Goal: Task Accomplishment & Management: Manage account settings

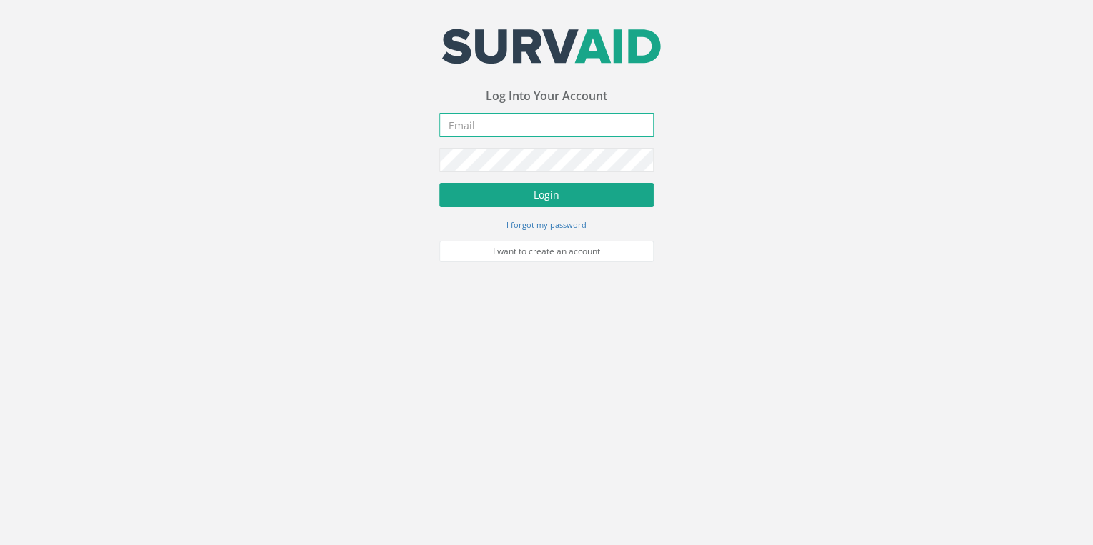
type input "[EMAIL_ADDRESS][DOMAIN_NAME]"
click at [523, 193] on button "Login" at bounding box center [546, 195] width 214 height 24
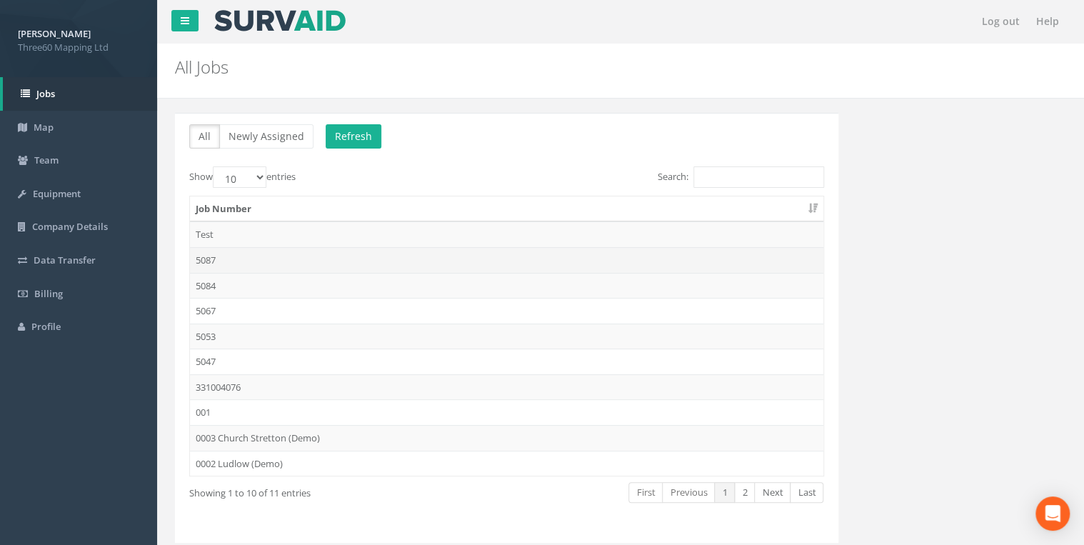
click at [207, 261] on td "5087" at bounding box center [507, 260] width 634 height 26
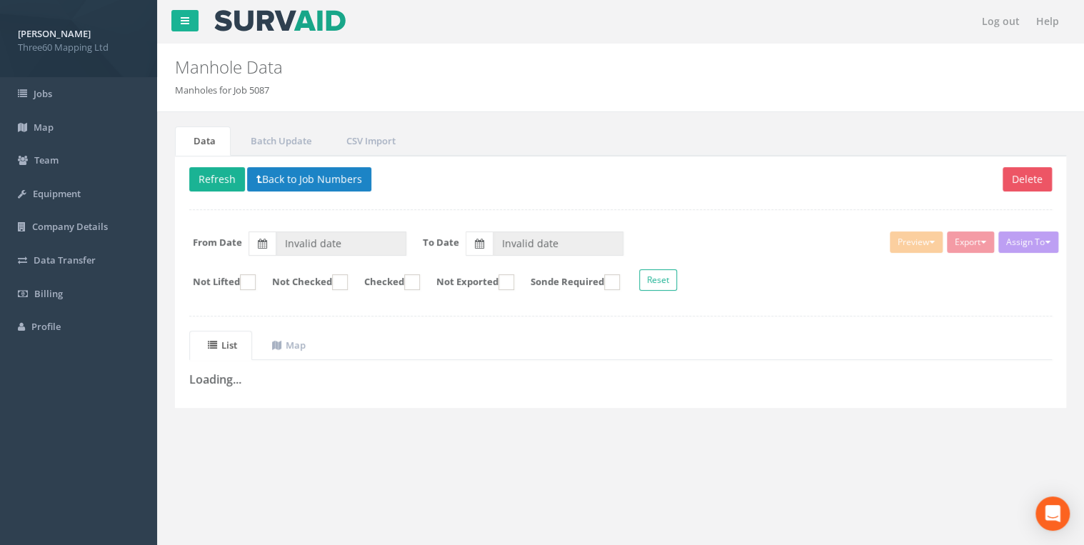
type input "[DATE]"
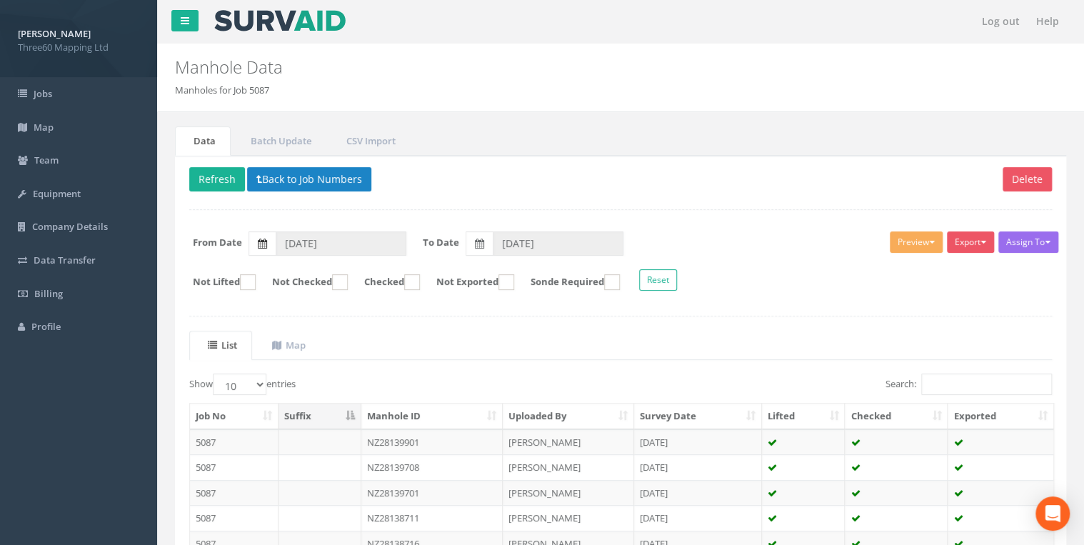
click at [271, 253] on label at bounding box center [262, 243] width 27 height 24
click at [276, 253] on input "[DATE]" at bounding box center [341, 243] width 131 height 24
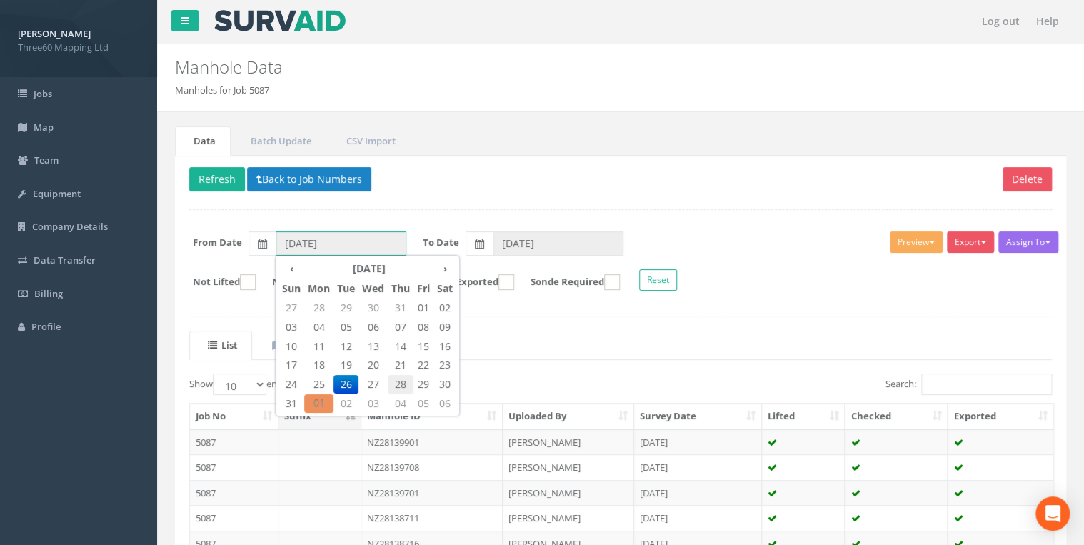
click at [395, 383] on span "28" at bounding box center [401, 384] width 26 height 19
type input "[DATE]"
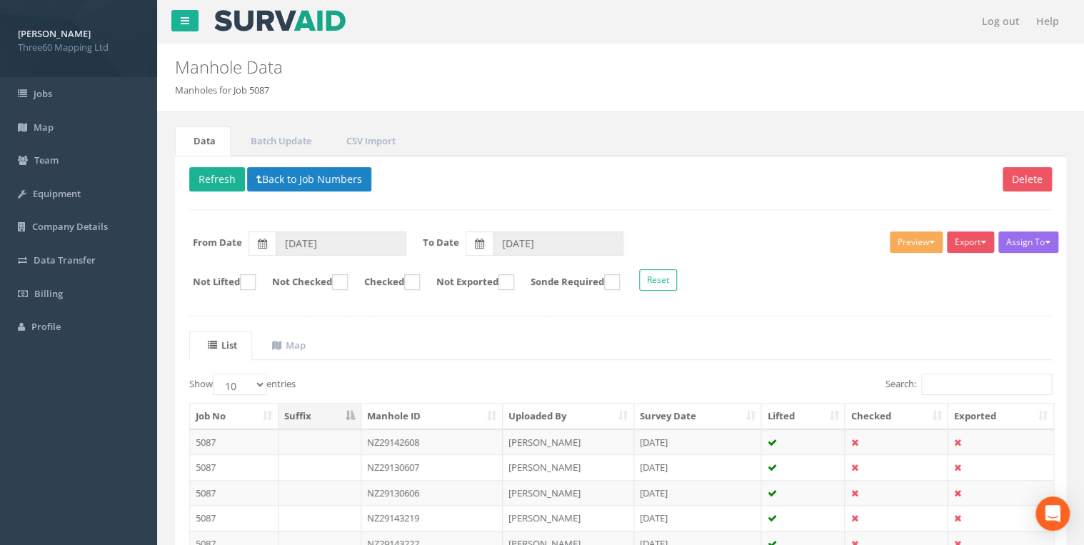
click at [514, 254] on div "Assign To No Companies Added Export 360 Manhole Heathrow United Utilities SurvA…" at bounding box center [621, 263] width 884 height 78
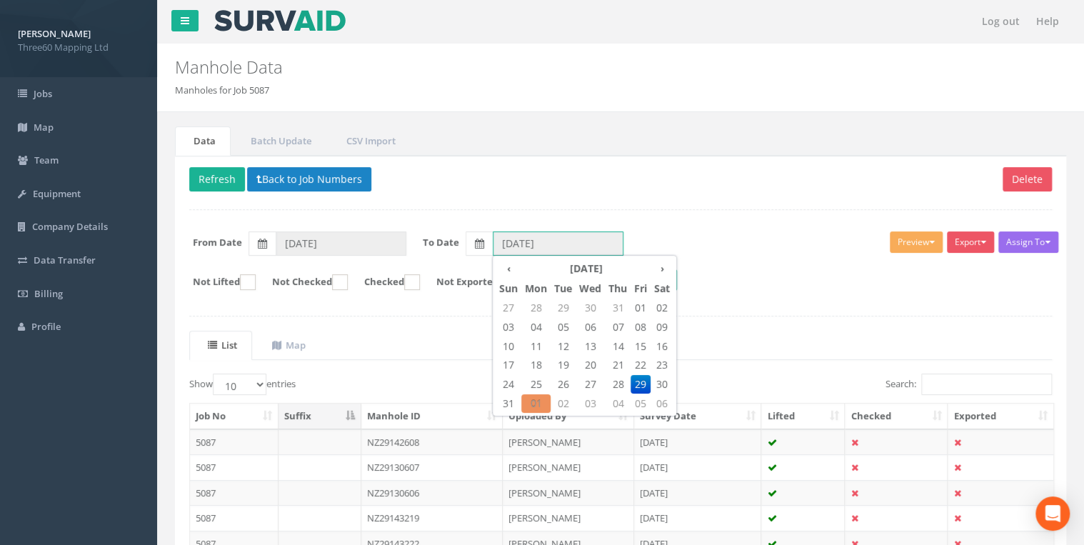
click at [520, 245] on input "[DATE]" at bounding box center [558, 243] width 131 height 24
click at [620, 379] on span "28" at bounding box center [618, 384] width 26 height 19
type input "[DATE]"
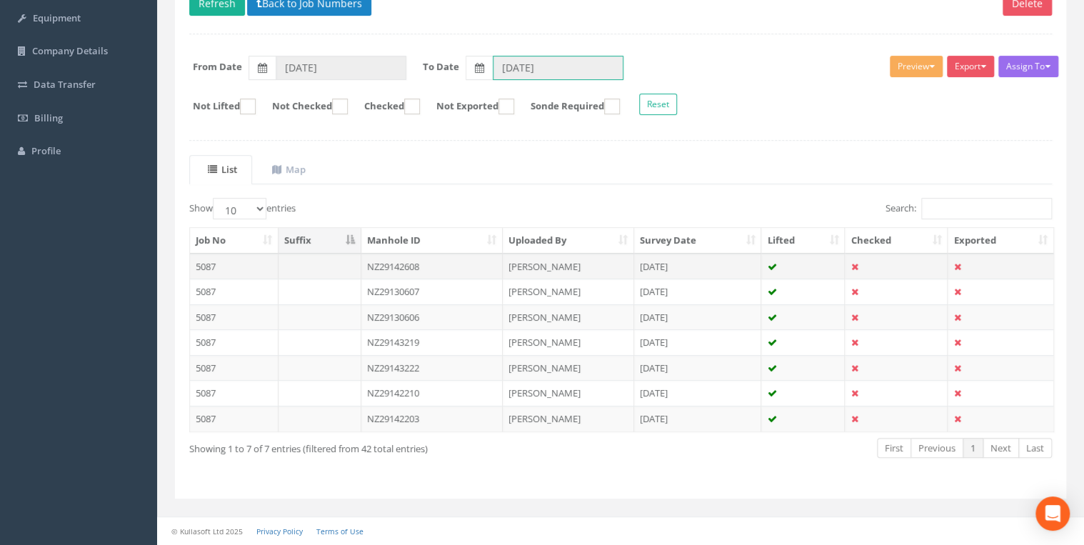
scroll to position [171, 0]
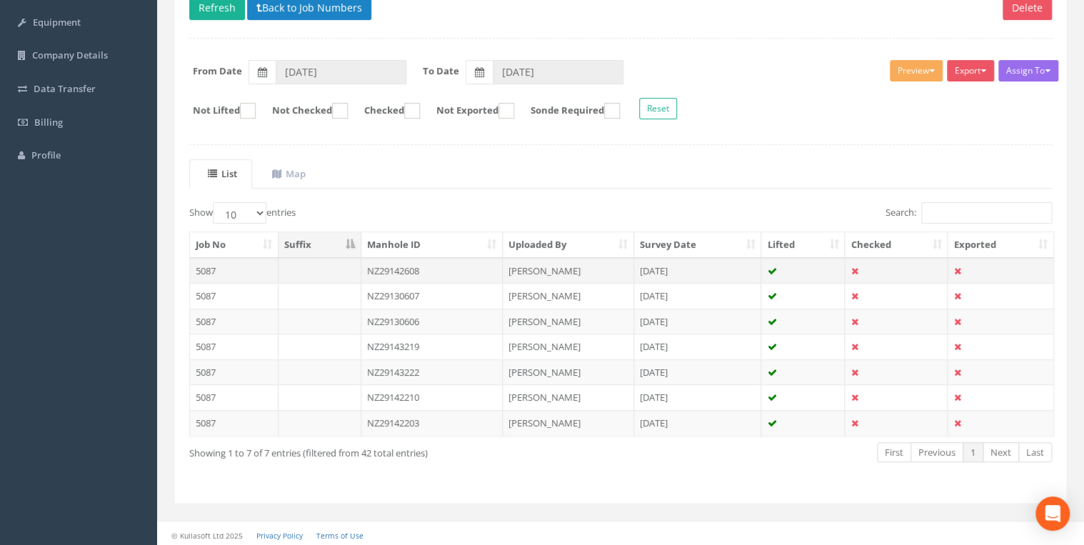
click at [382, 267] on td "NZ29142608" at bounding box center [432, 271] width 142 height 26
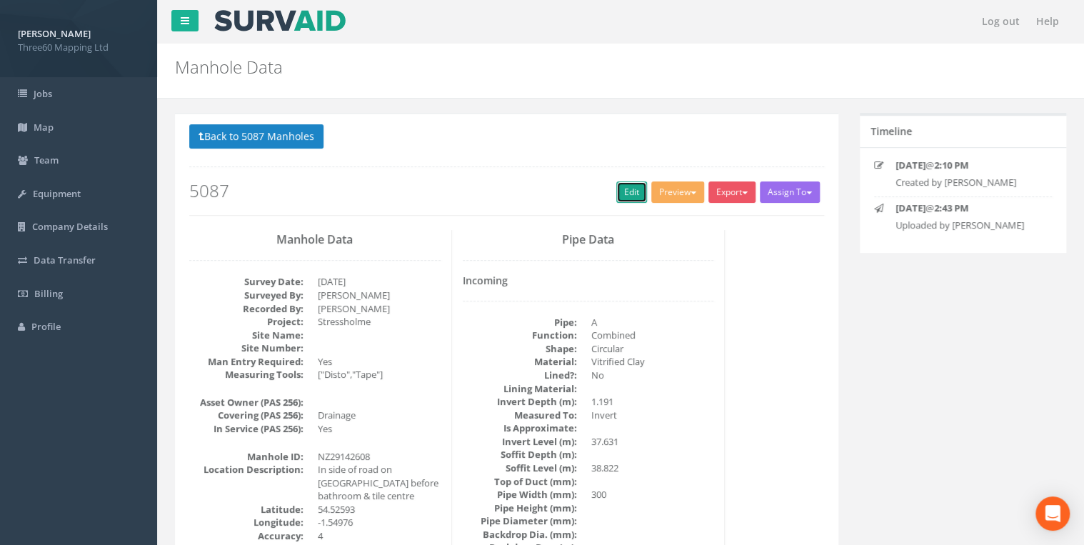
click at [626, 191] on link "Edit" at bounding box center [631, 191] width 31 height 21
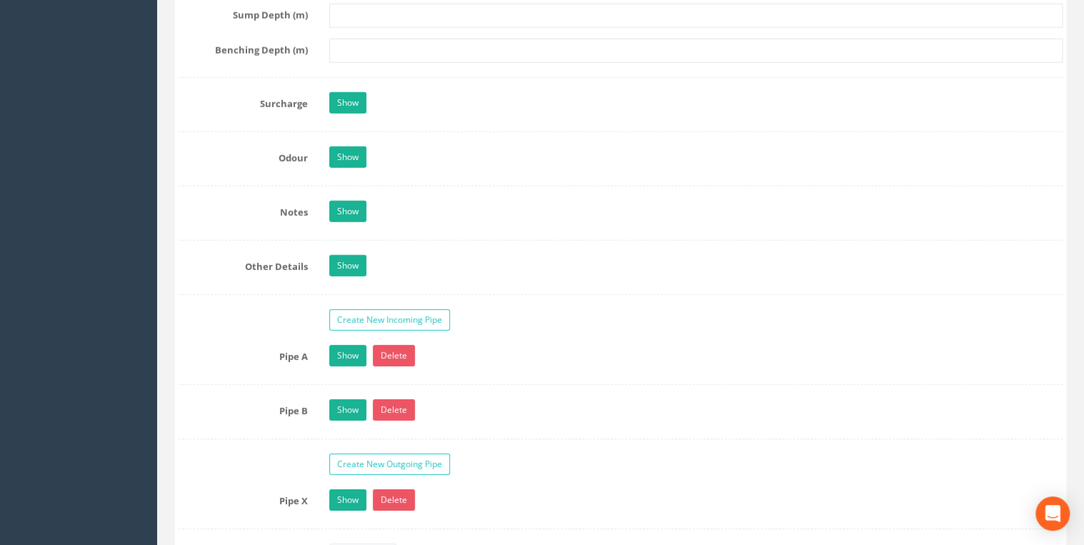
scroll to position [2286, 0]
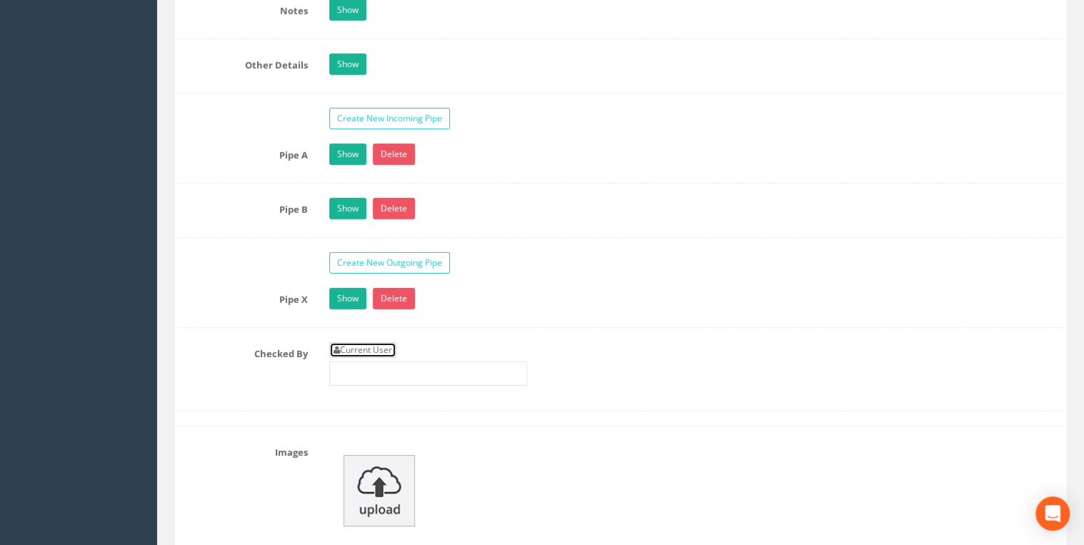
click at [389, 343] on link "Current User" at bounding box center [362, 350] width 67 height 16
type input "[PERSON_NAME]"
click at [349, 288] on link "Show" at bounding box center [347, 298] width 37 height 21
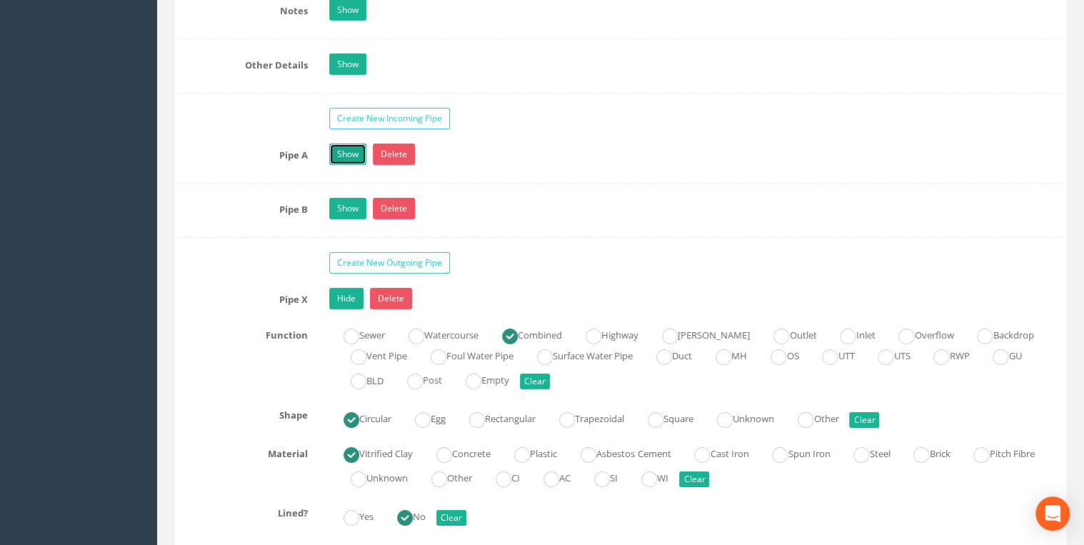
click at [334, 152] on link "Show" at bounding box center [347, 154] width 37 height 21
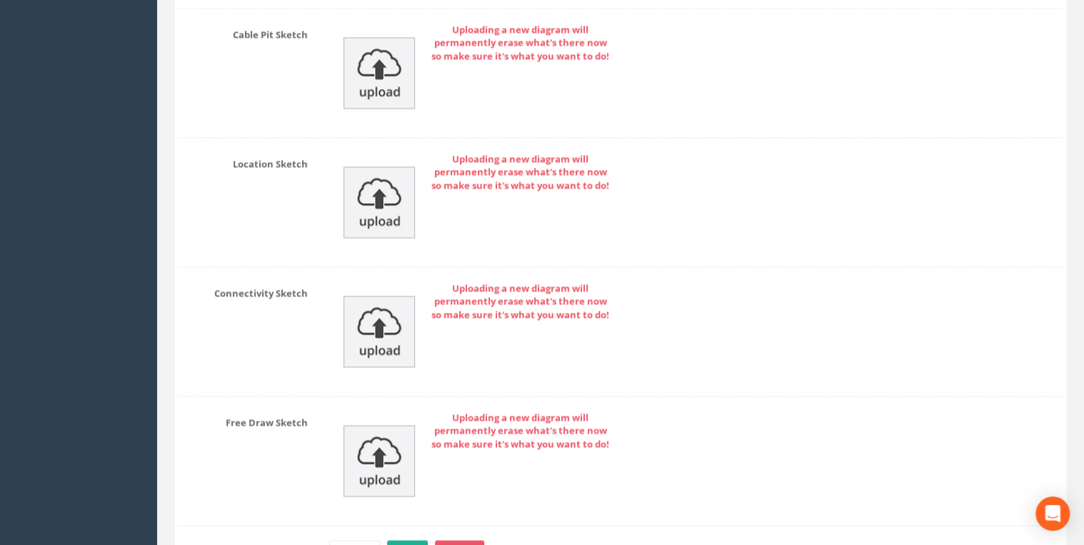
scroll to position [6477, 0]
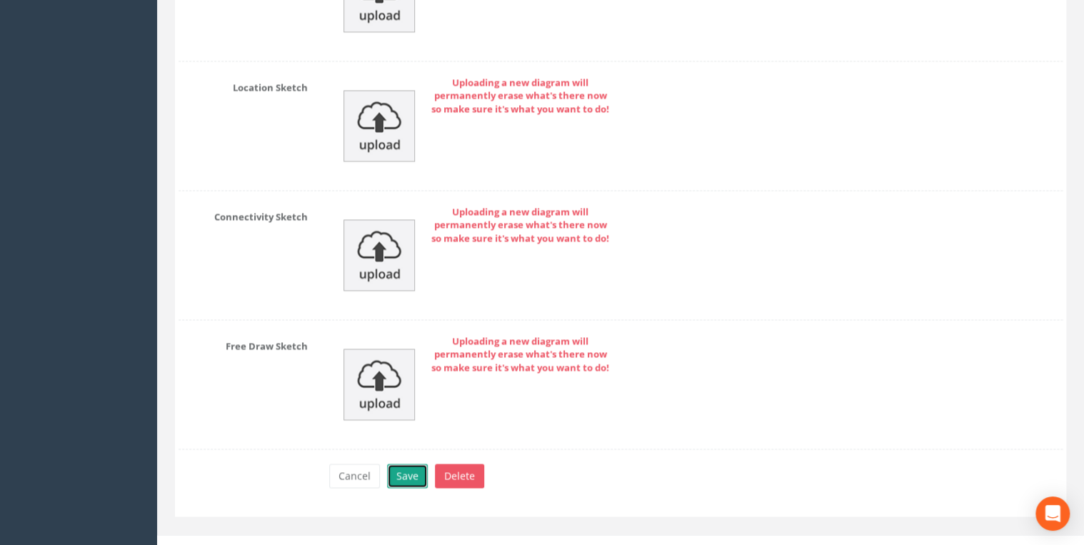
click at [405, 464] on button "Save" at bounding box center [407, 476] width 41 height 24
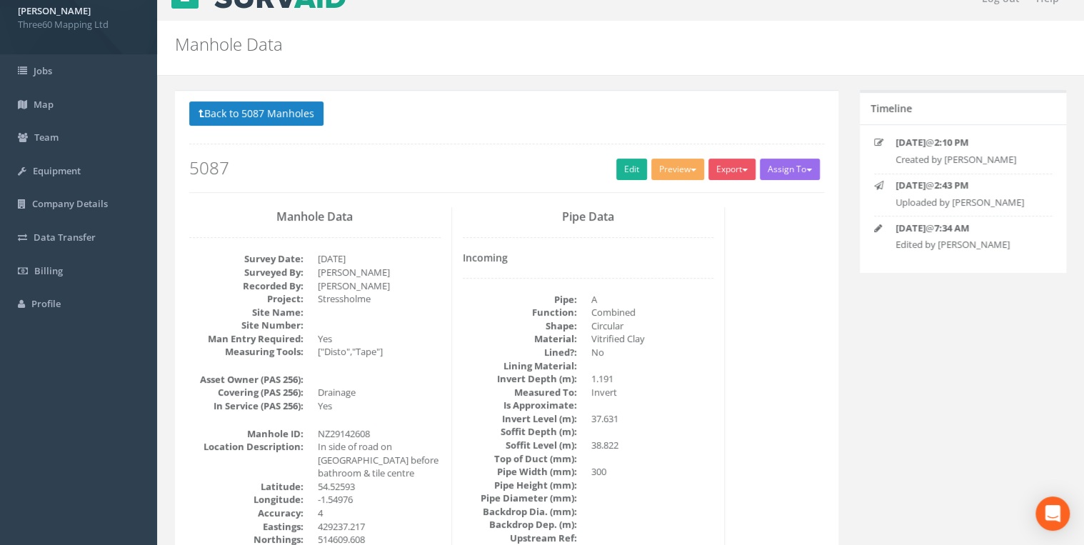
scroll to position [0, 0]
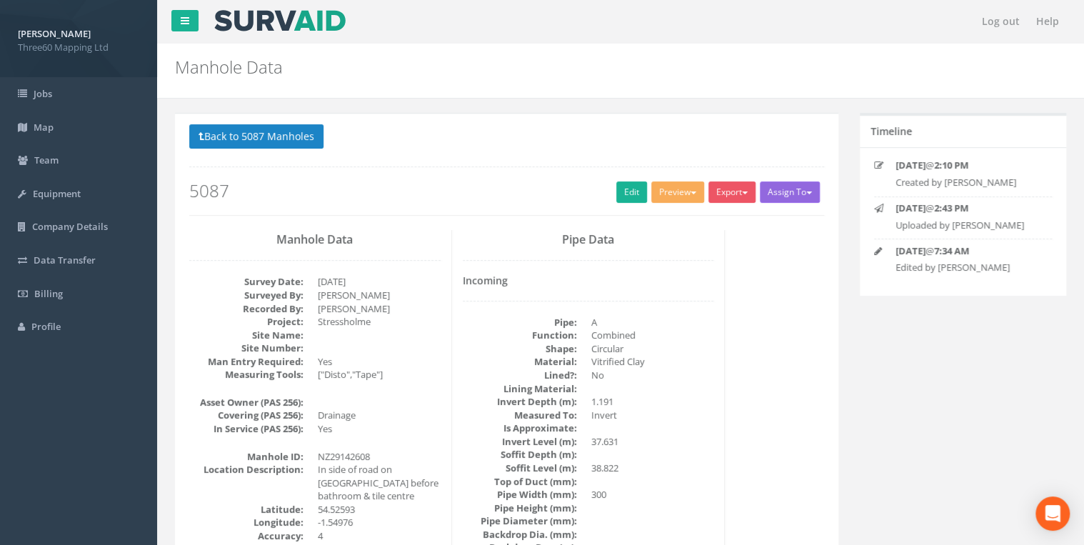
click at [760, 198] on button "Assign To" at bounding box center [790, 191] width 60 height 21
click at [739, 197] on button "Export" at bounding box center [732, 191] width 47 height 21
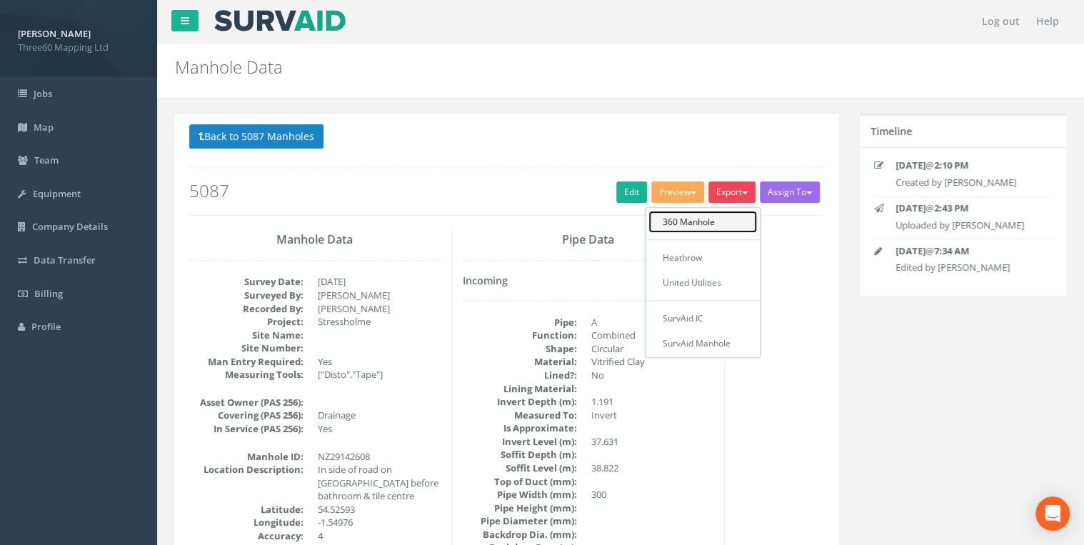
click at [701, 219] on link "360 Manhole" at bounding box center [703, 222] width 109 height 22
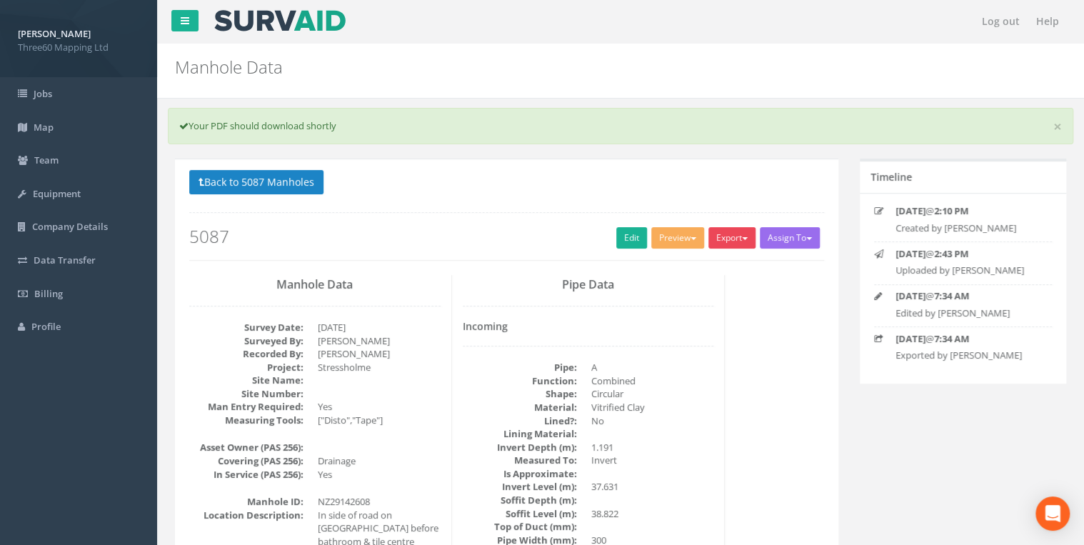
click at [742, 230] on button "Export" at bounding box center [732, 237] width 47 height 21
click at [679, 265] on link "360 Manhole" at bounding box center [703, 267] width 109 height 22
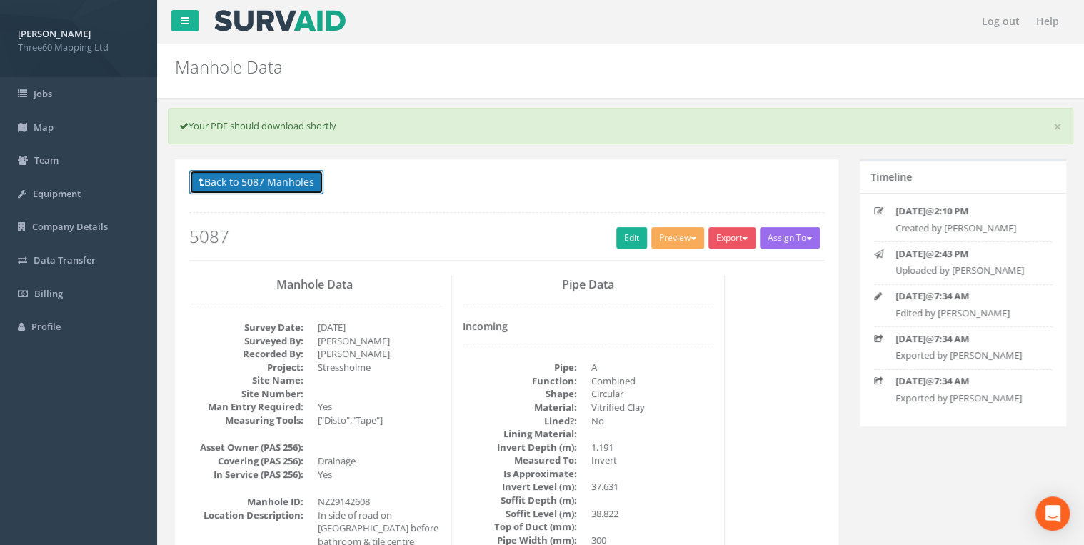
click at [293, 180] on button "Back to 5087 Manholes" at bounding box center [256, 182] width 134 height 24
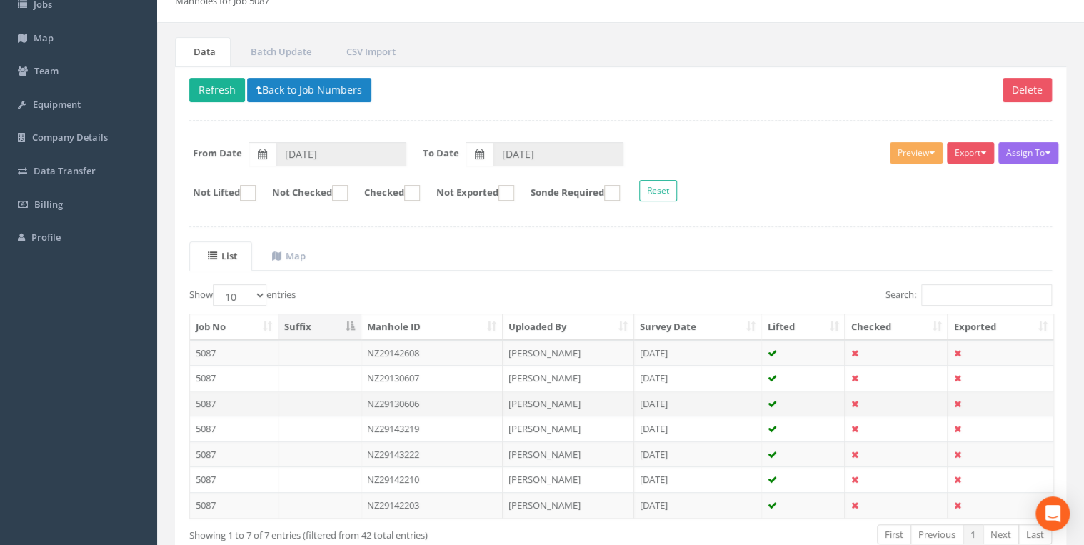
scroll to position [171, 0]
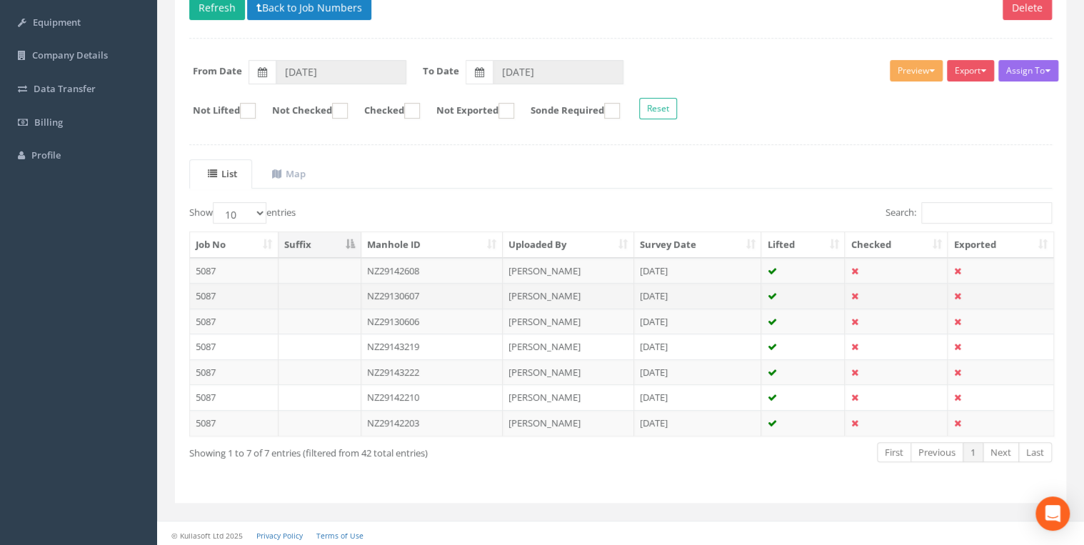
click at [431, 292] on td "NZ29130607" at bounding box center [432, 296] width 142 height 26
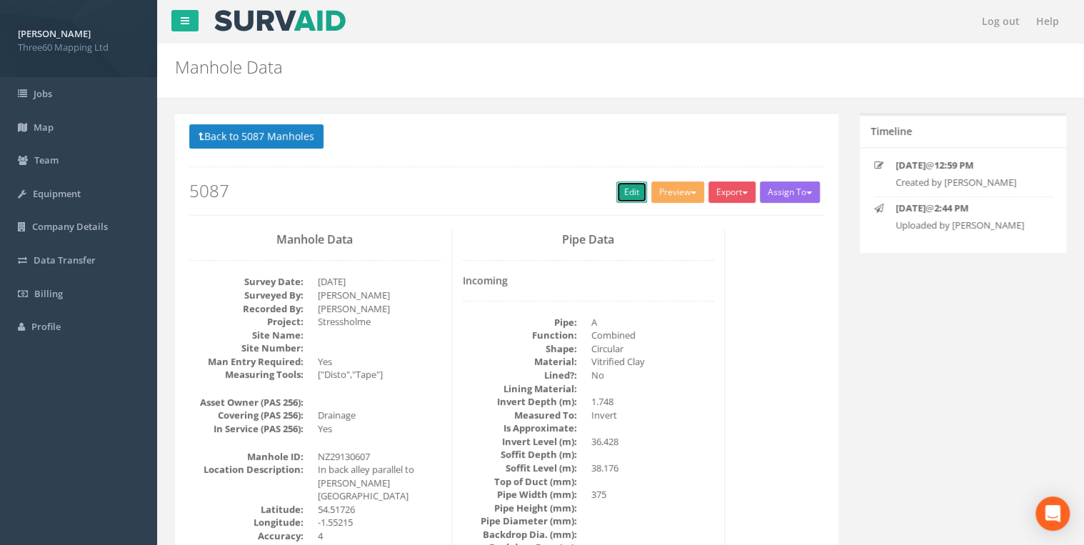
click at [619, 191] on link "Edit" at bounding box center [631, 191] width 31 height 21
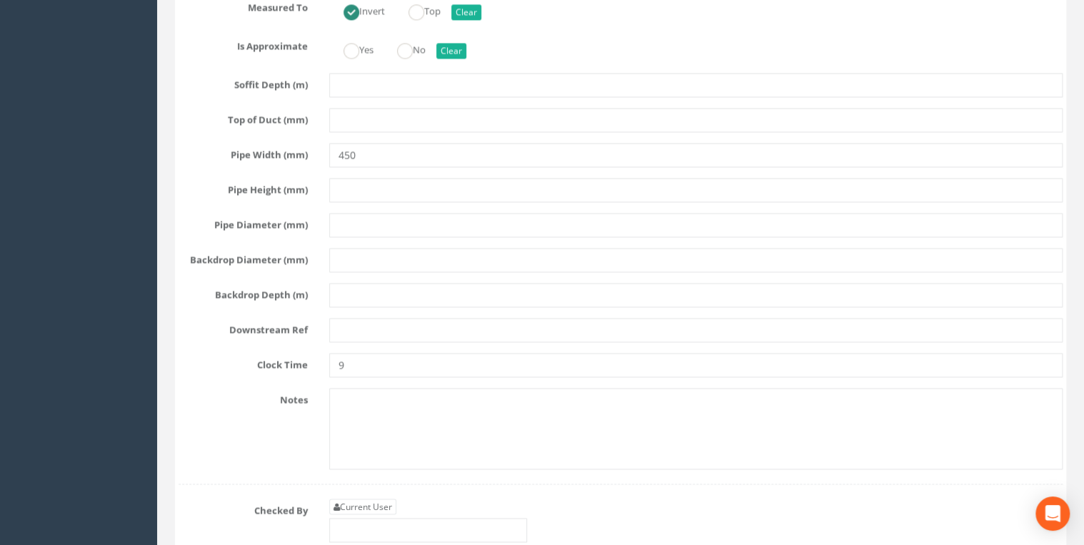
scroll to position [4190, 0]
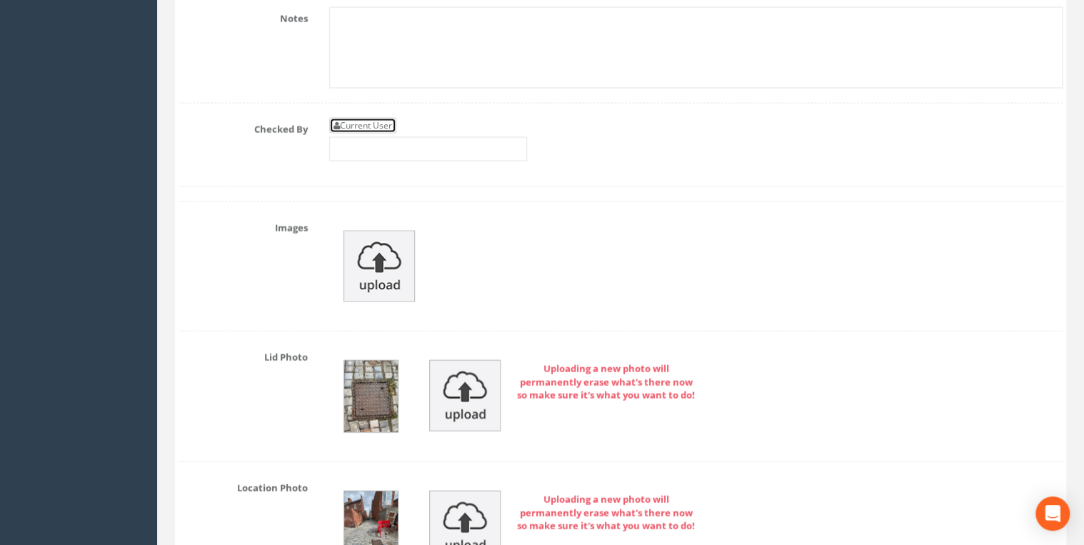
click at [374, 118] on link "Current User" at bounding box center [362, 126] width 67 height 16
type input "[PERSON_NAME]"
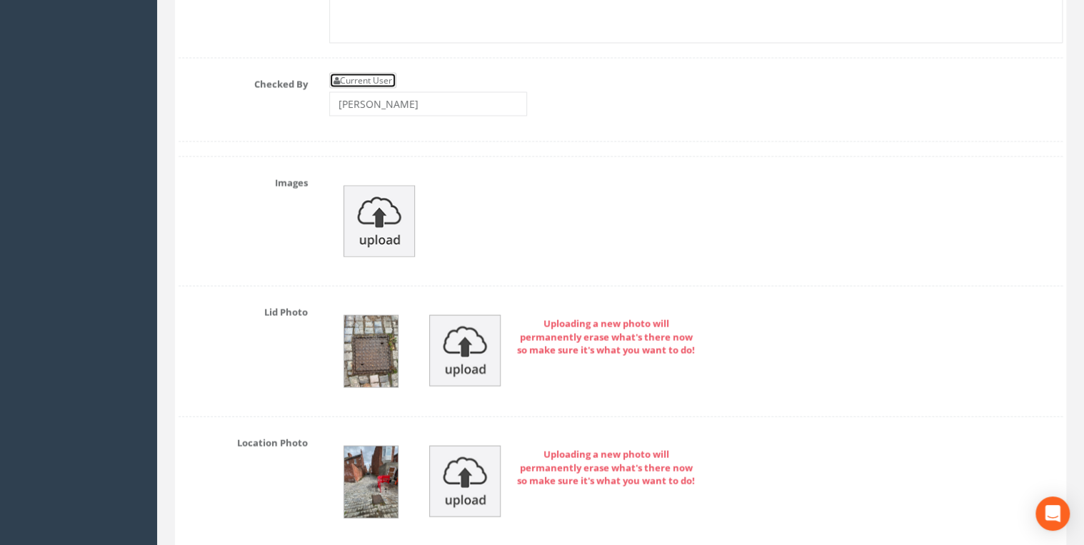
scroll to position [4418, 0]
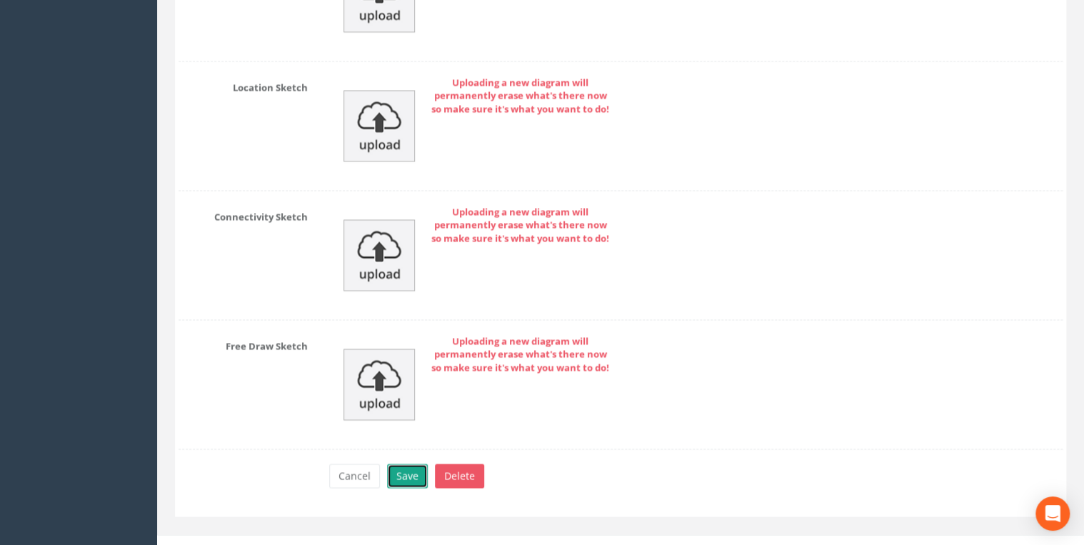
click at [396, 464] on button "Save" at bounding box center [407, 476] width 41 height 24
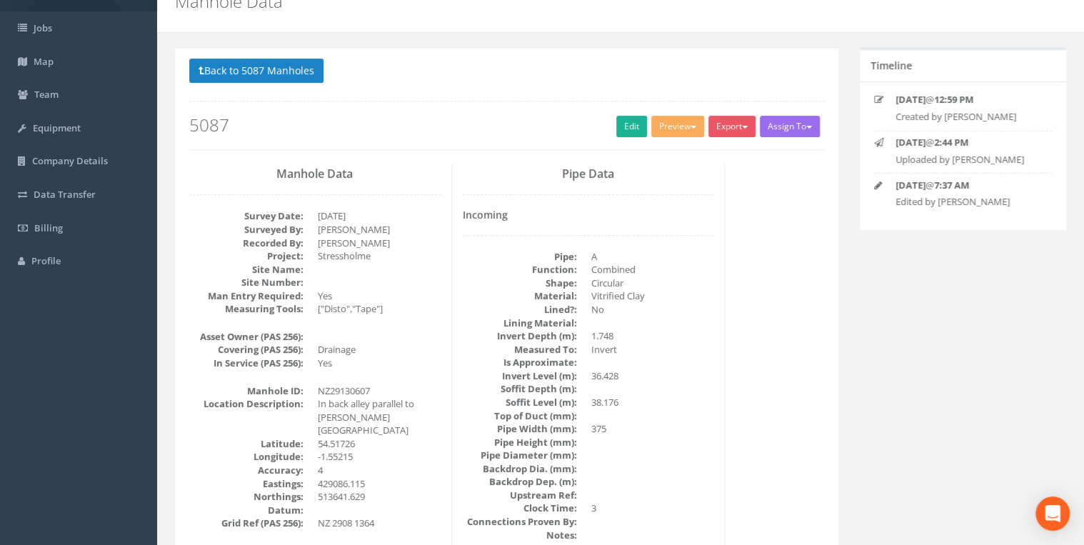
scroll to position [0, 0]
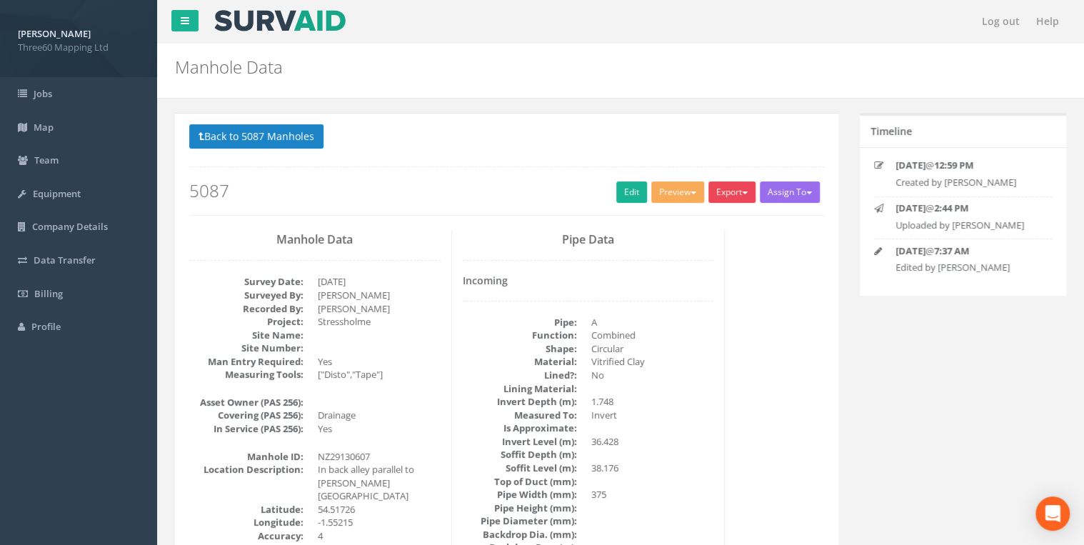
click at [723, 193] on button "Export" at bounding box center [732, 191] width 47 height 21
click at [709, 224] on link "360 Manhole" at bounding box center [703, 222] width 109 height 22
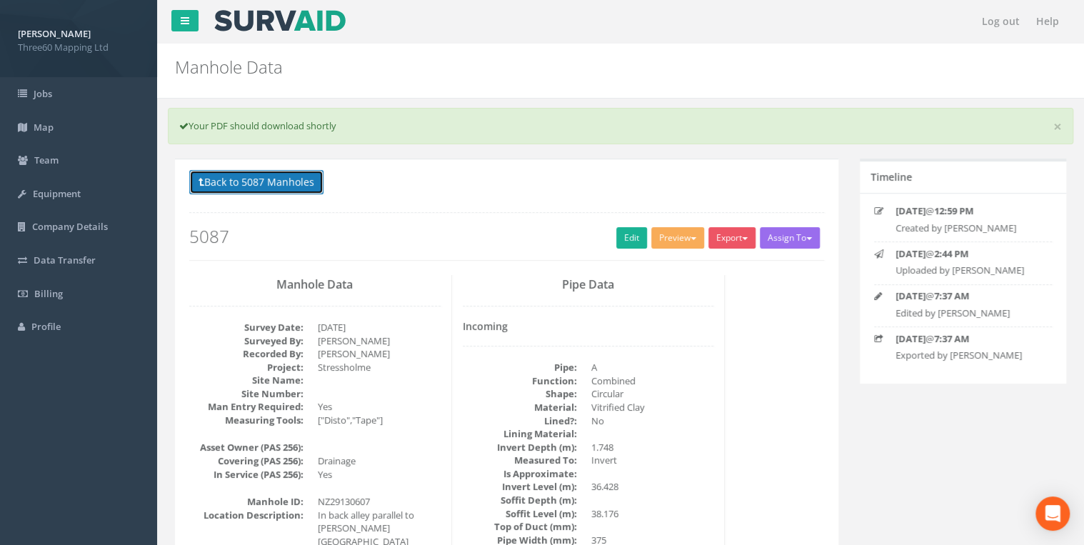
click at [296, 174] on button "Back to 5087 Manholes" at bounding box center [256, 182] width 134 height 24
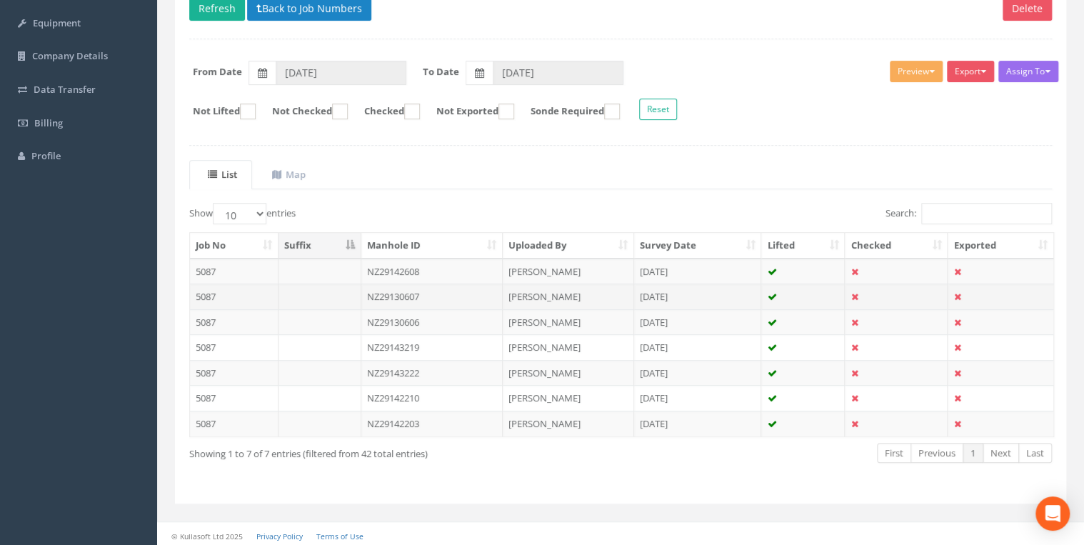
scroll to position [171, 0]
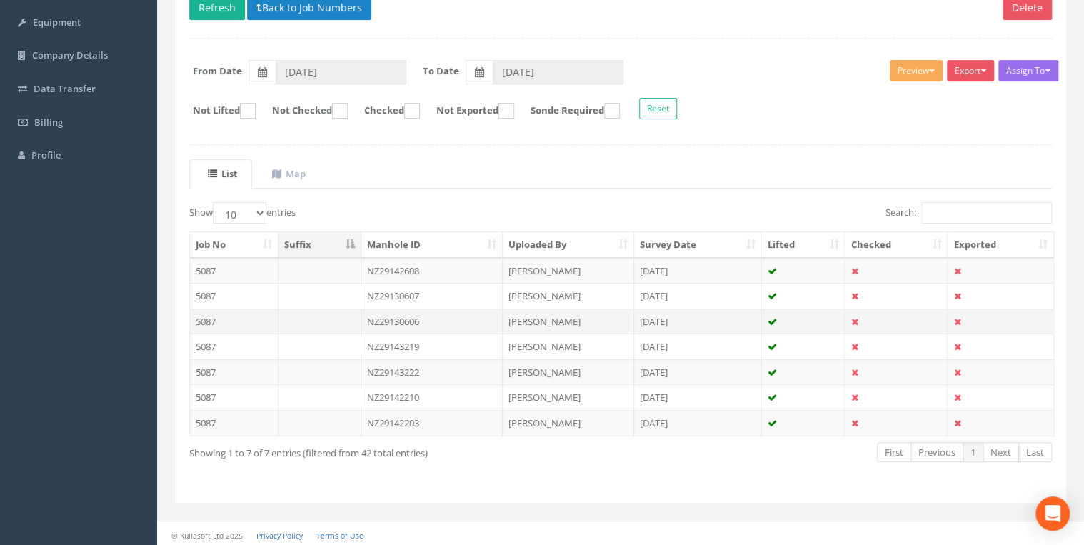
click at [416, 311] on td "NZ29130606" at bounding box center [432, 322] width 142 height 26
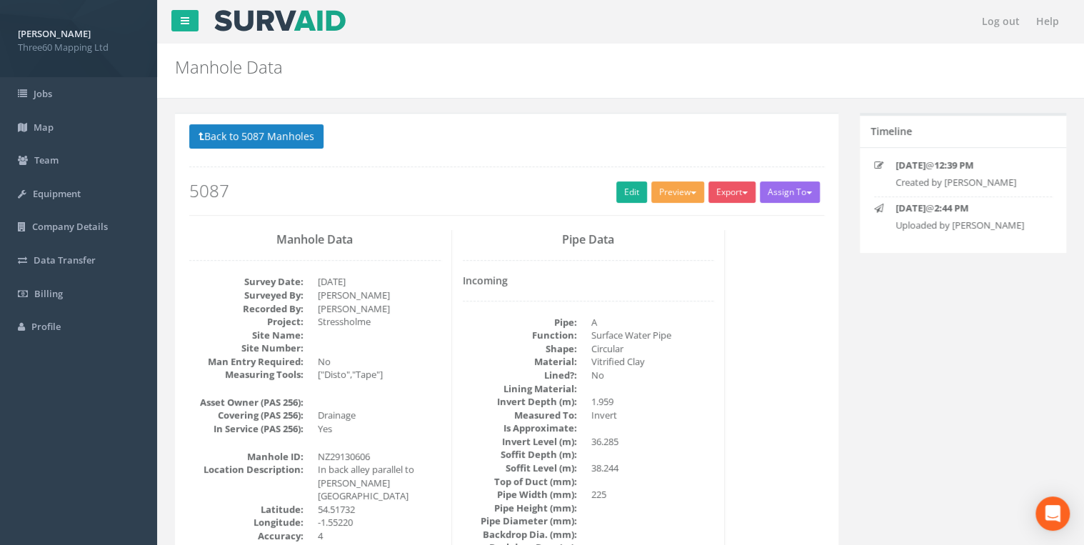
click at [663, 197] on button "Preview" at bounding box center [677, 191] width 53 height 21
click at [634, 198] on link "Edit" at bounding box center [631, 191] width 31 height 21
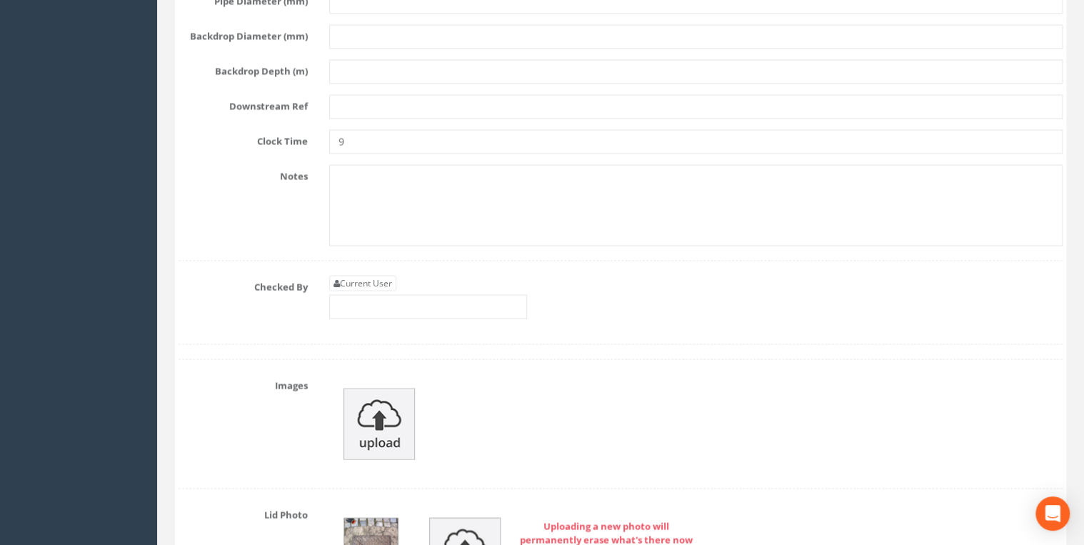
scroll to position [3961, 0]
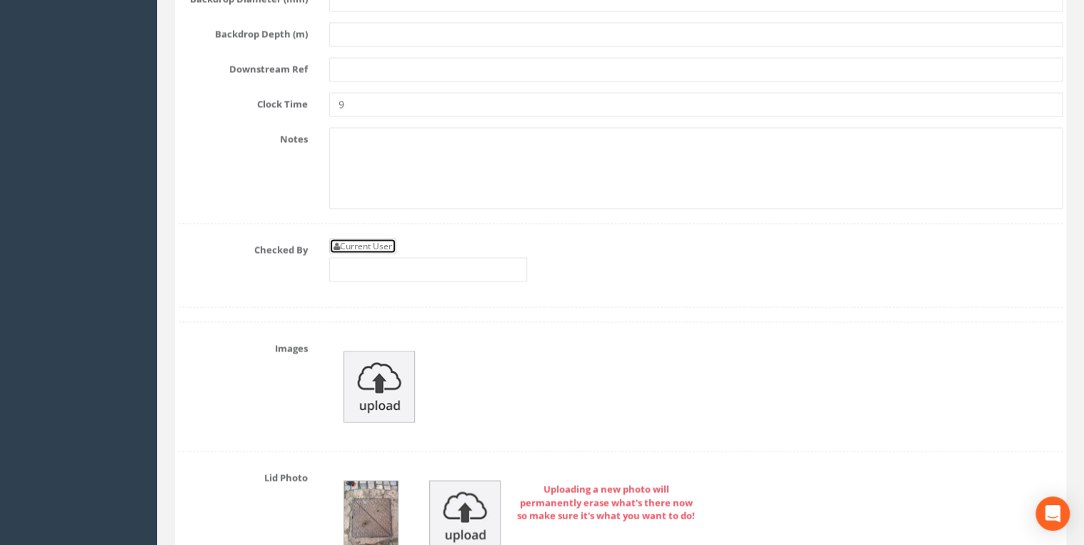
click at [391, 238] on link "Current User" at bounding box center [362, 246] width 67 height 16
type input "[PERSON_NAME]"
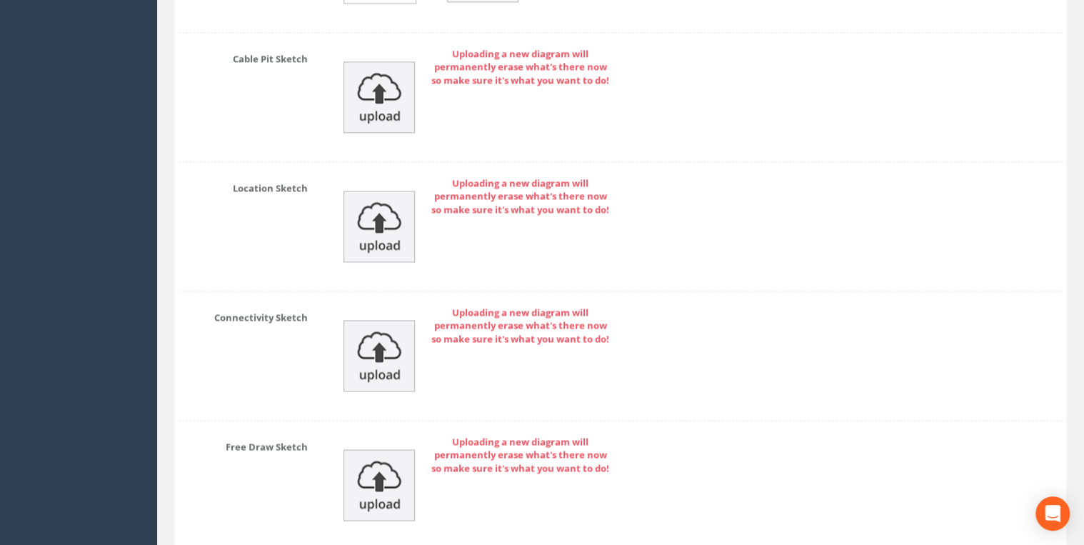
scroll to position [6422, 0]
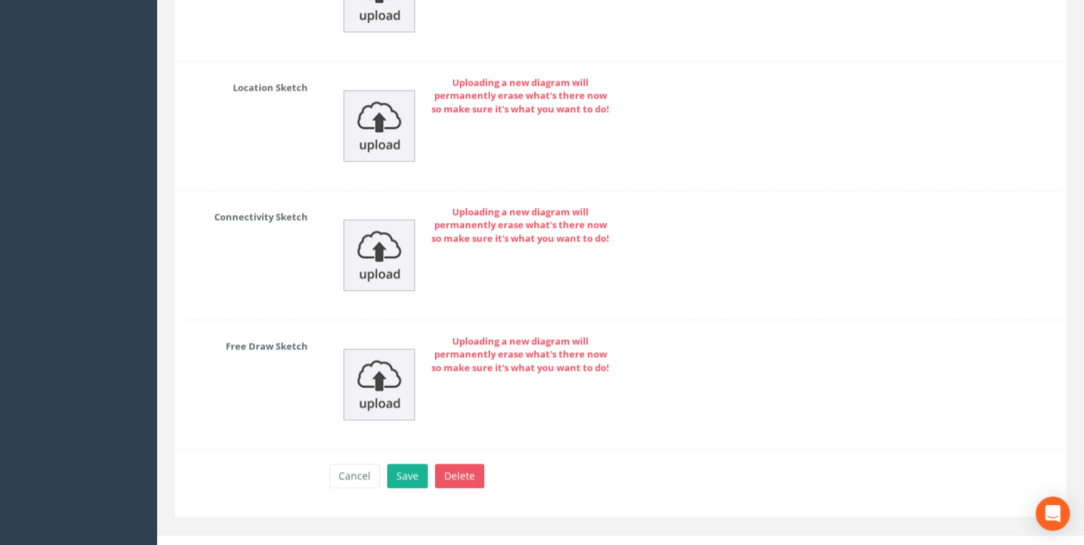
click at [414, 471] on div "Cancel Save Delete" at bounding box center [696, 478] width 755 height 28
click at [410, 464] on button "Save" at bounding box center [407, 476] width 41 height 24
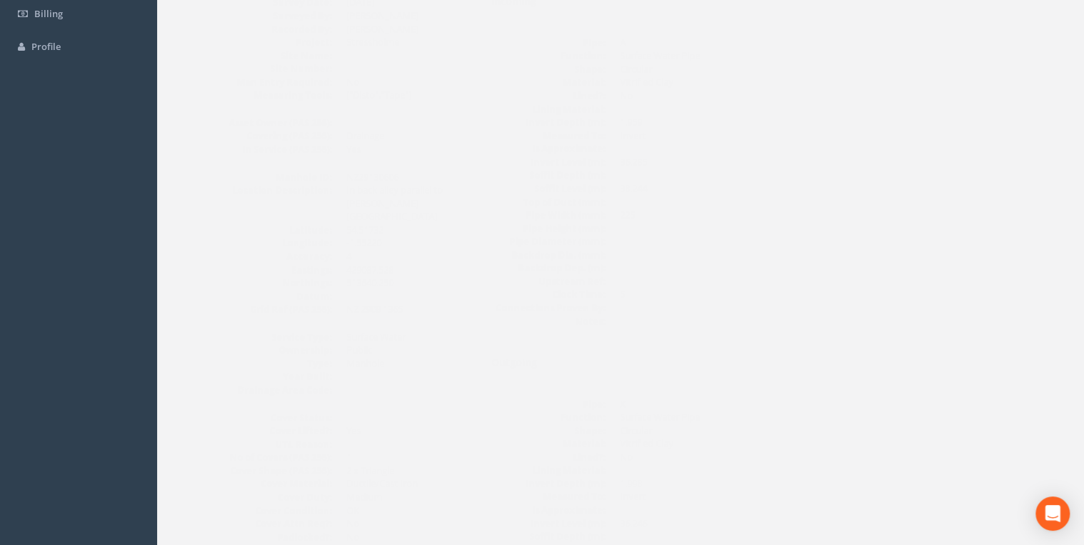
scroll to position [0, 0]
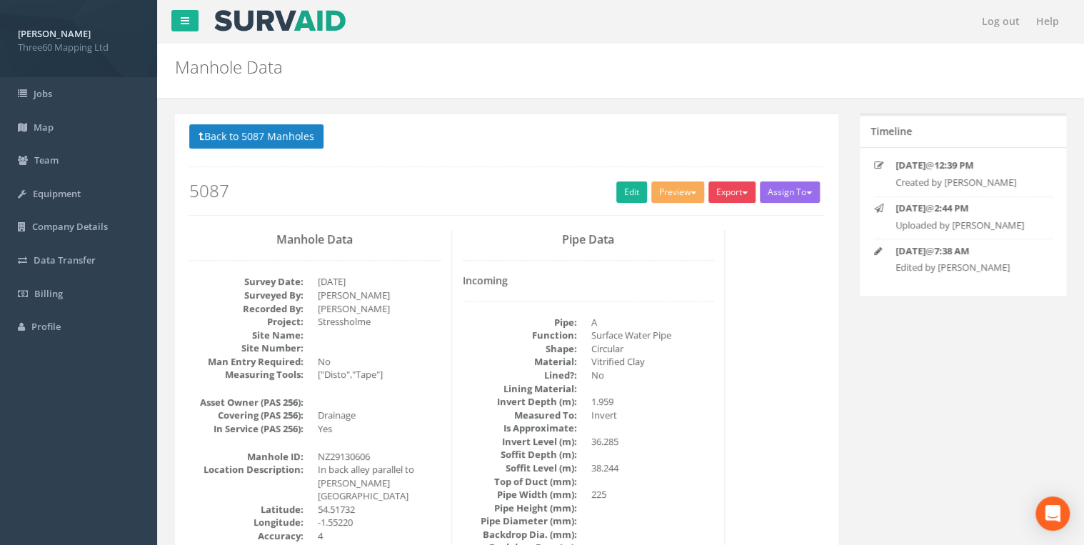
click at [716, 191] on button "Export" at bounding box center [732, 191] width 47 height 21
click at [684, 226] on link "360 Manhole" at bounding box center [703, 222] width 109 height 22
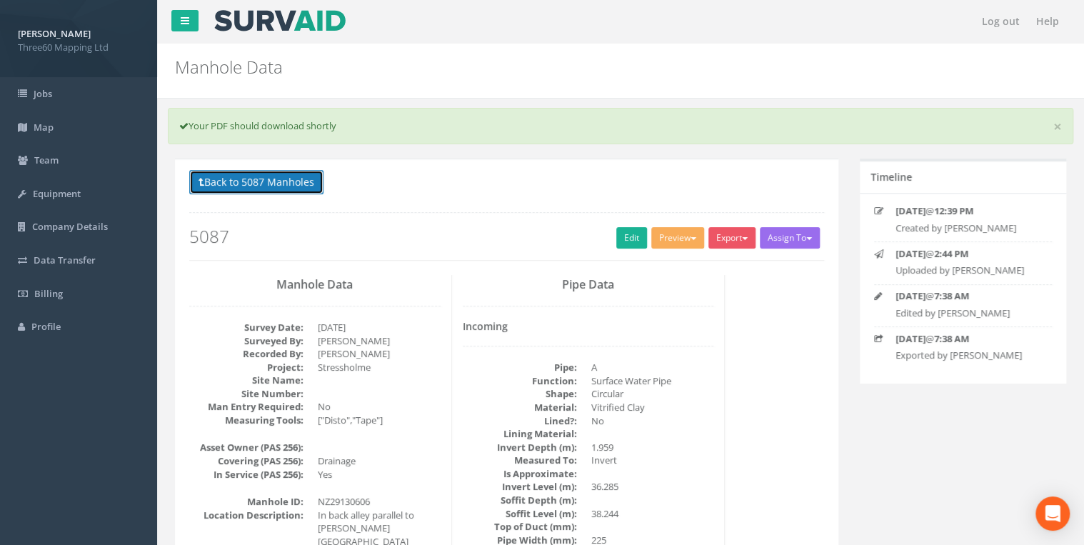
click at [311, 184] on button "Back to 5087 Manholes" at bounding box center [256, 182] width 134 height 24
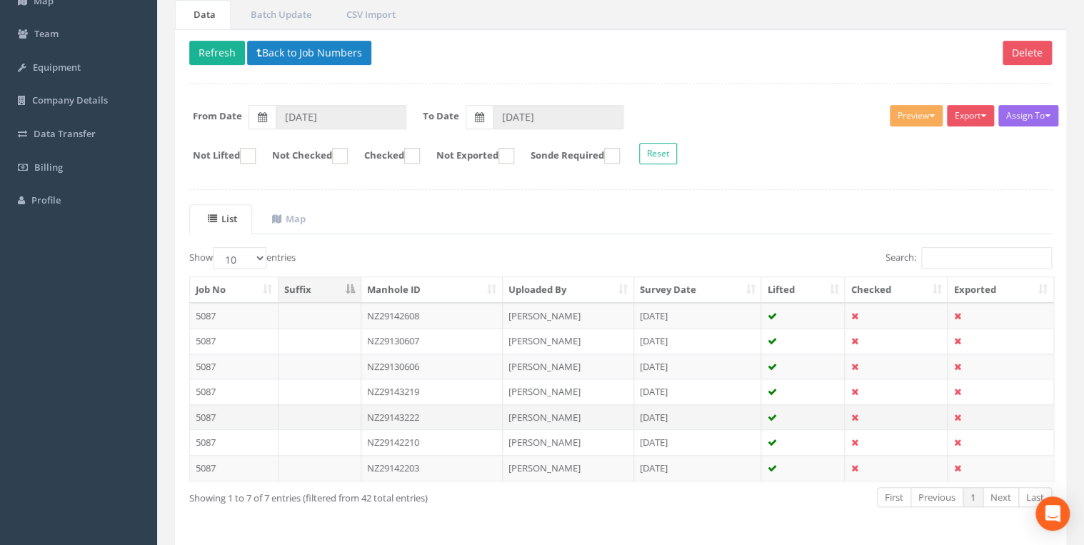
scroll to position [171, 0]
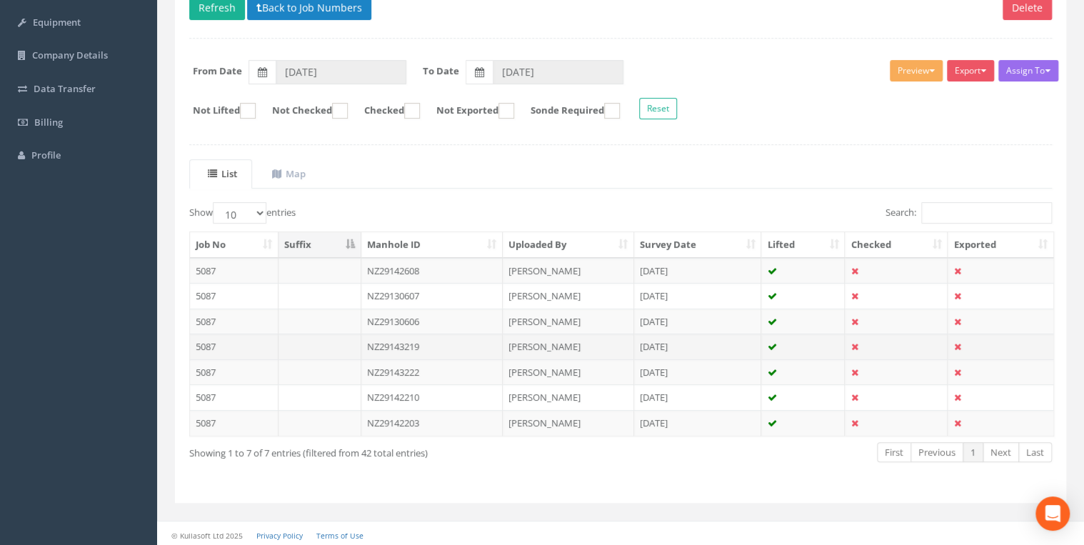
click at [411, 342] on td "NZ29143219" at bounding box center [432, 347] width 142 height 26
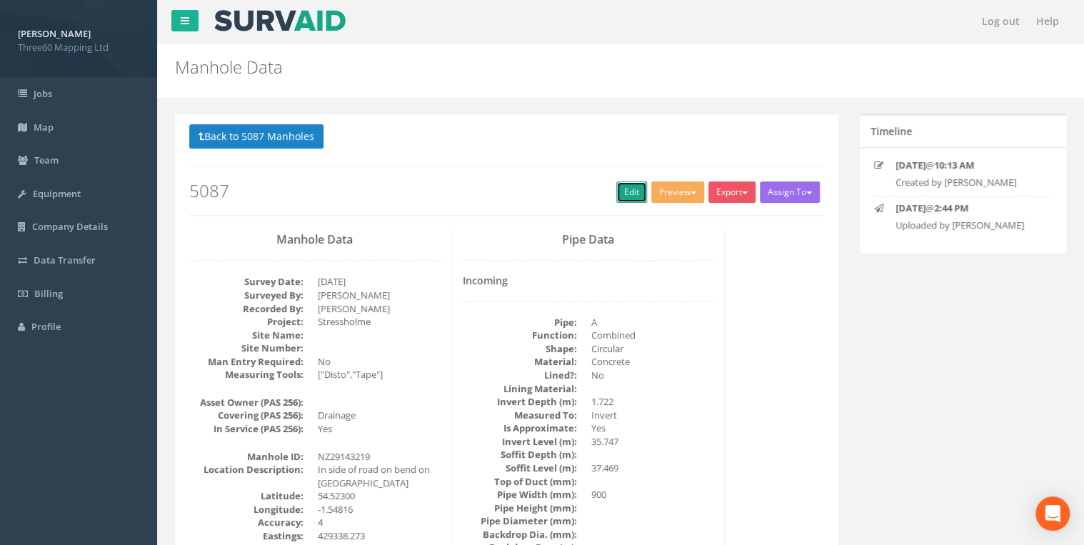
click at [631, 194] on link "Edit" at bounding box center [631, 191] width 31 height 21
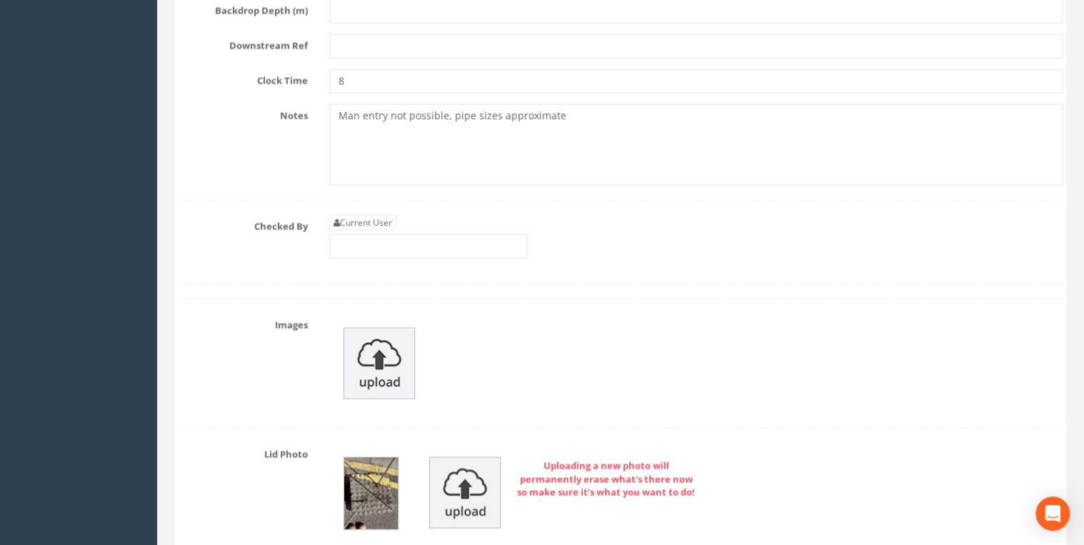
scroll to position [4038, 0]
click at [376, 216] on link "Current User" at bounding box center [362, 224] width 67 height 16
type input "[PERSON_NAME]"
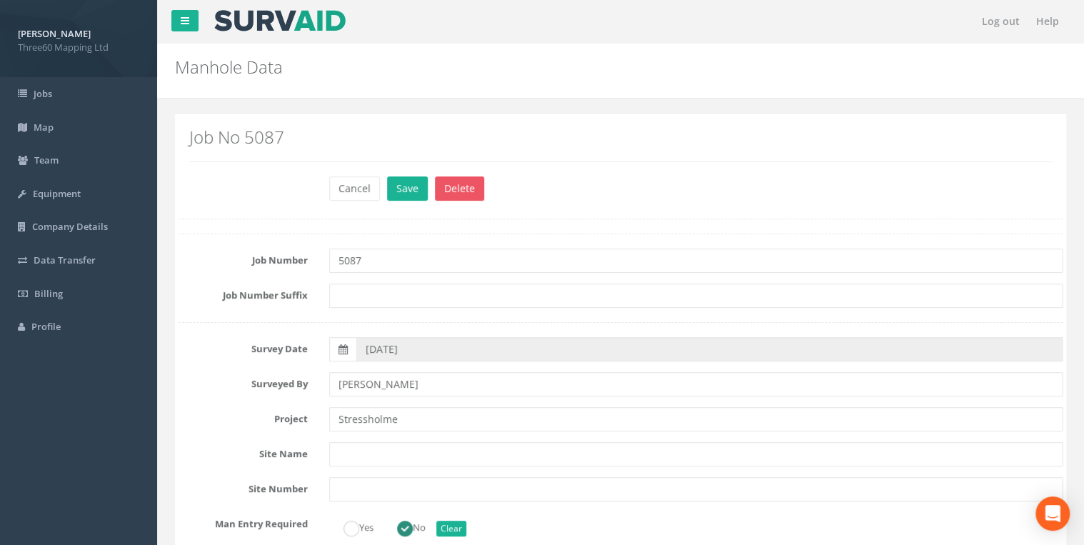
scroll to position [0, 0]
click at [404, 189] on button "Save" at bounding box center [407, 188] width 41 height 24
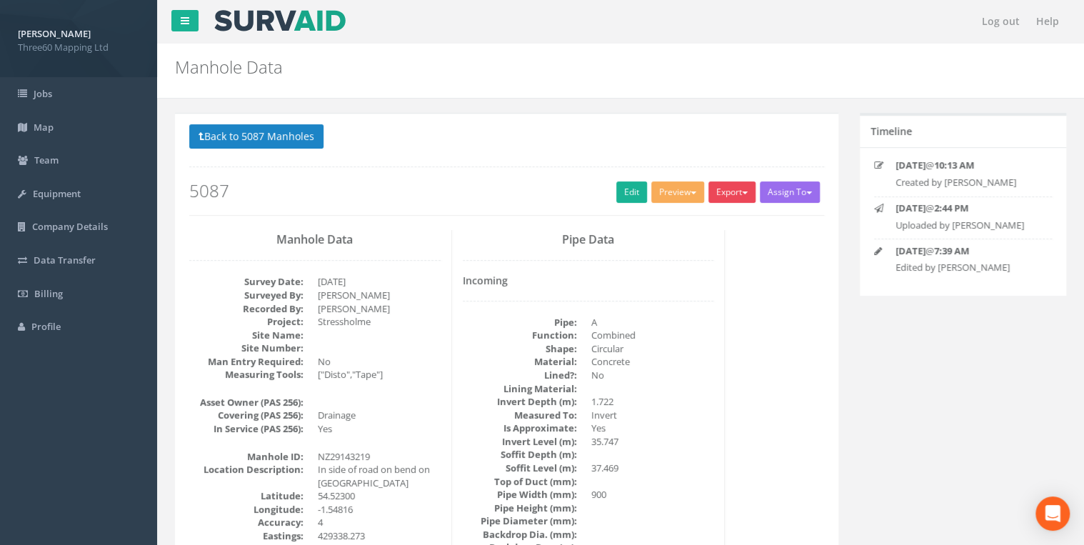
click at [714, 193] on button "Export" at bounding box center [732, 191] width 47 height 21
click at [688, 222] on link "360 Manhole" at bounding box center [703, 222] width 109 height 22
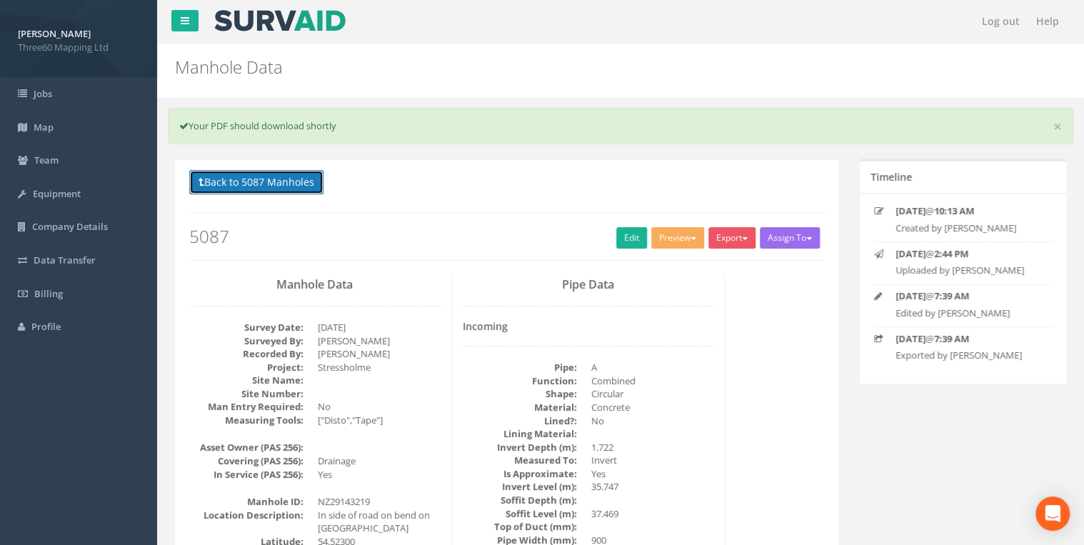
click at [277, 186] on button "Back to 5087 Manholes" at bounding box center [256, 182] width 134 height 24
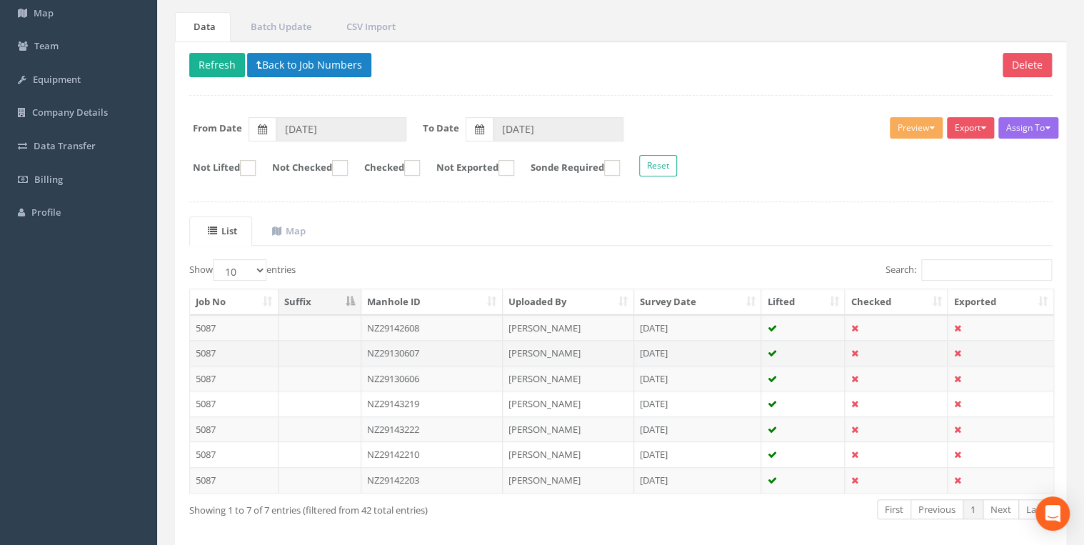
scroll to position [171, 0]
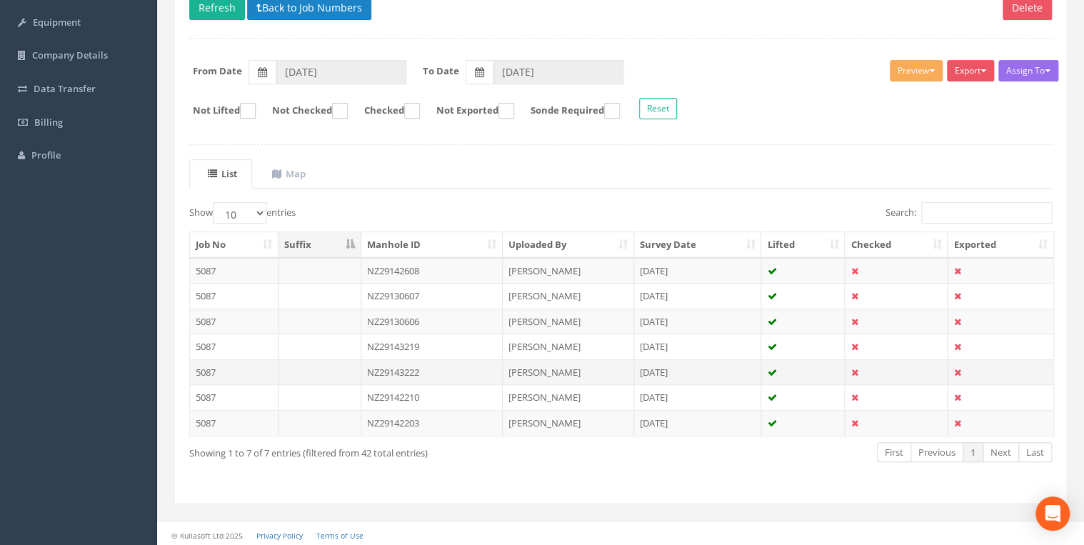
click at [404, 369] on td "NZ29143222" at bounding box center [432, 372] width 142 height 26
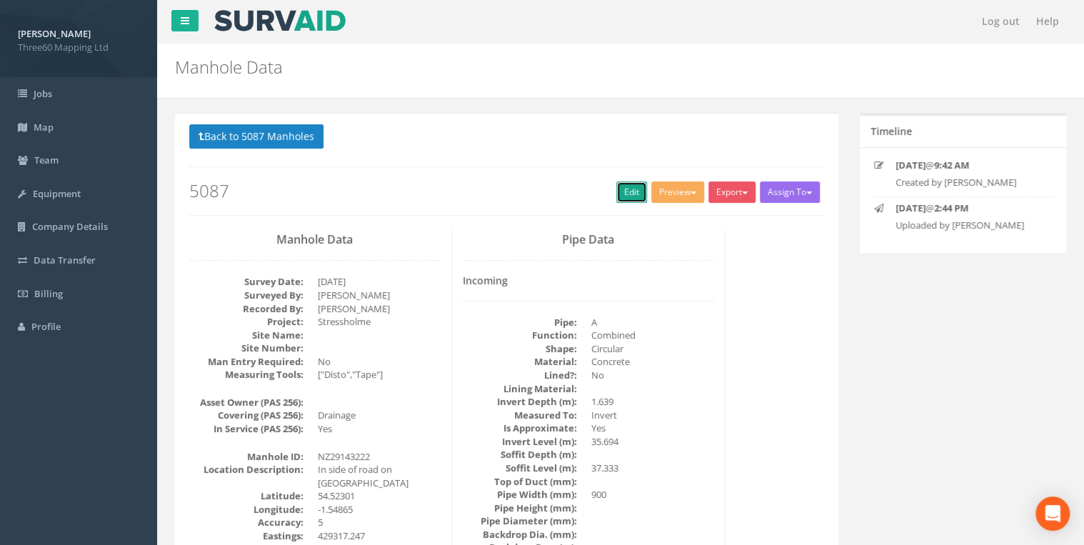
click at [621, 184] on link "Edit" at bounding box center [631, 191] width 31 height 21
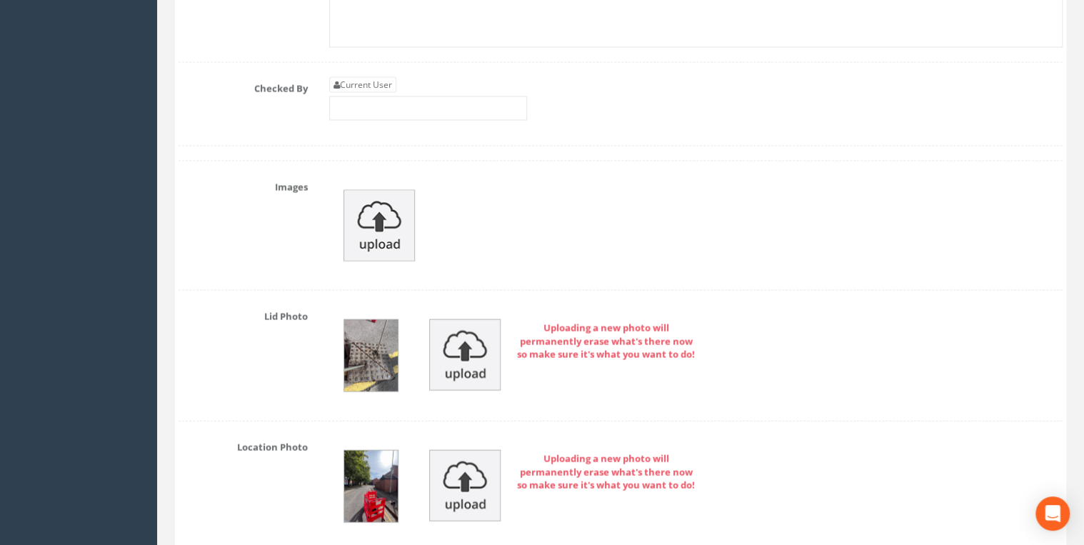
scroll to position [4114, 0]
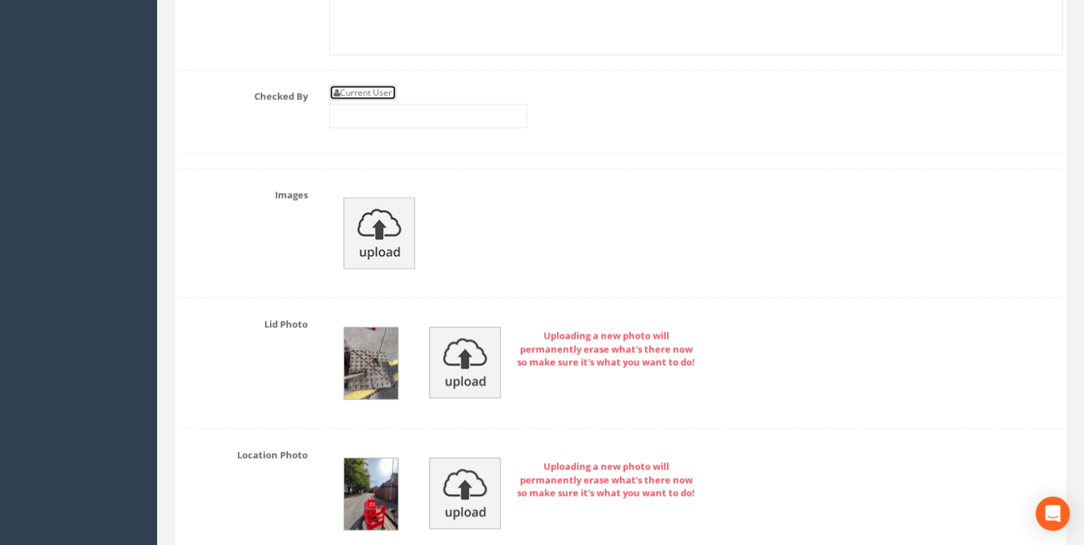
click at [366, 87] on link "Current User" at bounding box center [362, 93] width 67 height 16
type input "[PERSON_NAME]"
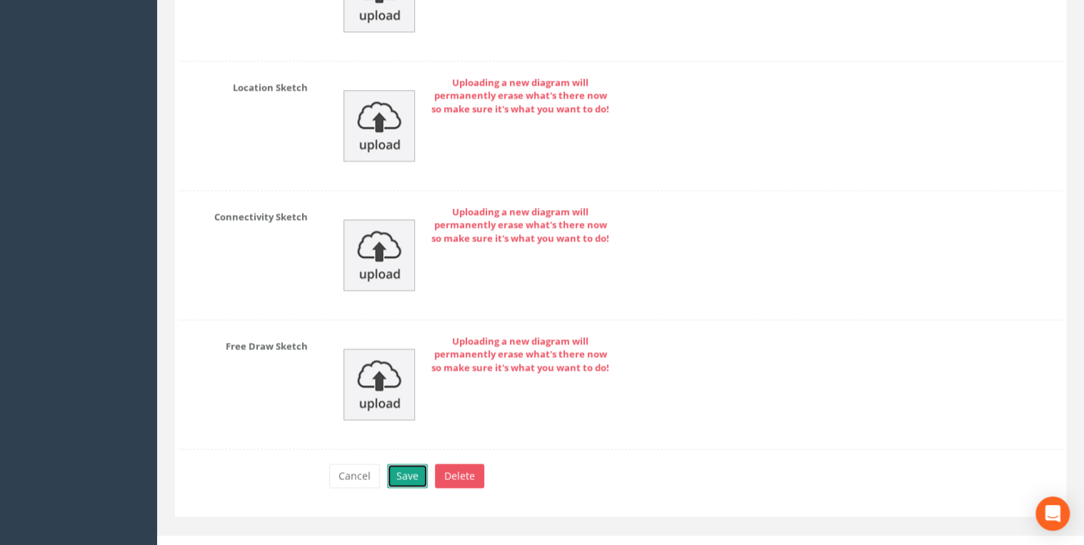
click at [415, 464] on button "Save" at bounding box center [407, 476] width 41 height 24
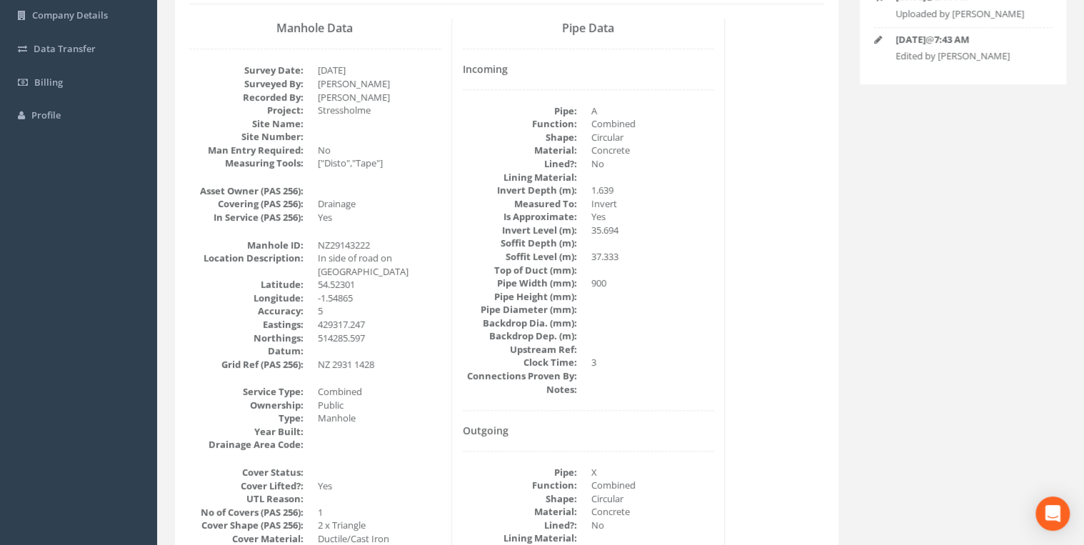
scroll to position [0, 0]
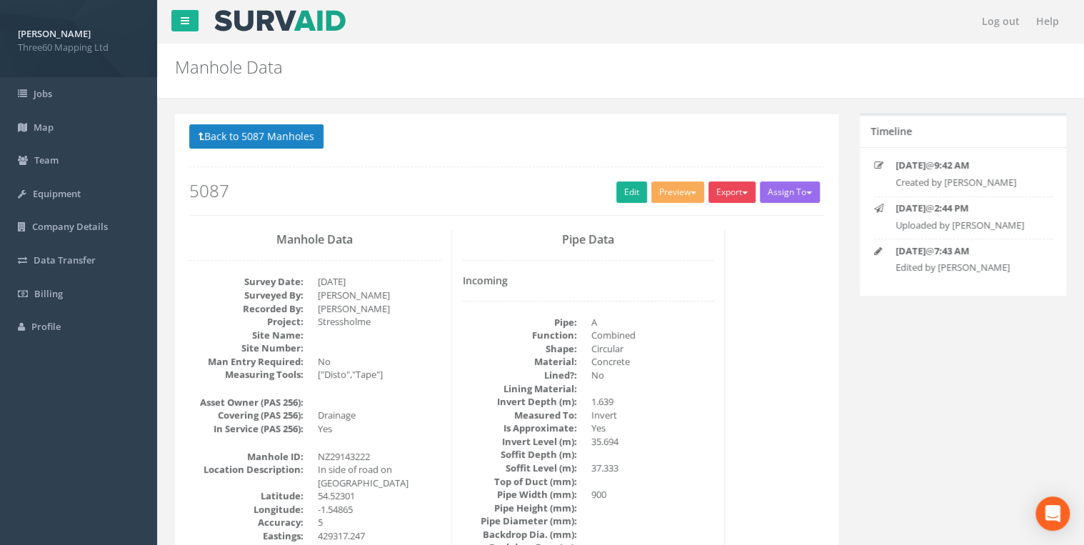
click at [723, 192] on button "Export" at bounding box center [732, 191] width 47 height 21
click at [688, 223] on link "360 Manhole" at bounding box center [703, 222] width 109 height 22
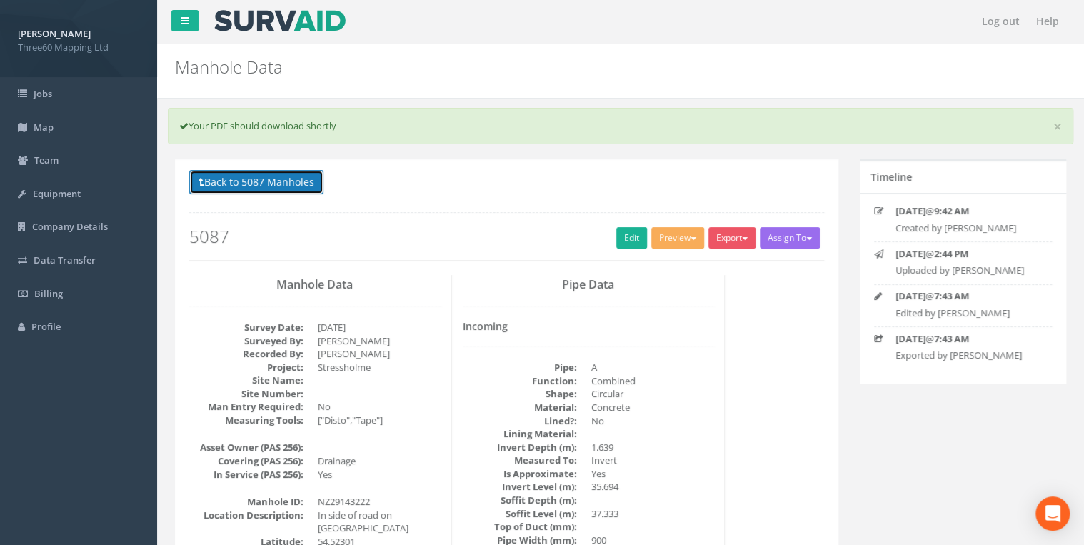
click at [305, 179] on button "Back to 5087 Manholes" at bounding box center [256, 182] width 134 height 24
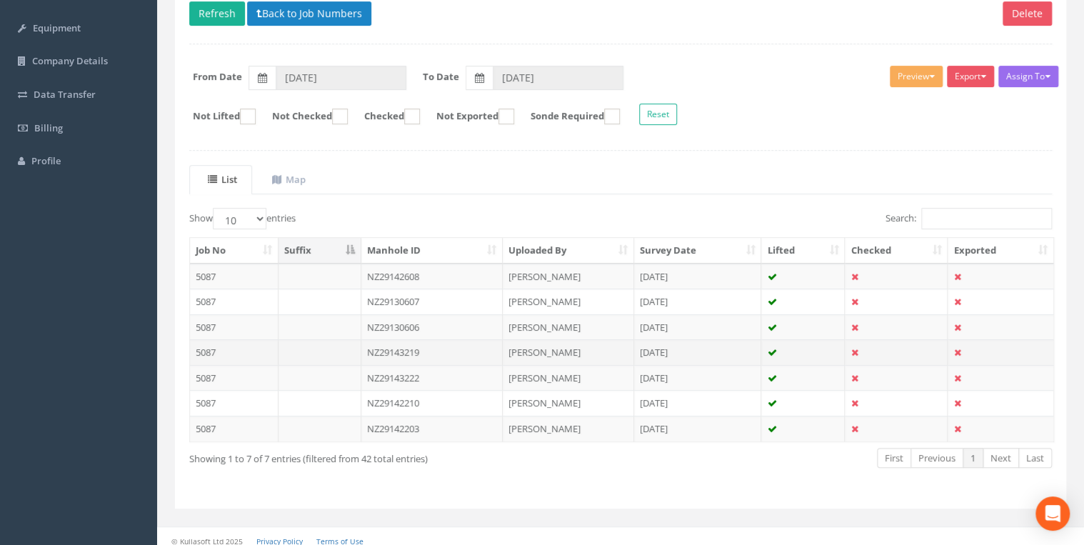
scroll to position [171, 0]
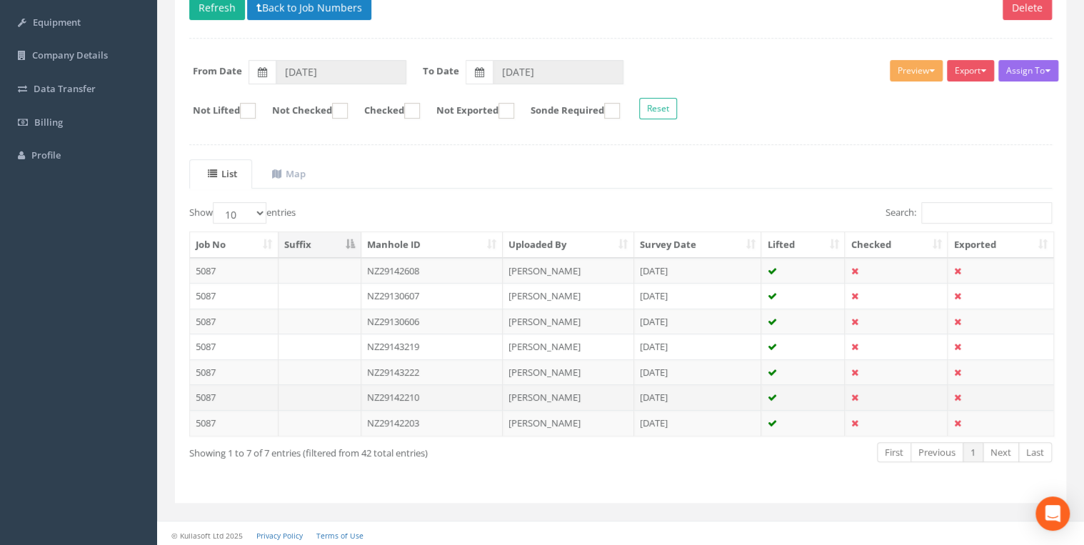
click at [397, 391] on td "NZ29142210" at bounding box center [432, 397] width 142 height 26
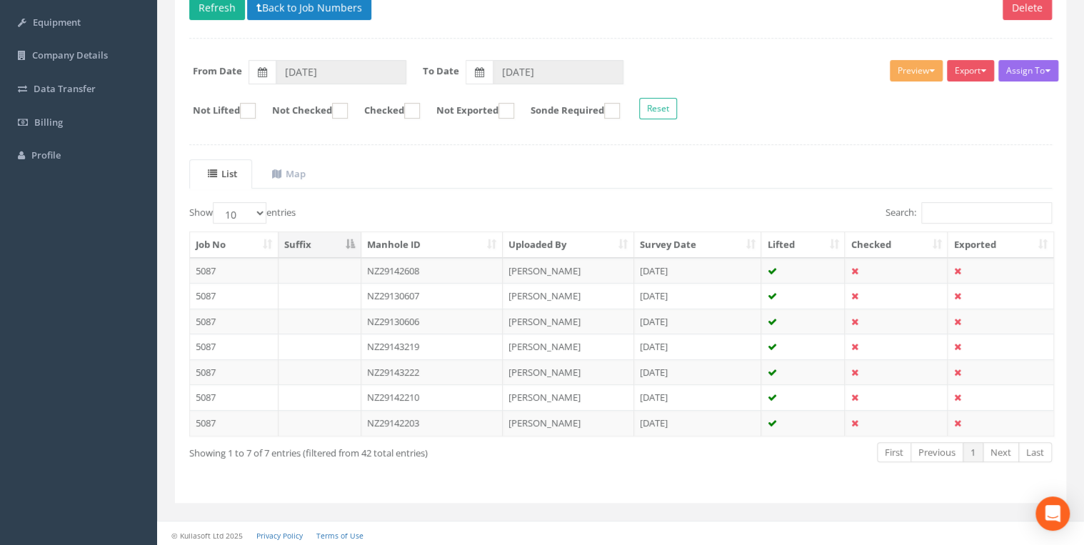
scroll to position [0, 0]
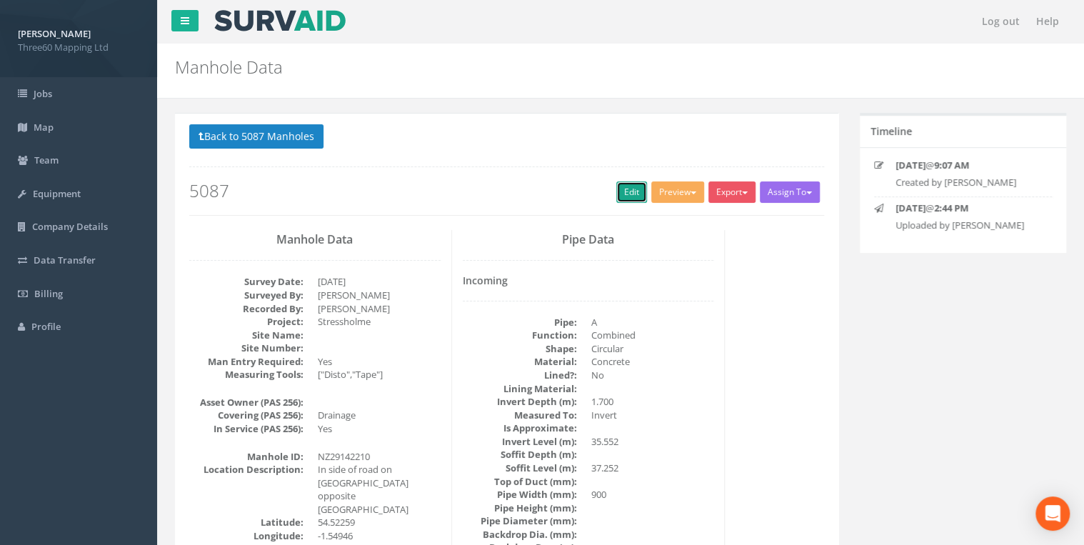
click at [616, 189] on link "Edit" at bounding box center [631, 191] width 31 height 21
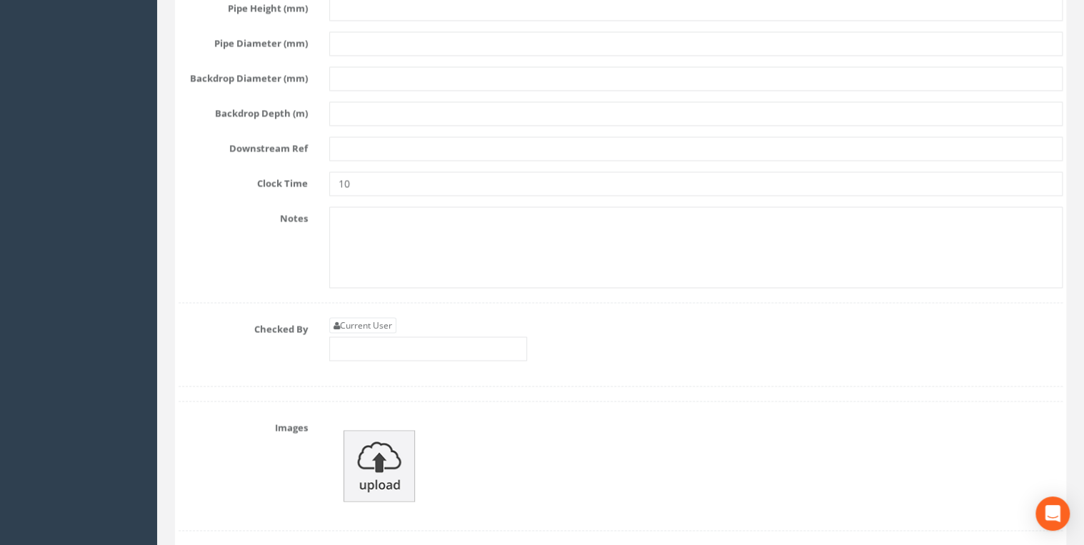
scroll to position [4114, 0]
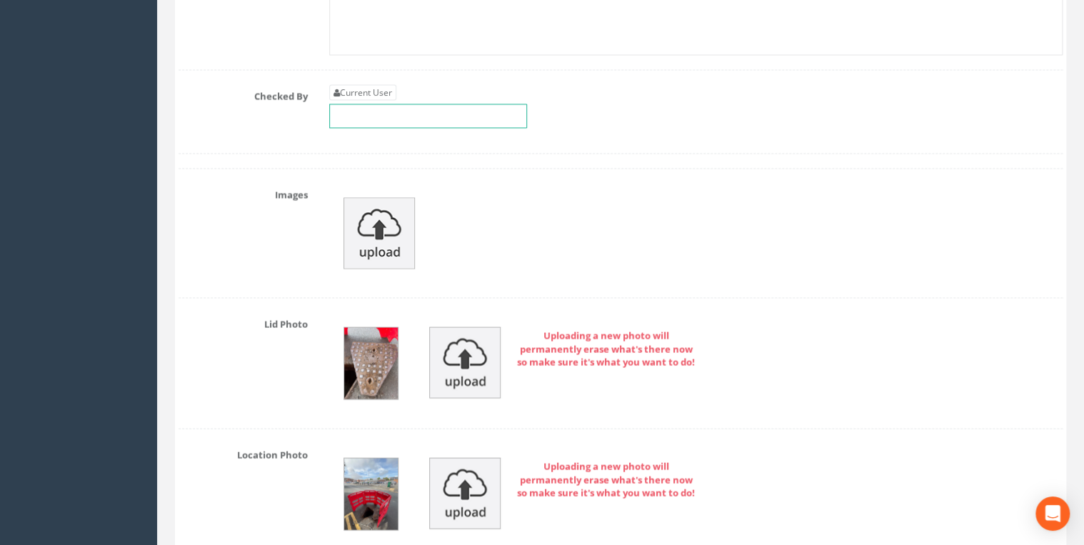
click at [356, 104] on input "text" at bounding box center [428, 116] width 198 height 24
click at [356, 85] on link "Current User" at bounding box center [362, 93] width 67 height 16
type input "[PERSON_NAME]"
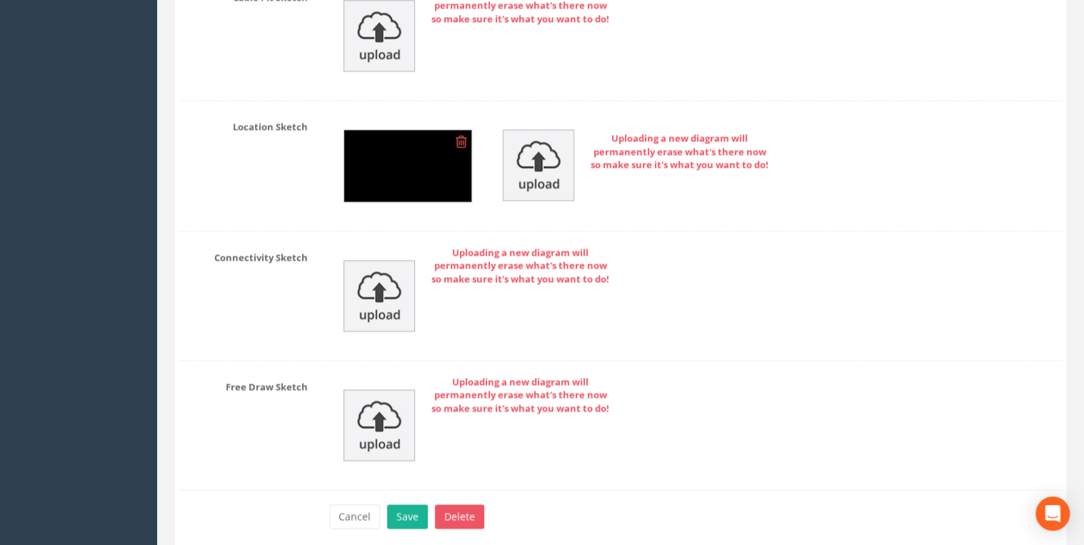
scroll to position [6424, 0]
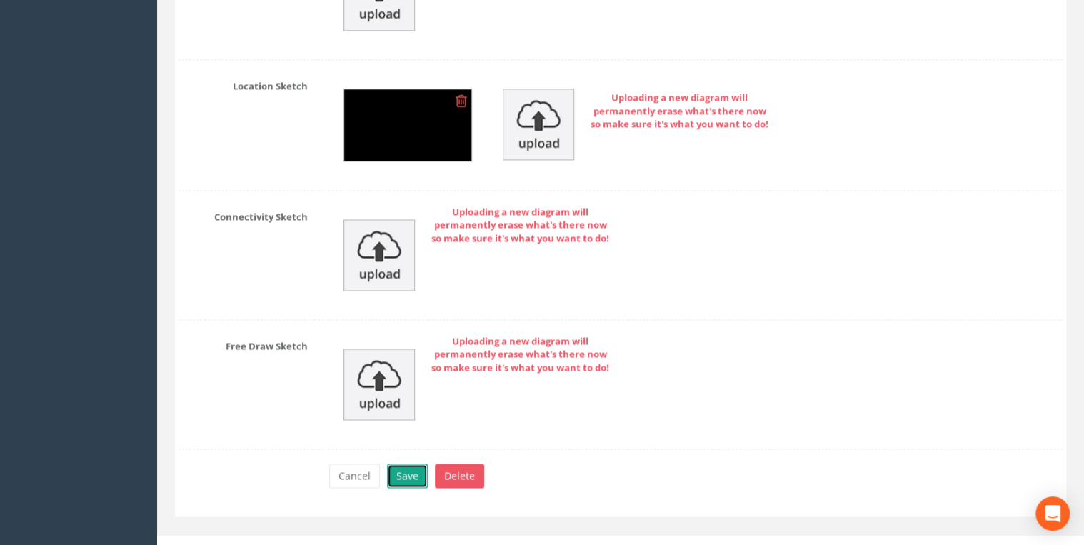
click at [391, 465] on button "Save" at bounding box center [407, 476] width 41 height 24
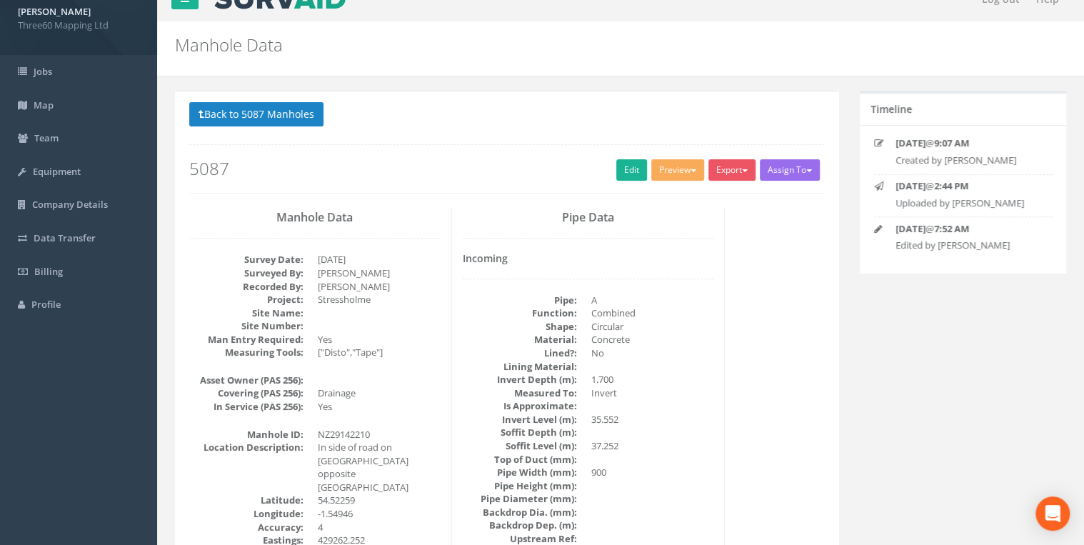
scroll to position [0, 0]
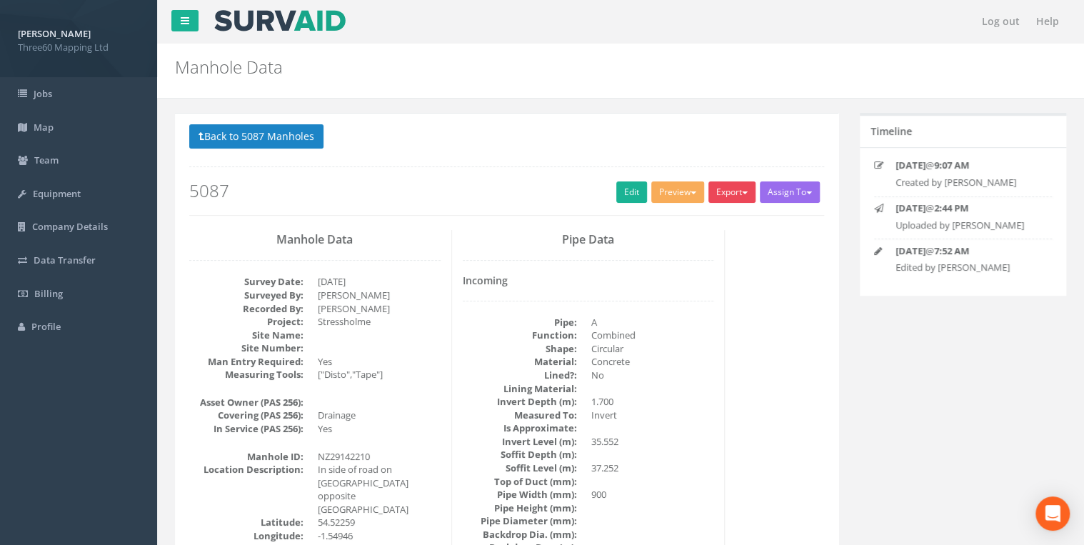
click at [720, 189] on button "Export" at bounding box center [732, 191] width 47 height 21
click at [688, 226] on link "360 Manhole" at bounding box center [703, 222] width 109 height 22
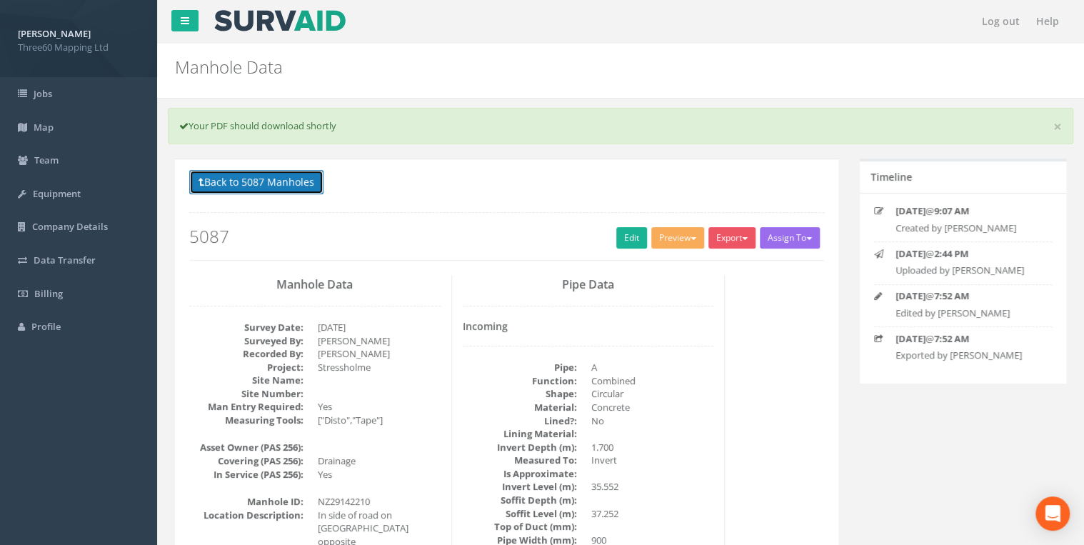
click at [313, 182] on button "Back to 5087 Manholes" at bounding box center [256, 182] width 134 height 24
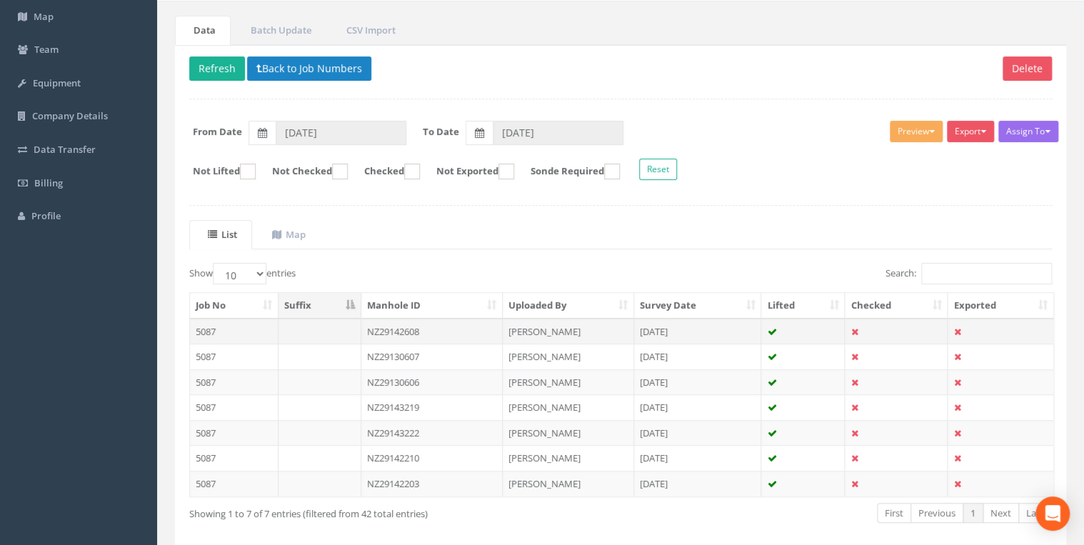
scroll to position [171, 0]
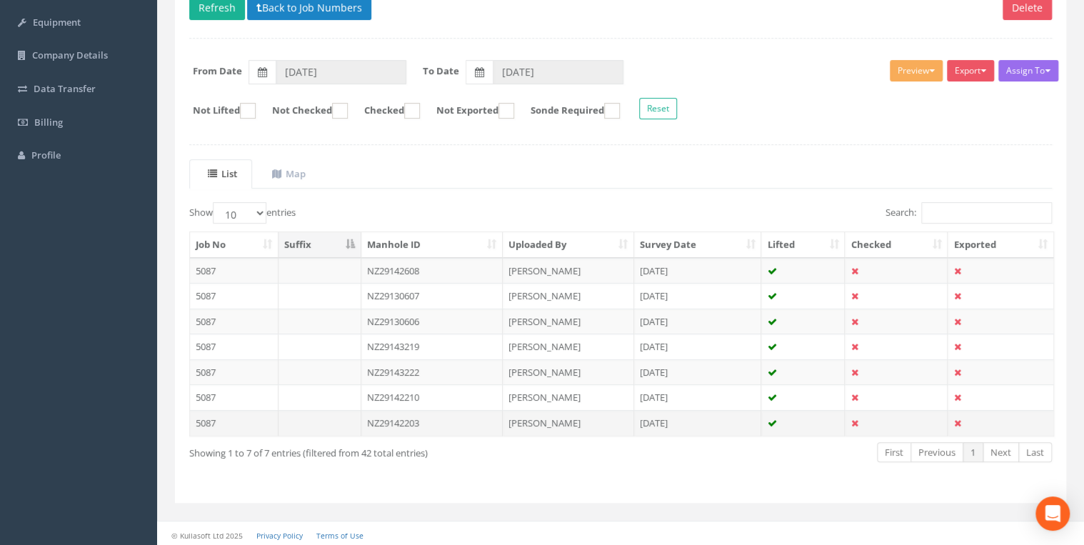
click at [397, 419] on td "NZ29142203" at bounding box center [432, 423] width 142 height 26
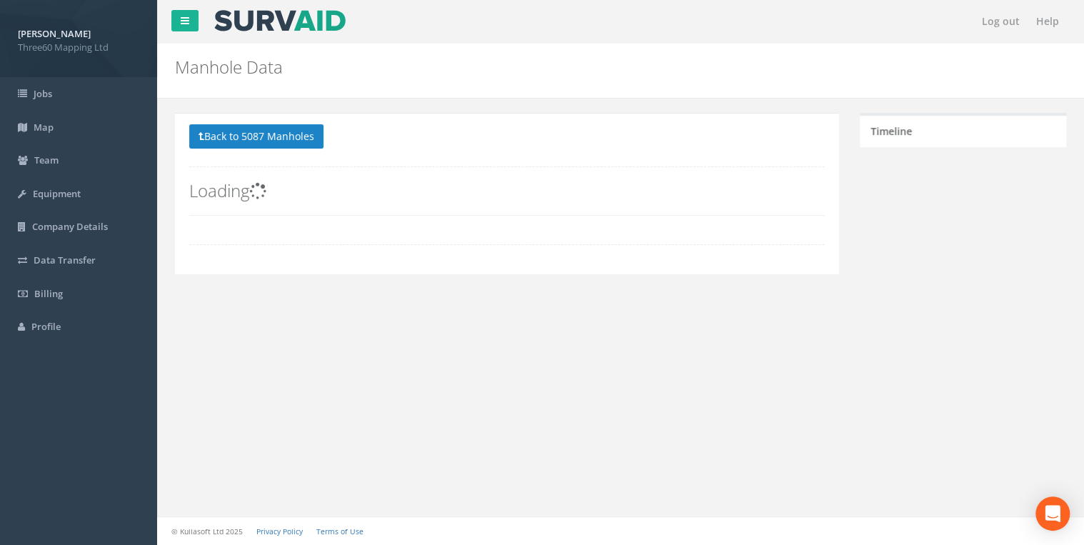
scroll to position [0, 0]
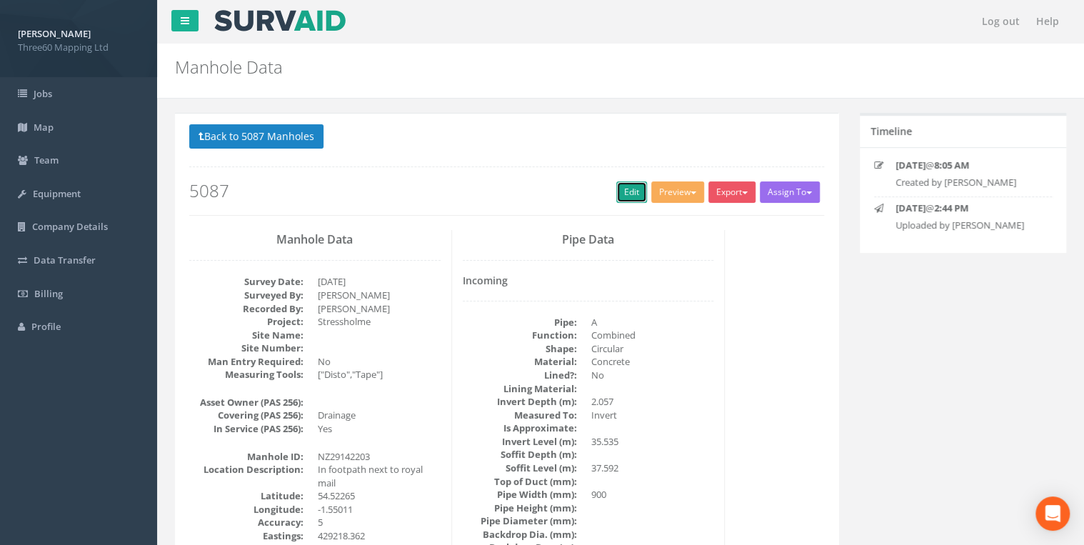
click at [623, 189] on link "Edit" at bounding box center [631, 191] width 31 height 21
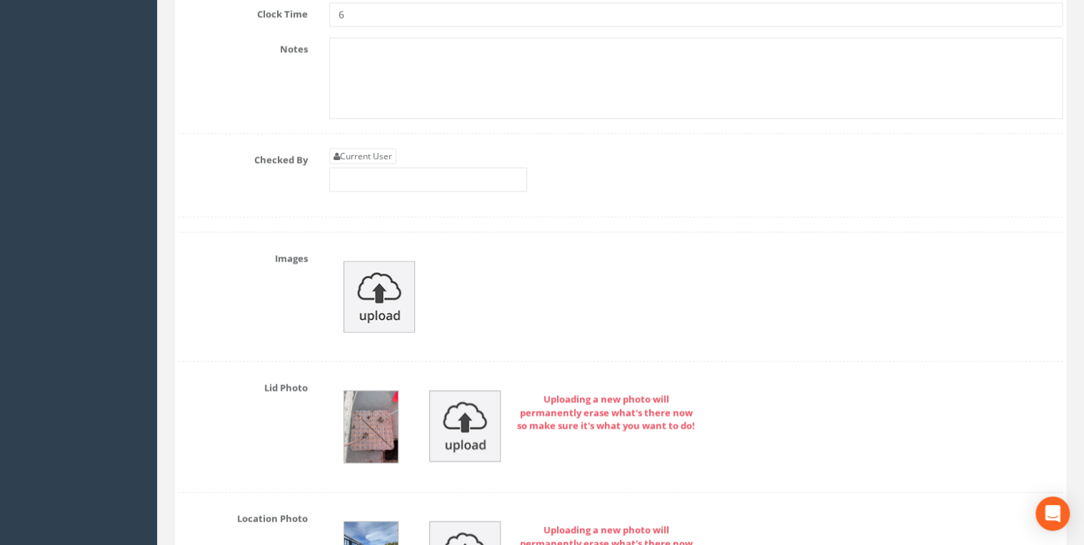
scroll to position [4190, 0]
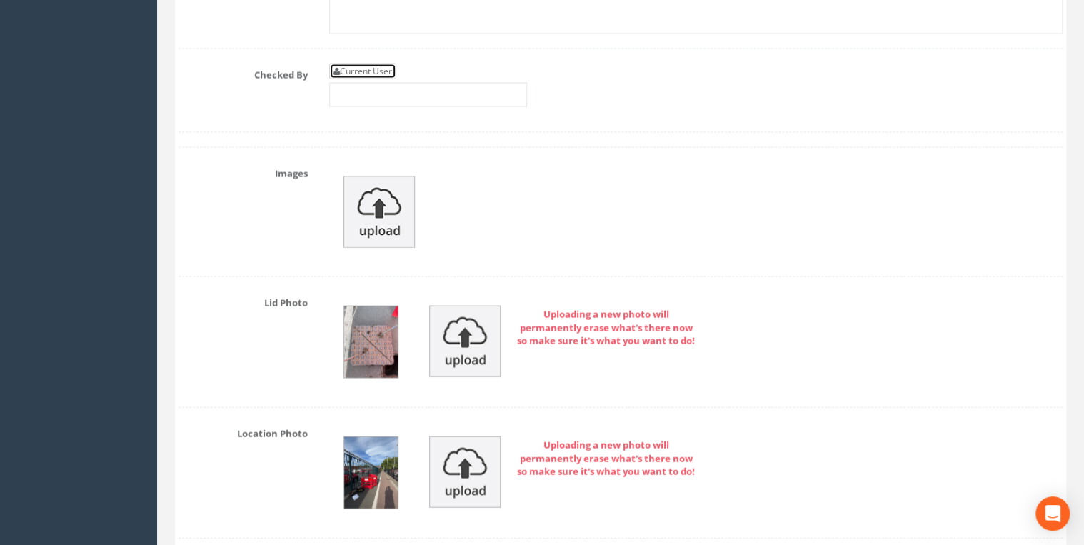
click at [369, 64] on link "Current User" at bounding box center [362, 72] width 67 height 16
type input "[PERSON_NAME]"
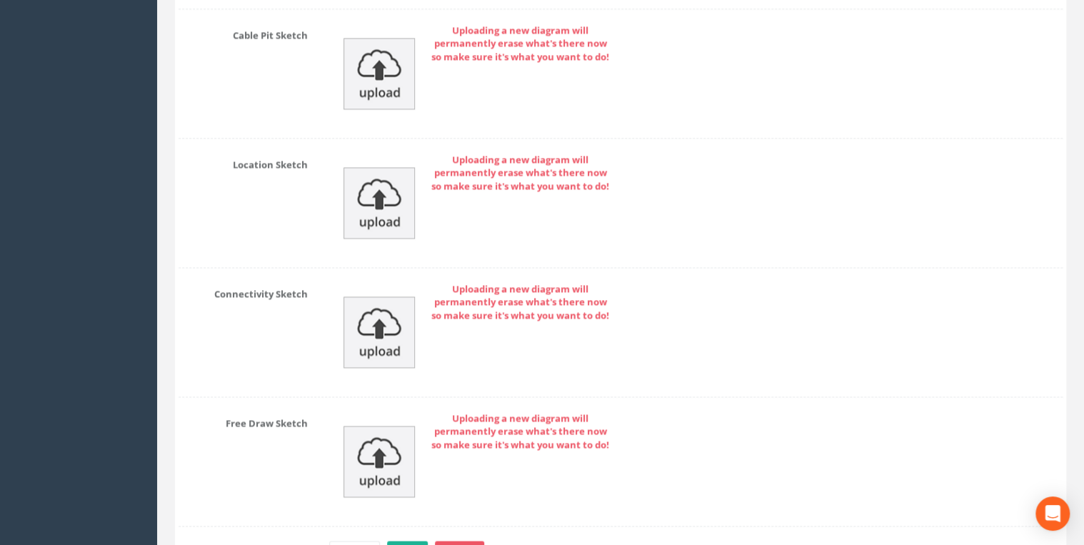
scroll to position [6477, 0]
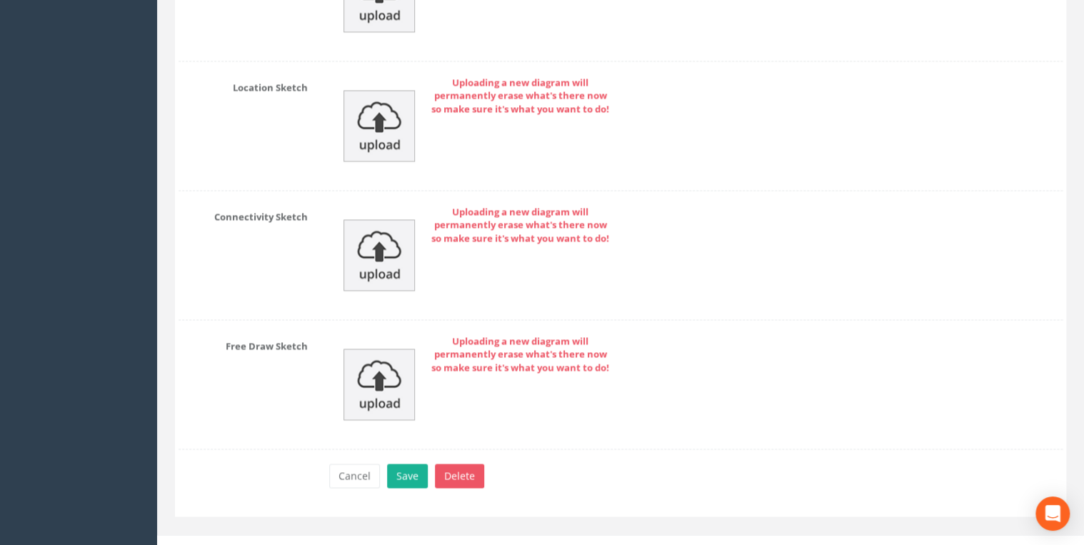
click at [410, 471] on div "Cancel Save Delete" at bounding box center [696, 478] width 755 height 28
click at [409, 466] on button "Save" at bounding box center [407, 476] width 41 height 24
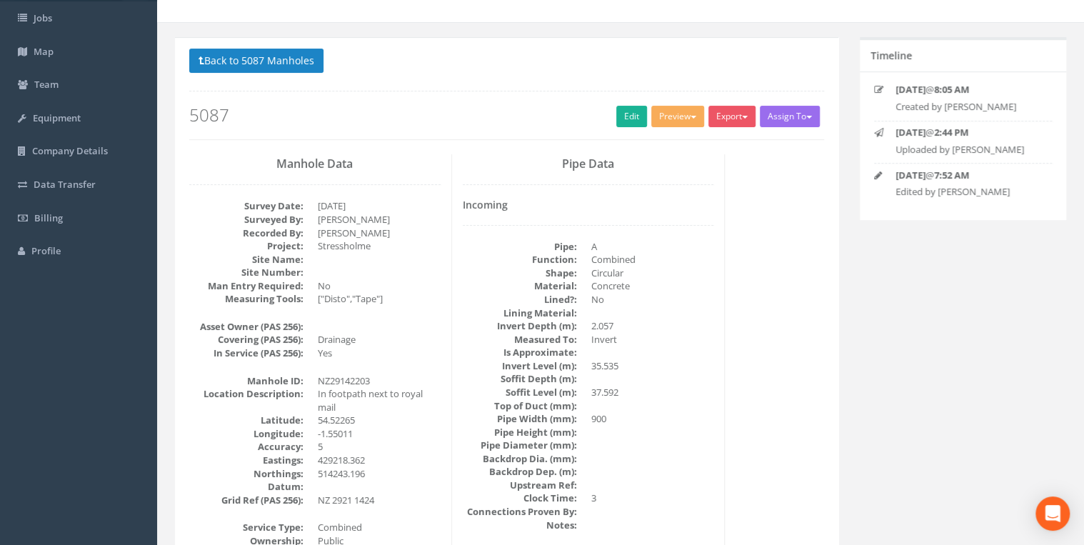
scroll to position [0, 0]
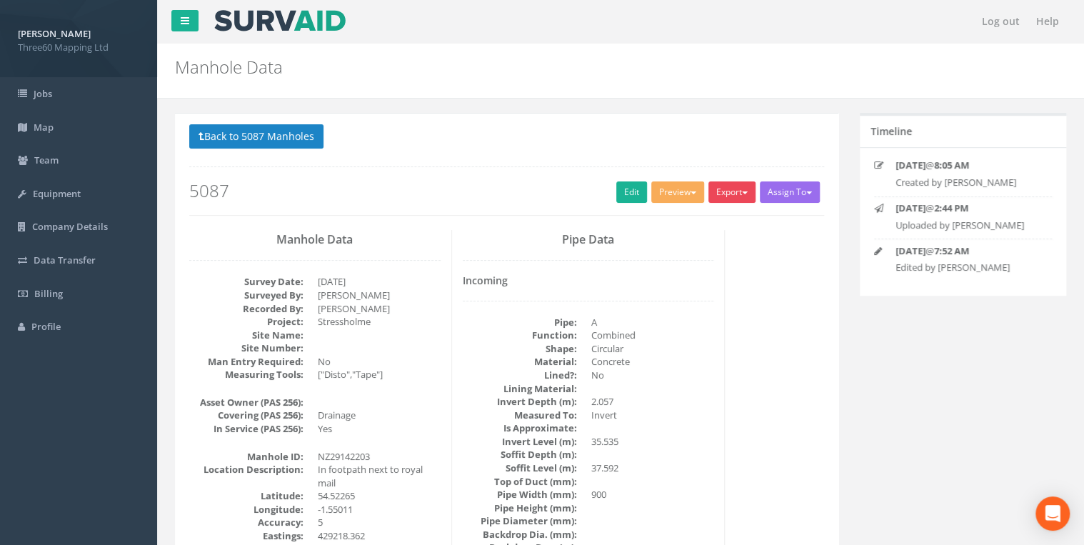
click at [730, 194] on button "Export" at bounding box center [732, 191] width 47 height 21
click at [701, 221] on link "360 Manhole" at bounding box center [703, 222] width 109 height 22
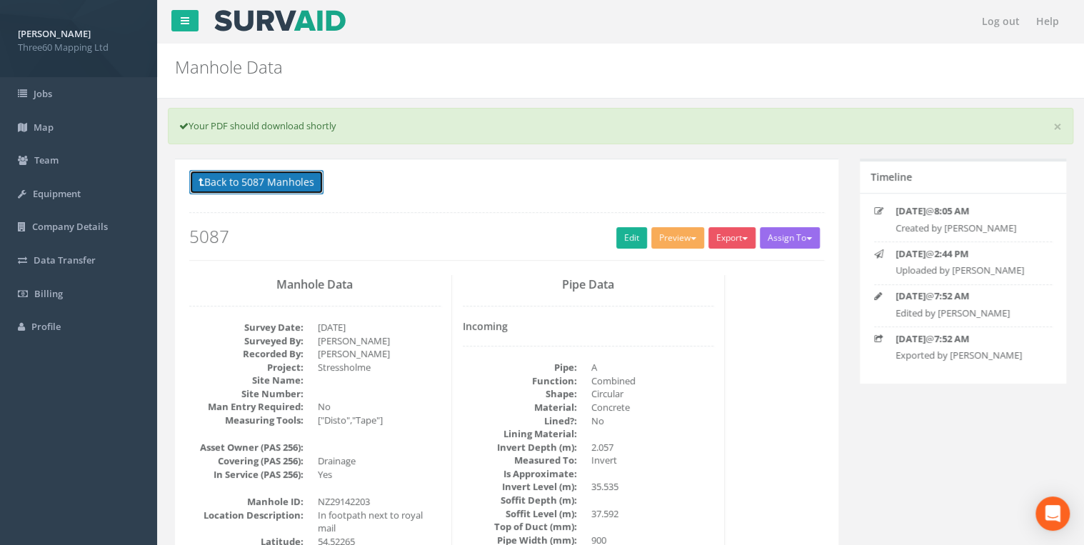
click at [311, 178] on button "Back to 5087 Manholes" at bounding box center [256, 182] width 134 height 24
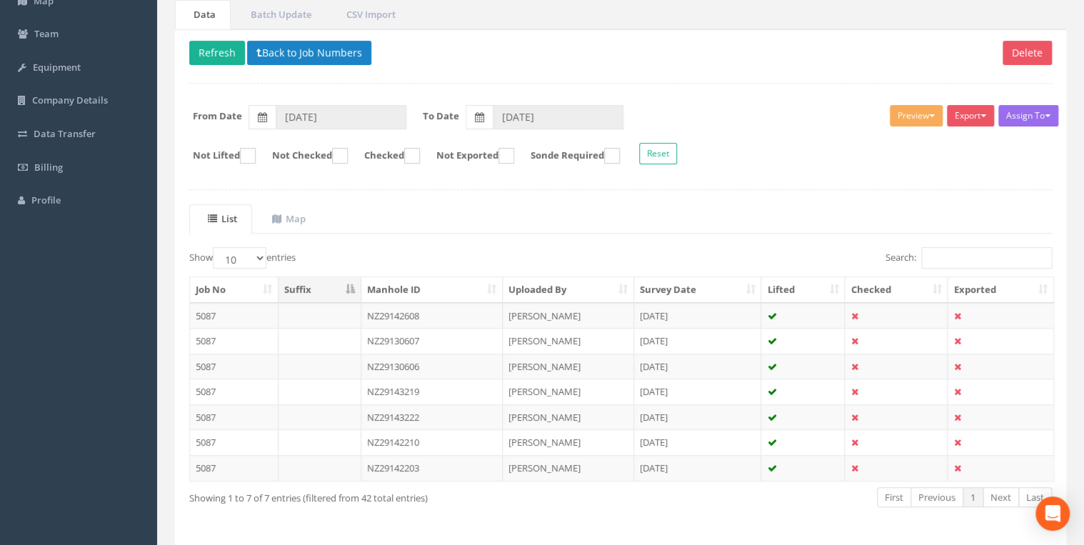
scroll to position [171, 0]
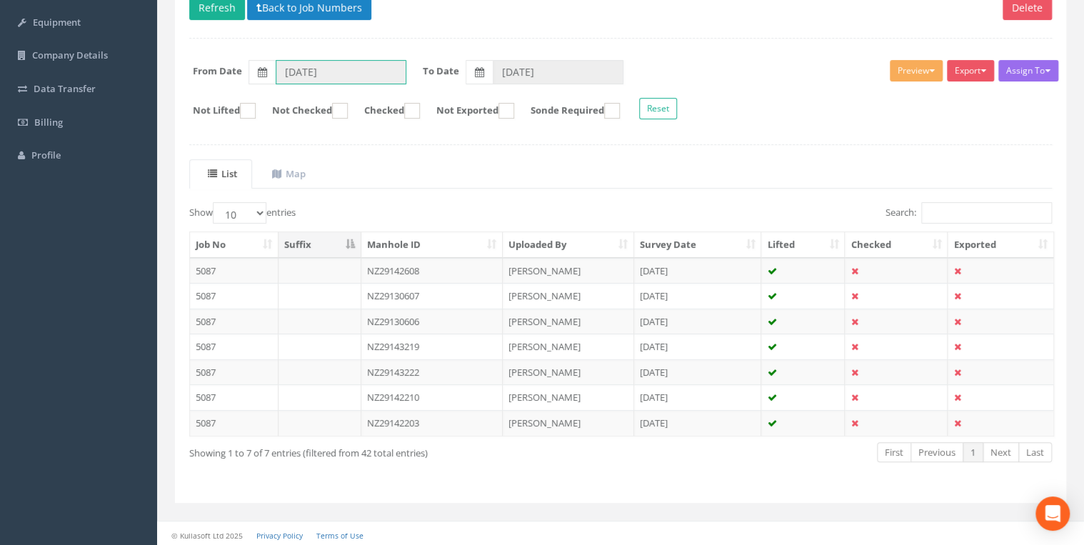
click at [371, 66] on input "[DATE]" at bounding box center [341, 72] width 131 height 24
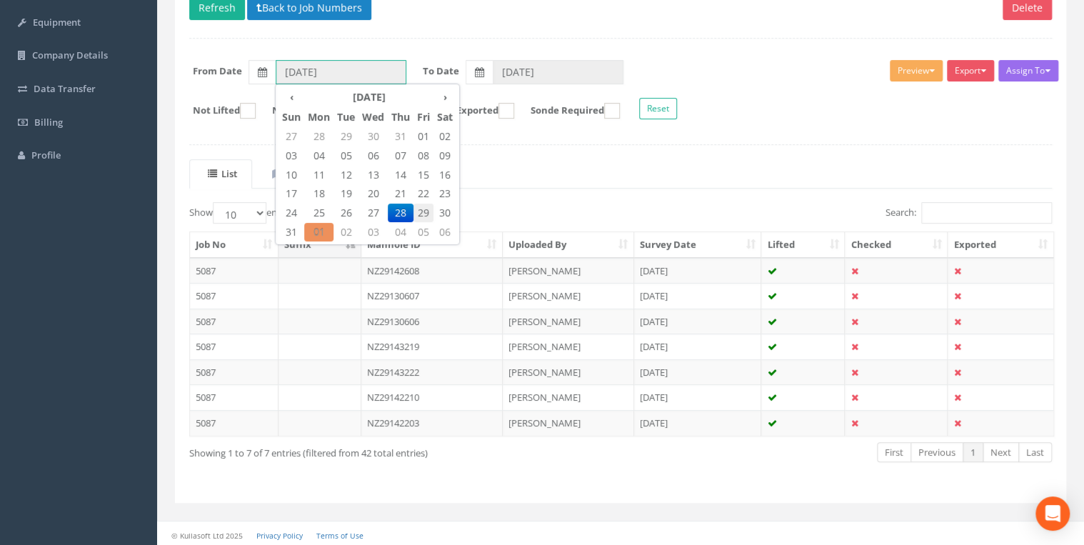
click at [418, 206] on span "29" at bounding box center [424, 213] width 20 height 19
type input "[DATE]"
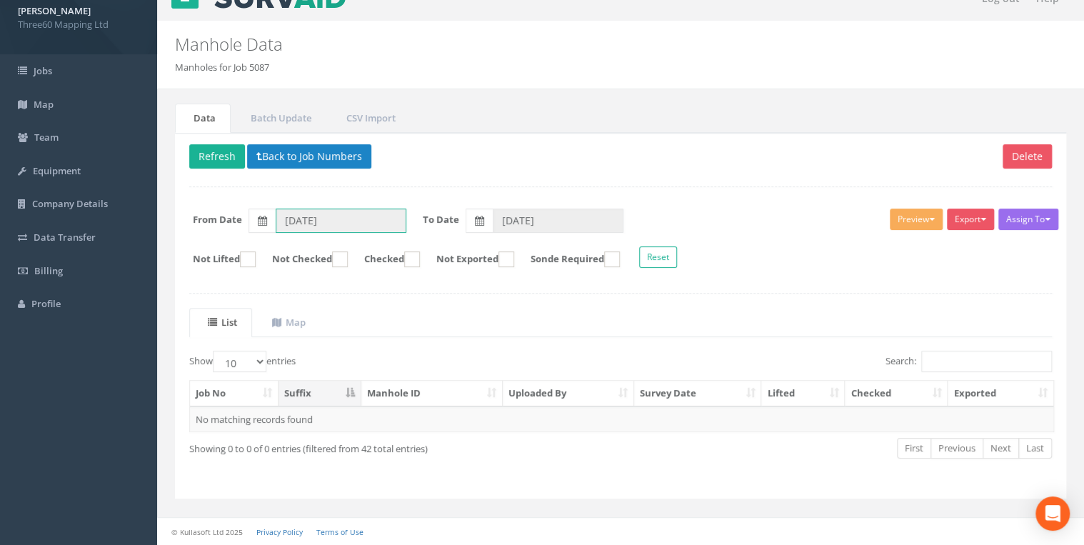
scroll to position [20, 0]
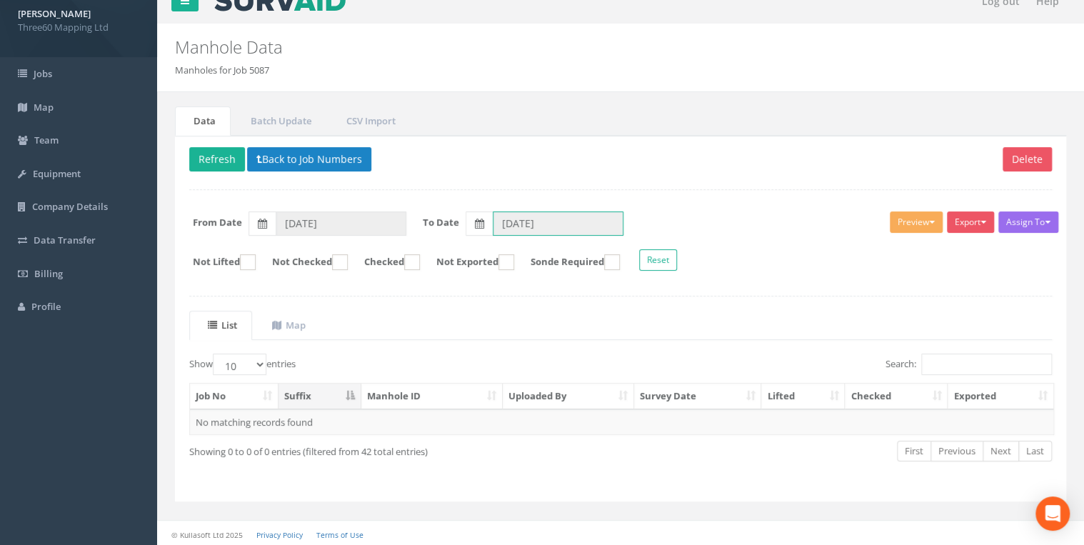
click at [504, 215] on input "[DATE]" at bounding box center [558, 223] width 131 height 24
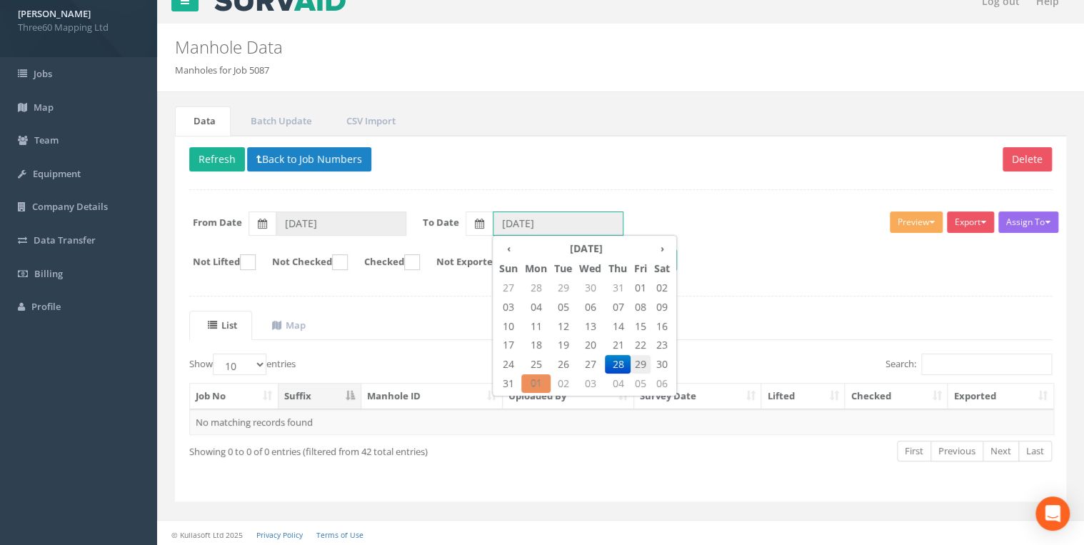
click at [643, 363] on span "29" at bounding box center [641, 364] width 20 height 19
type input "[DATE]"
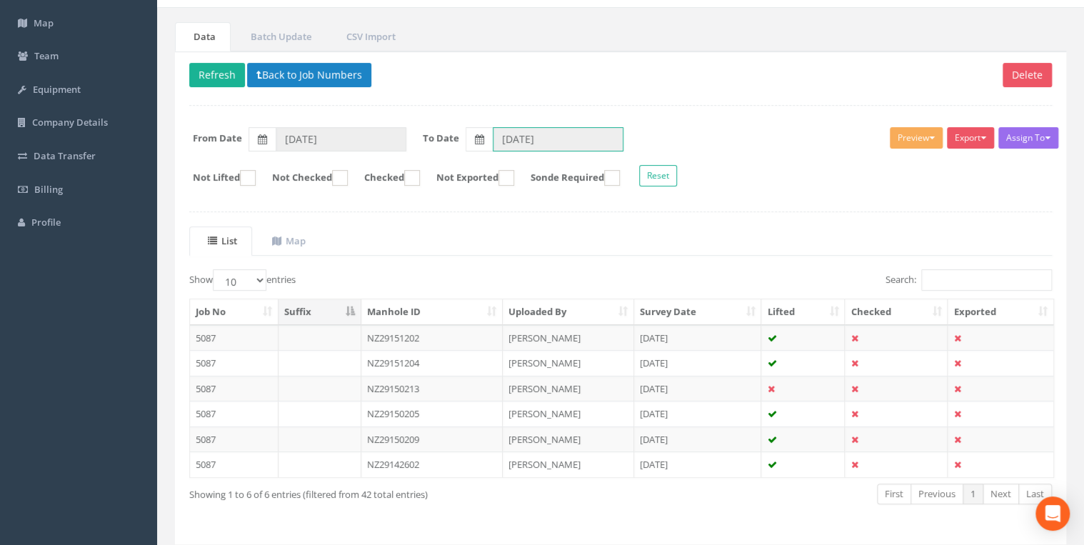
scroll to position [146, 0]
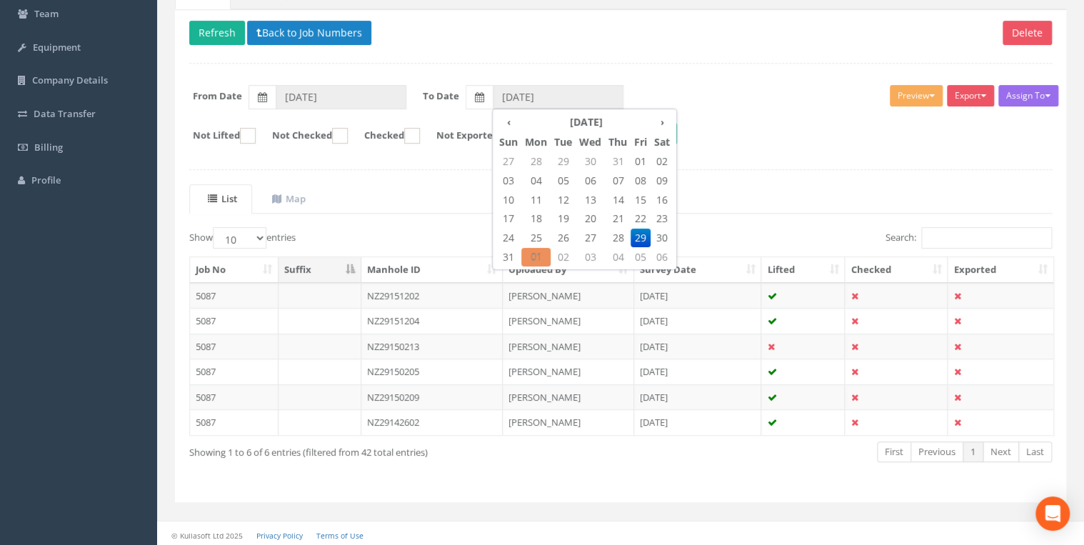
click at [422, 185] on ul "List Map" at bounding box center [620, 198] width 863 height 29
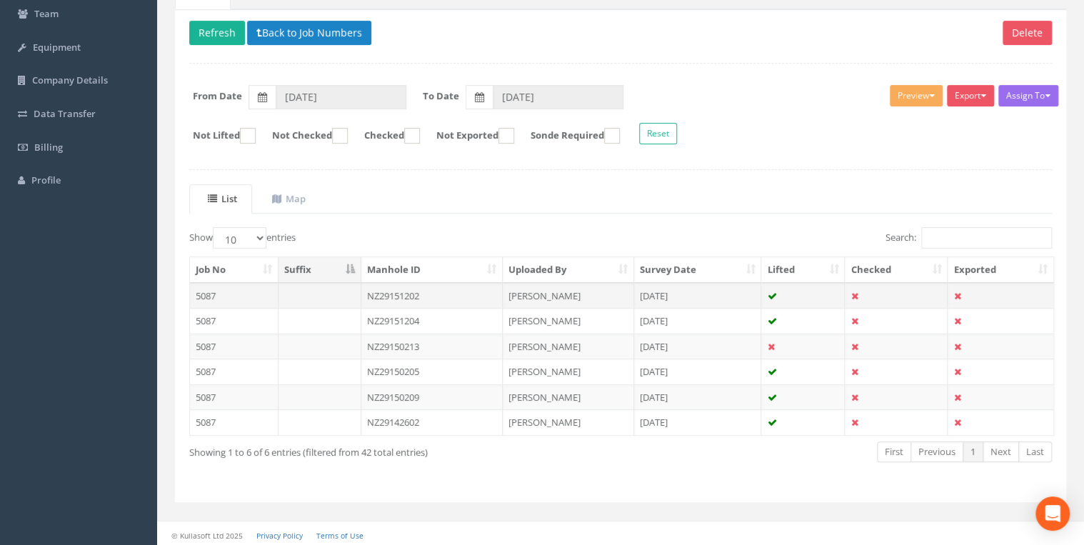
click at [415, 292] on td "NZ29151202" at bounding box center [432, 296] width 142 height 26
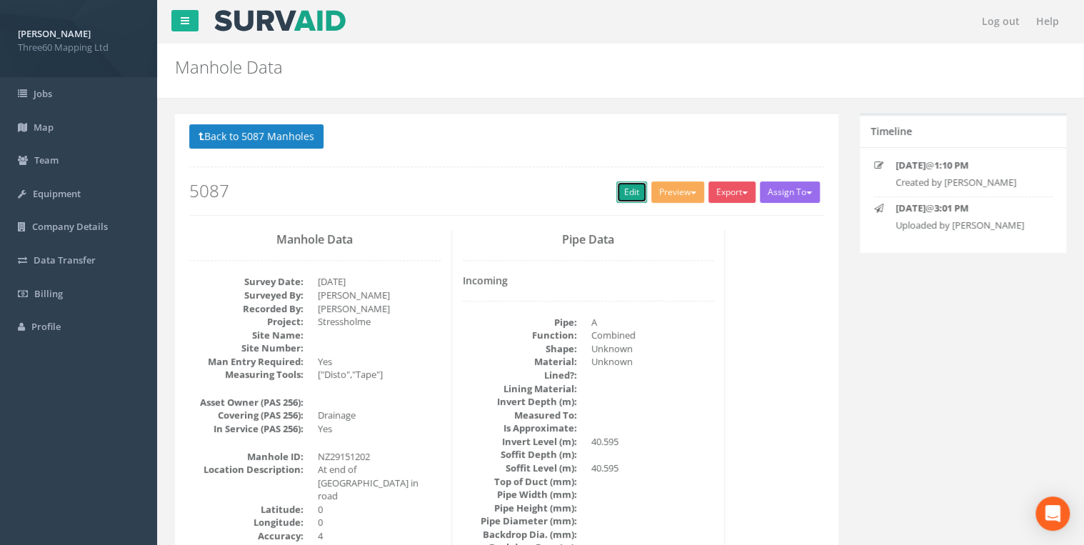
click at [616, 192] on link "Edit" at bounding box center [631, 191] width 31 height 21
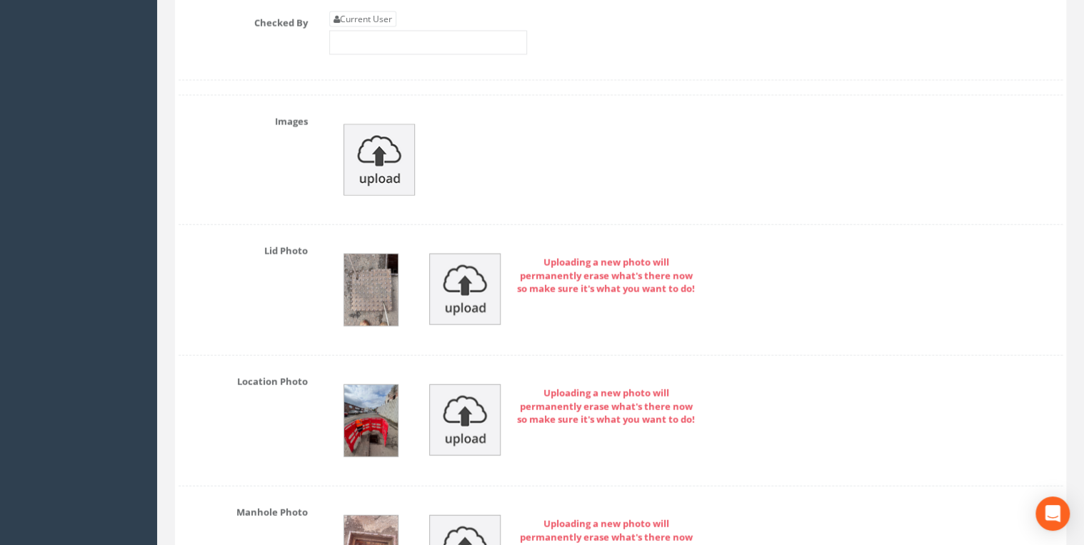
scroll to position [4190, 0]
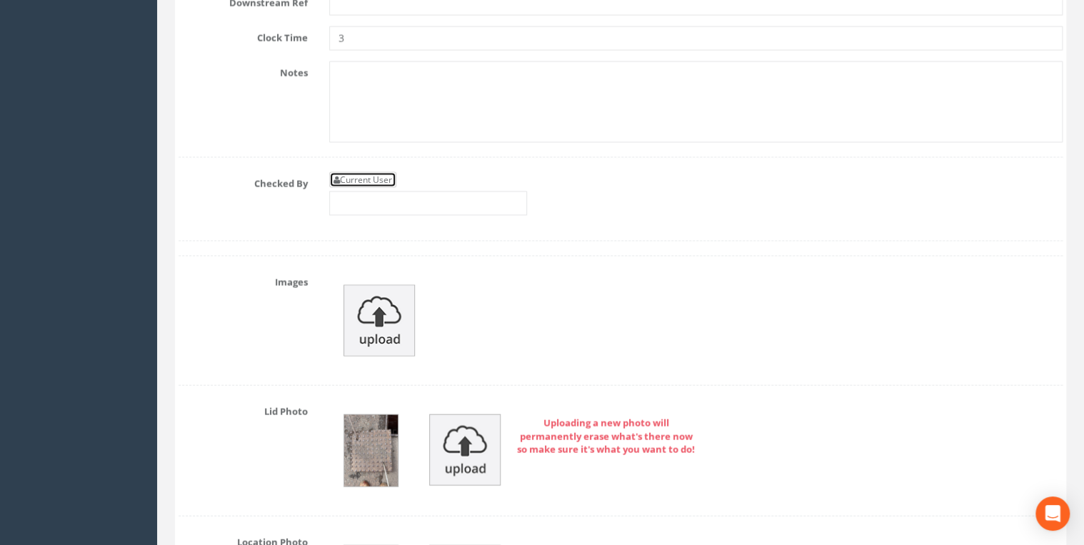
click at [373, 172] on link "Current User" at bounding box center [362, 180] width 67 height 16
type input "[PERSON_NAME]"
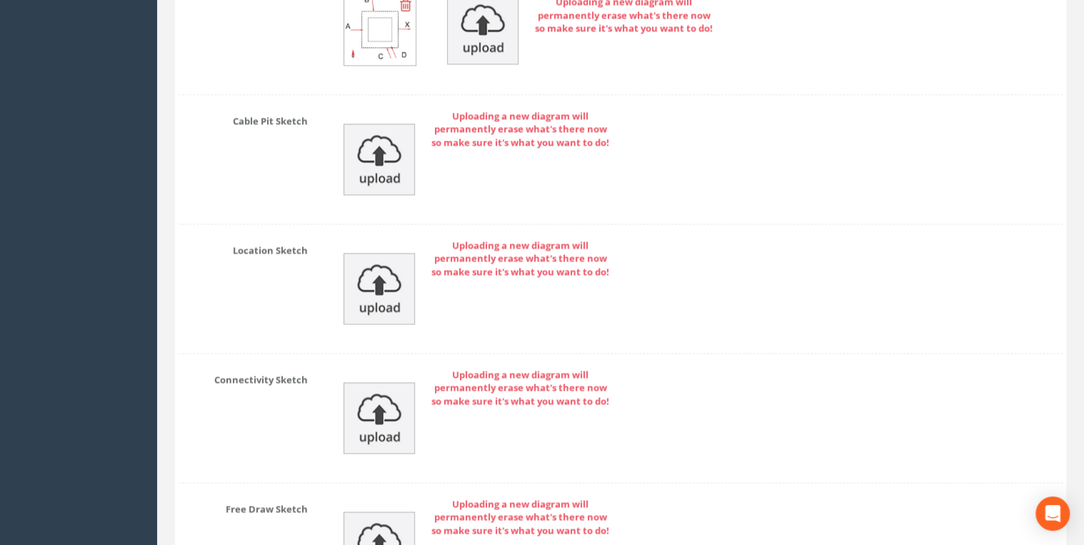
scroll to position [6584, 0]
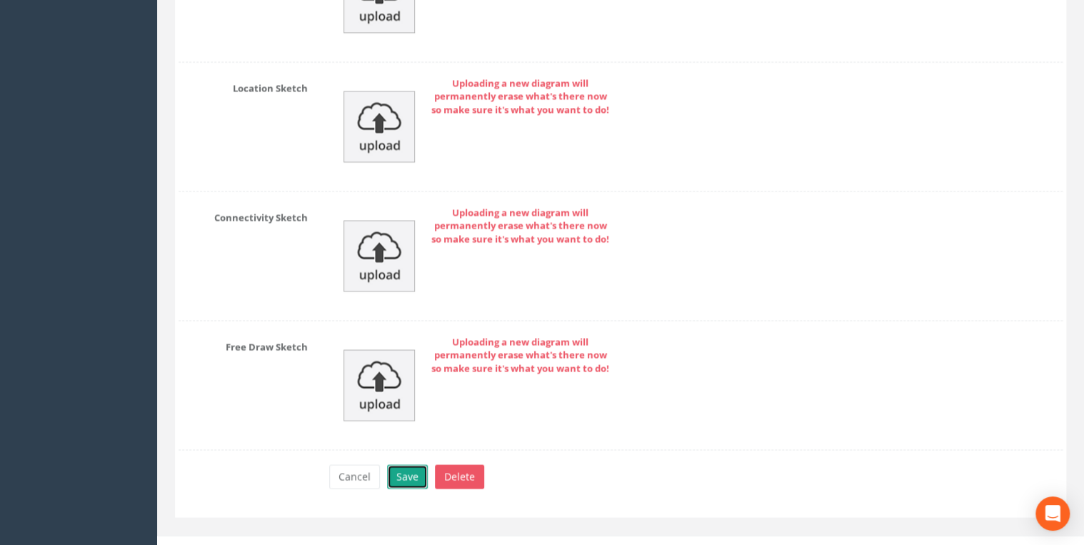
click at [408, 464] on button "Save" at bounding box center [407, 476] width 41 height 24
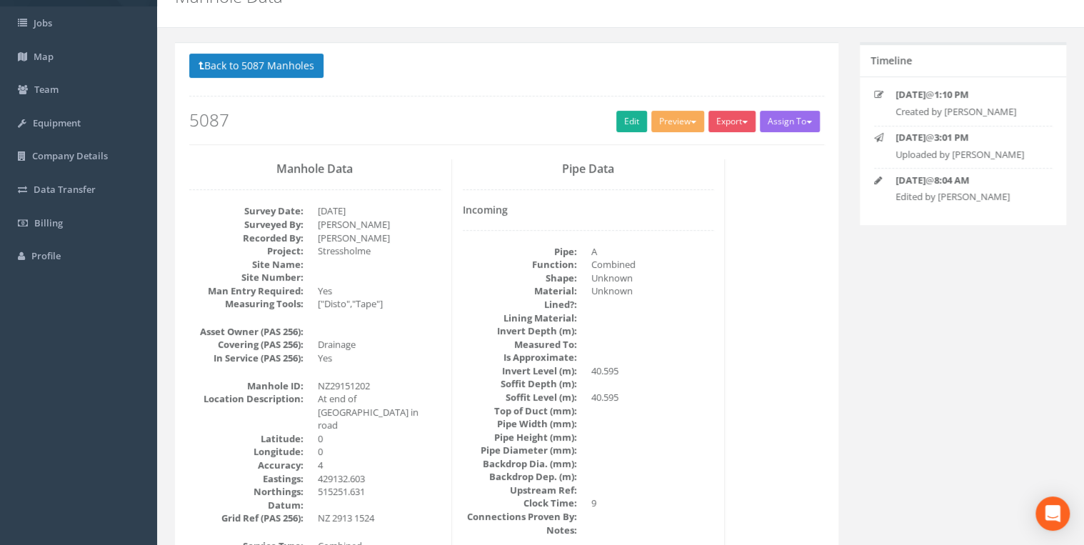
scroll to position [0, 0]
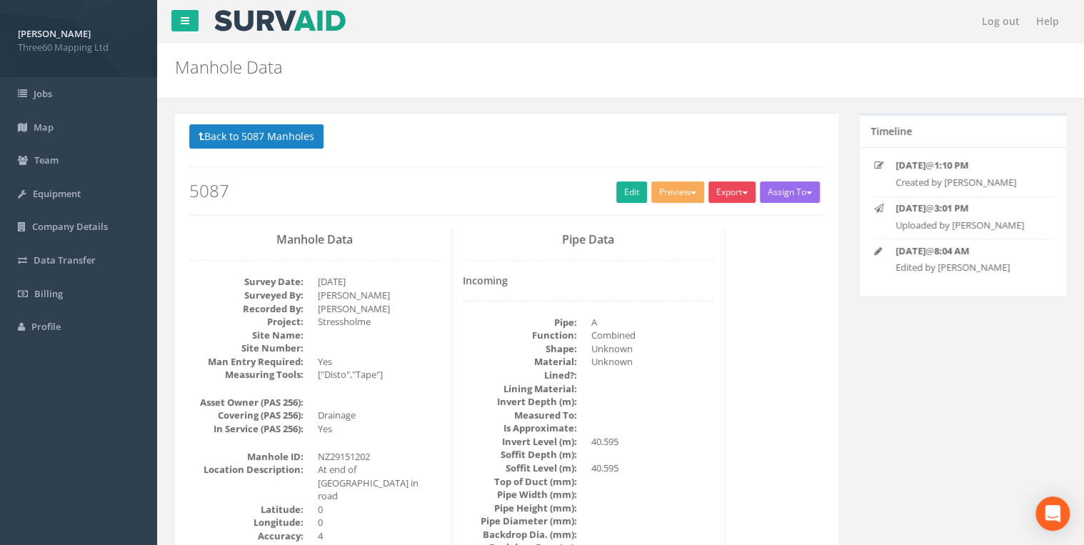
click at [721, 191] on button "Export" at bounding box center [732, 191] width 47 height 21
click at [697, 214] on link "360 Manhole" at bounding box center [703, 222] width 109 height 22
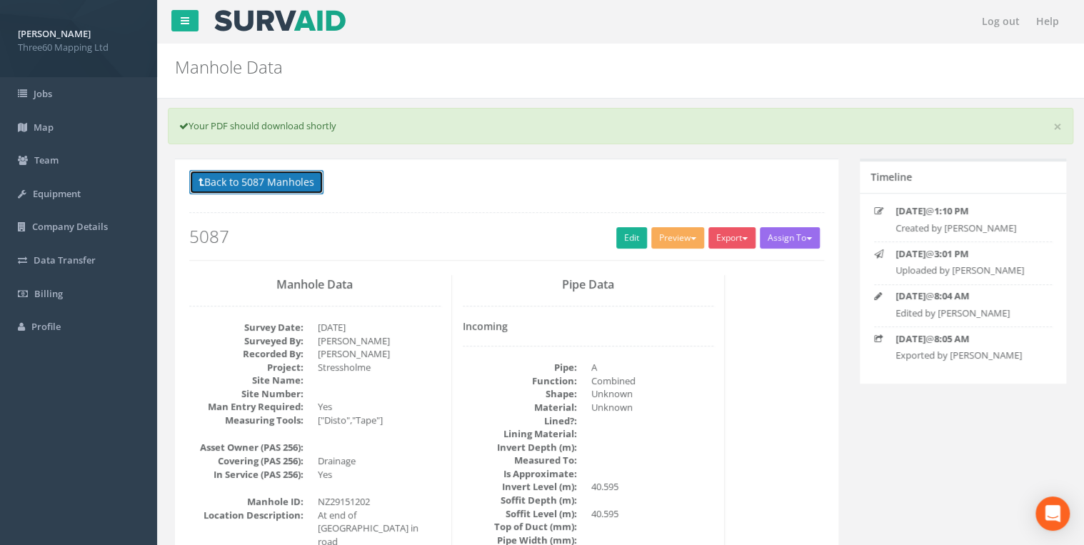
click at [269, 176] on button "Back to 5087 Manholes" at bounding box center [256, 182] width 134 height 24
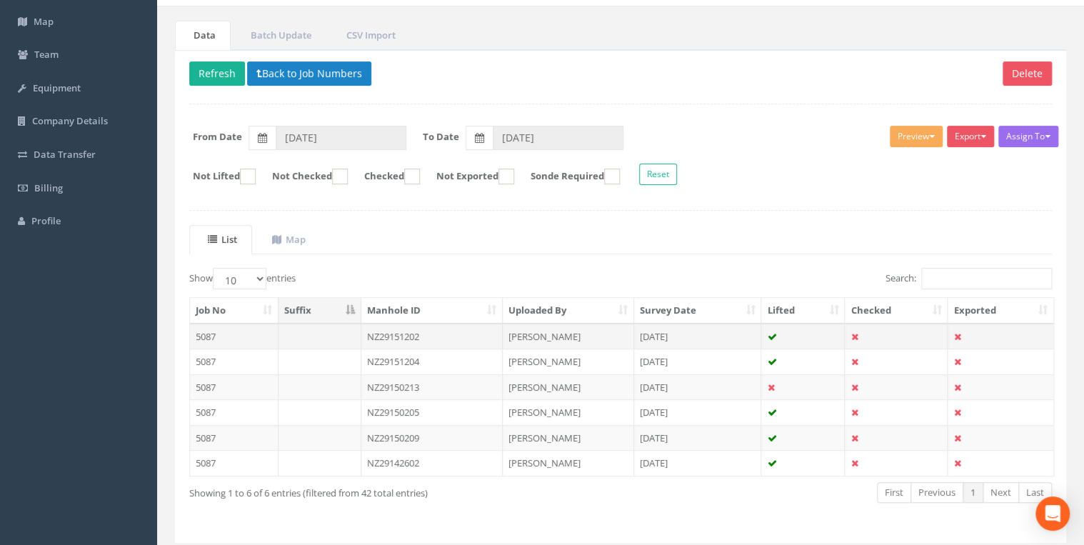
scroll to position [146, 0]
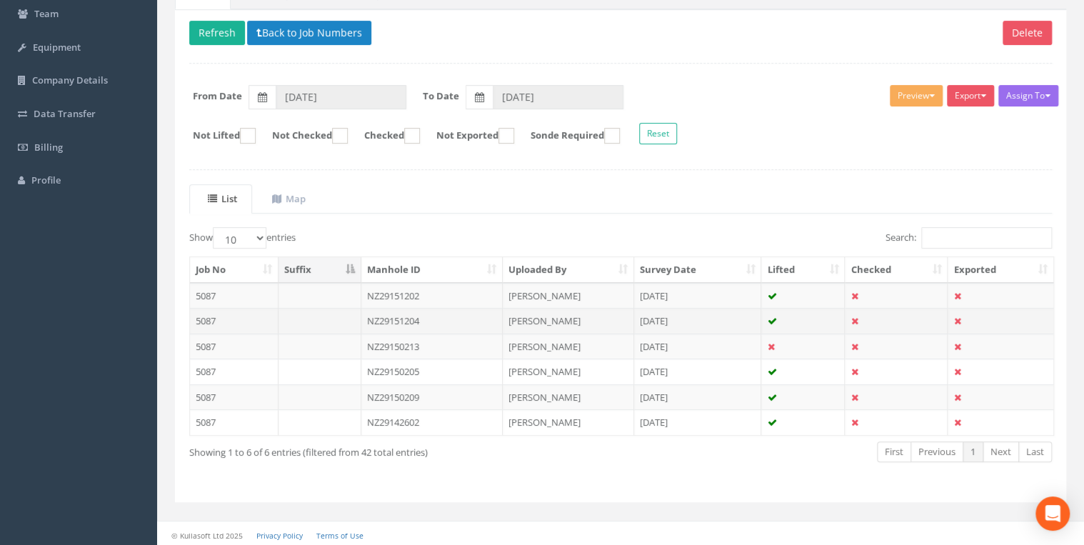
click at [427, 318] on td "NZ29151204" at bounding box center [432, 321] width 142 height 26
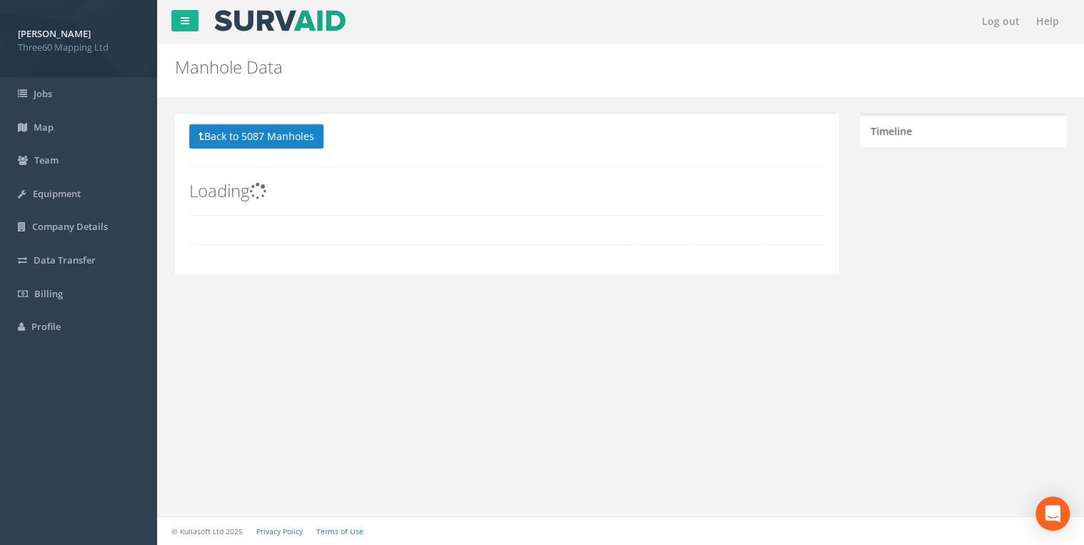
scroll to position [0, 0]
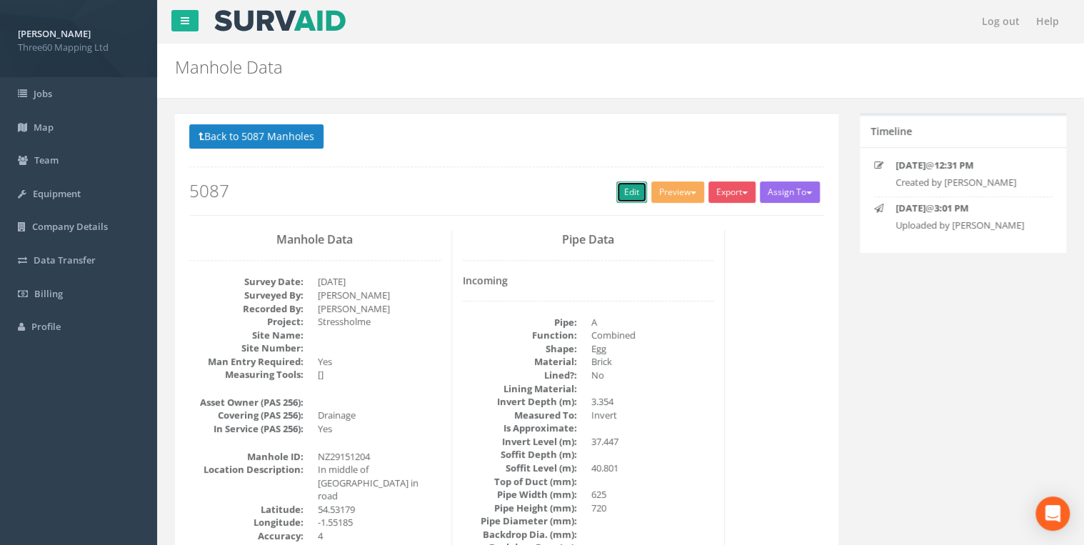
click at [616, 195] on link "Edit" at bounding box center [631, 191] width 31 height 21
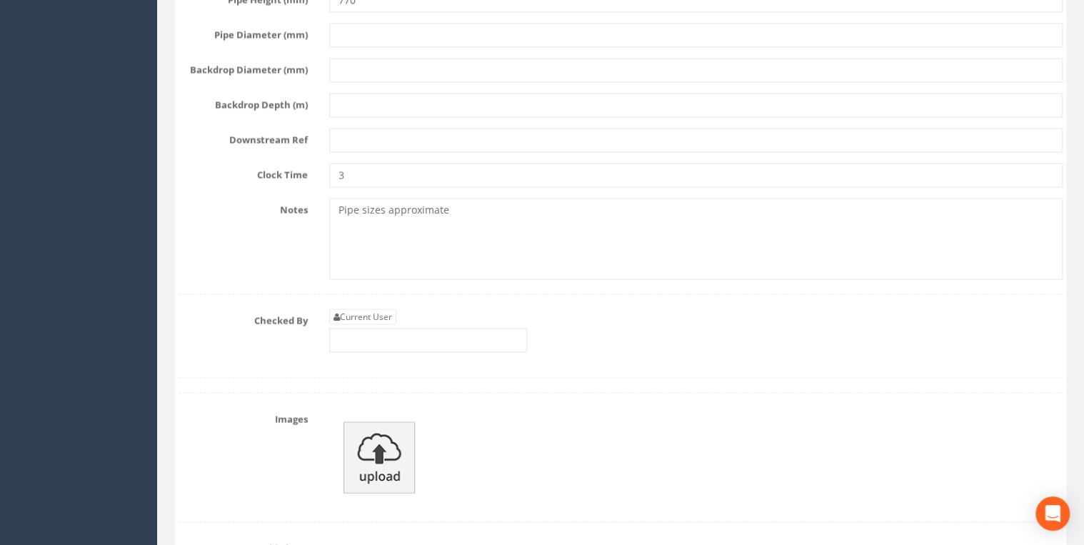
scroll to position [4114, 0]
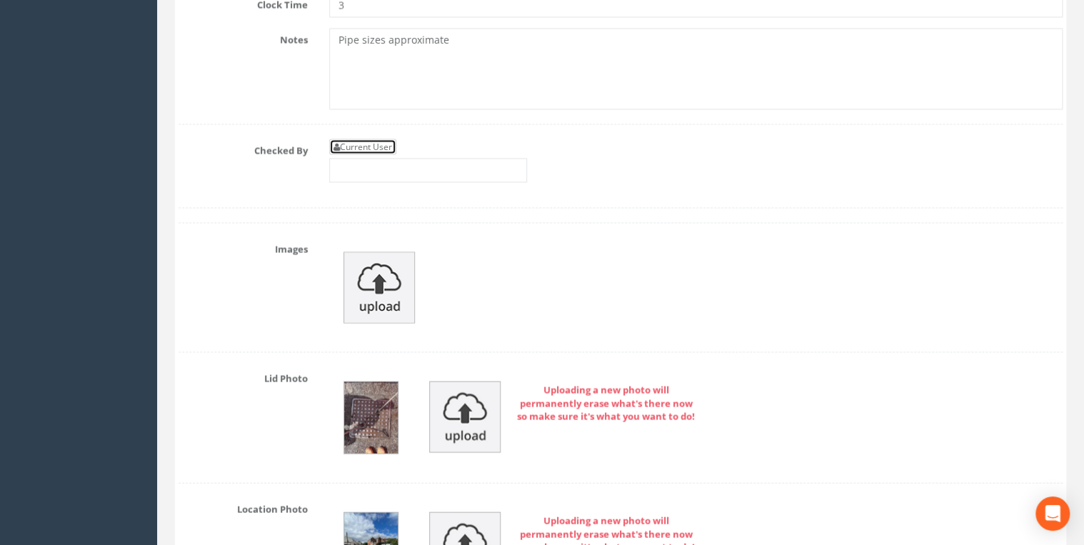
click at [380, 139] on link "Current User" at bounding box center [362, 147] width 67 height 16
type input "[PERSON_NAME]"
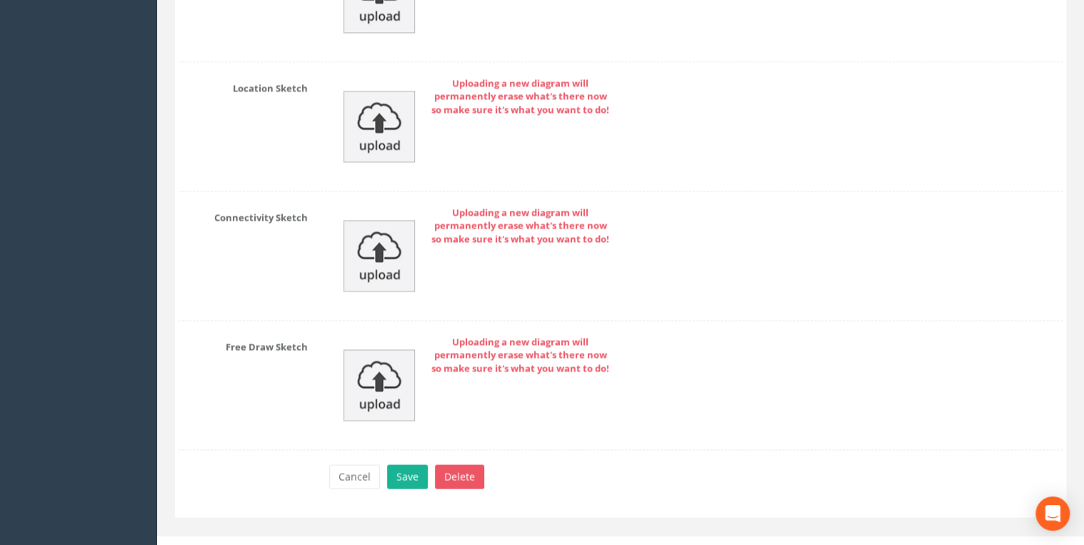
scroll to position [6477, 0]
click at [419, 464] on button "Save" at bounding box center [407, 476] width 41 height 24
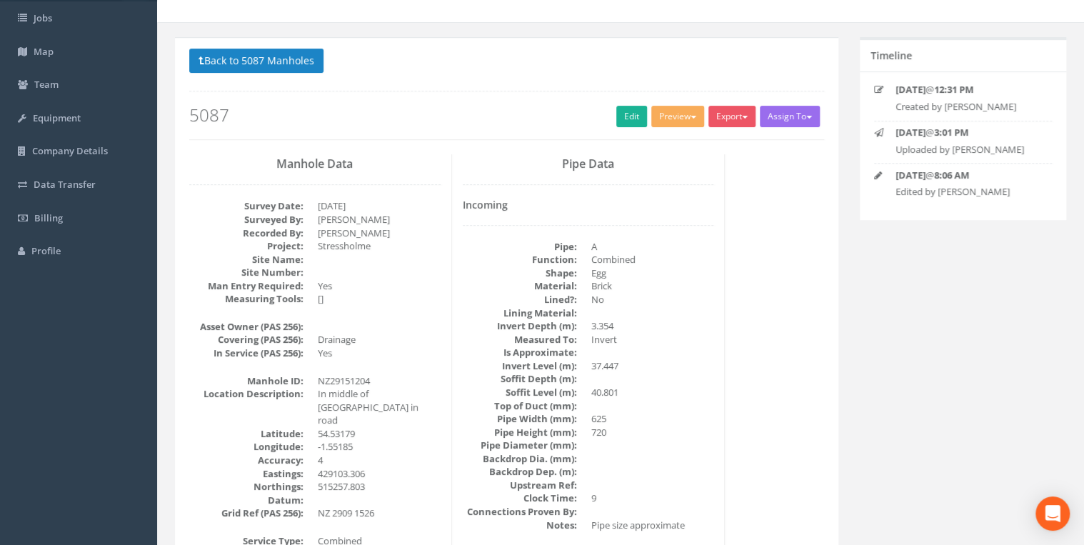
scroll to position [0, 0]
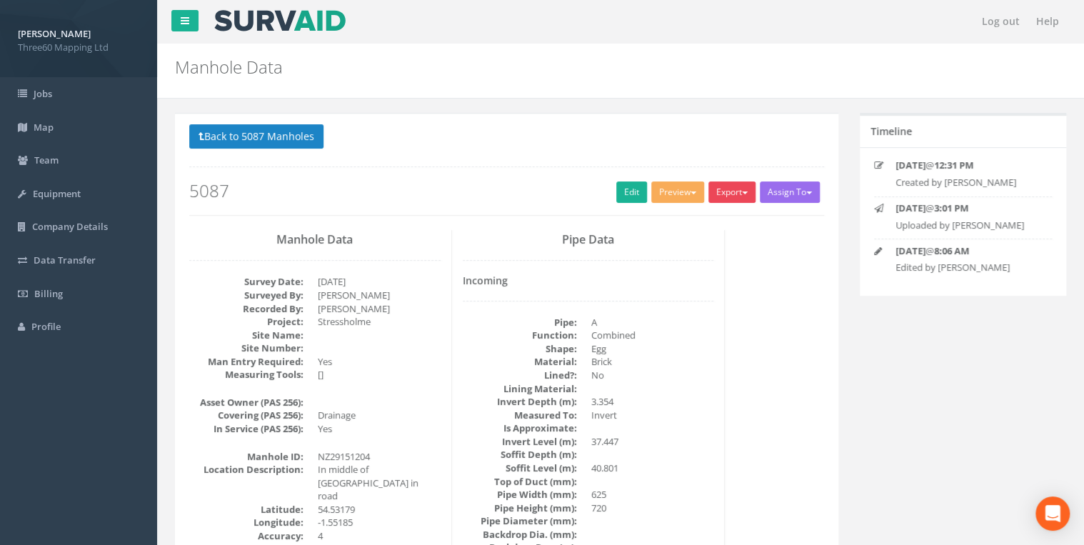
click at [717, 191] on button "Export" at bounding box center [732, 191] width 47 height 21
click at [684, 211] on link "360 Manhole" at bounding box center [703, 222] width 109 height 22
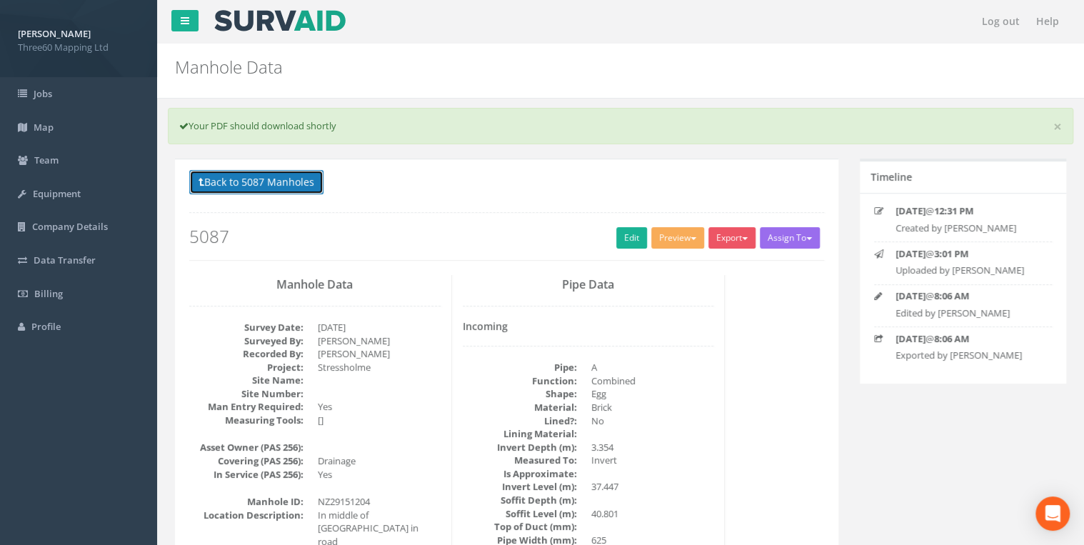
click at [318, 181] on button "Back to 5087 Manholes" at bounding box center [256, 182] width 134 height 24
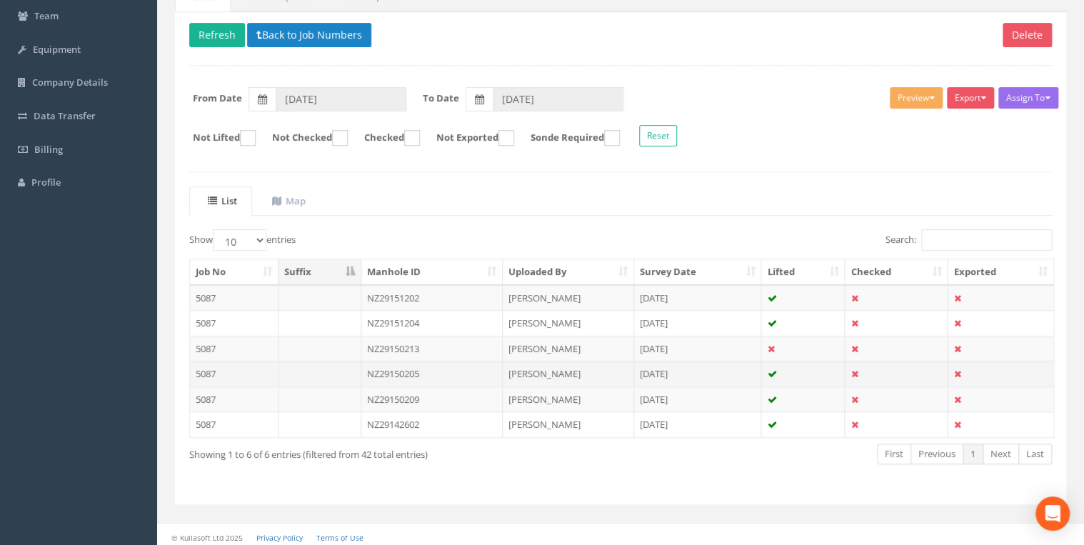
scroll to position [146, 0]
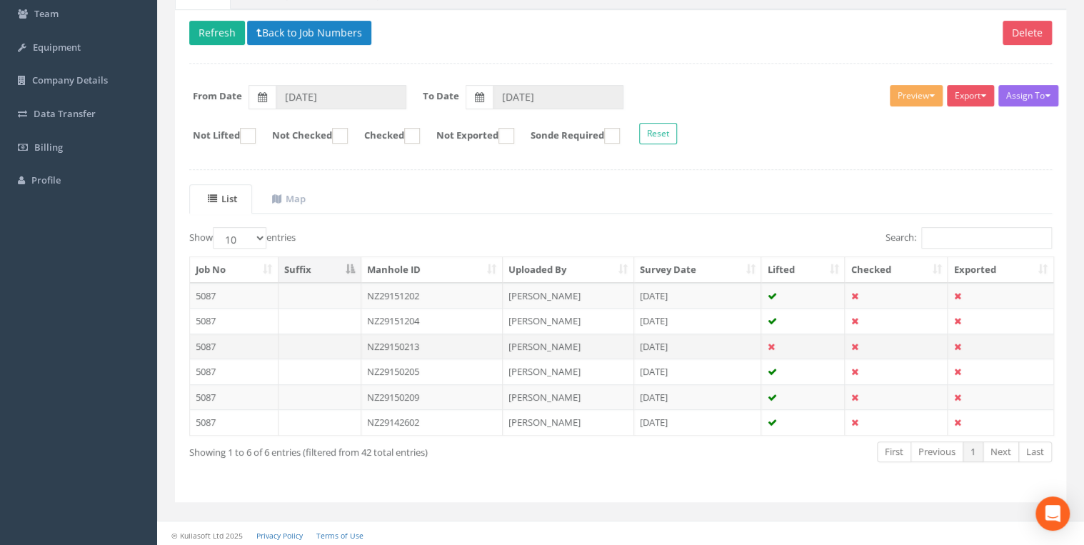
click at [431, 346] on td "NZ29150213" at bounding box center [432, 347] width 142 height 26
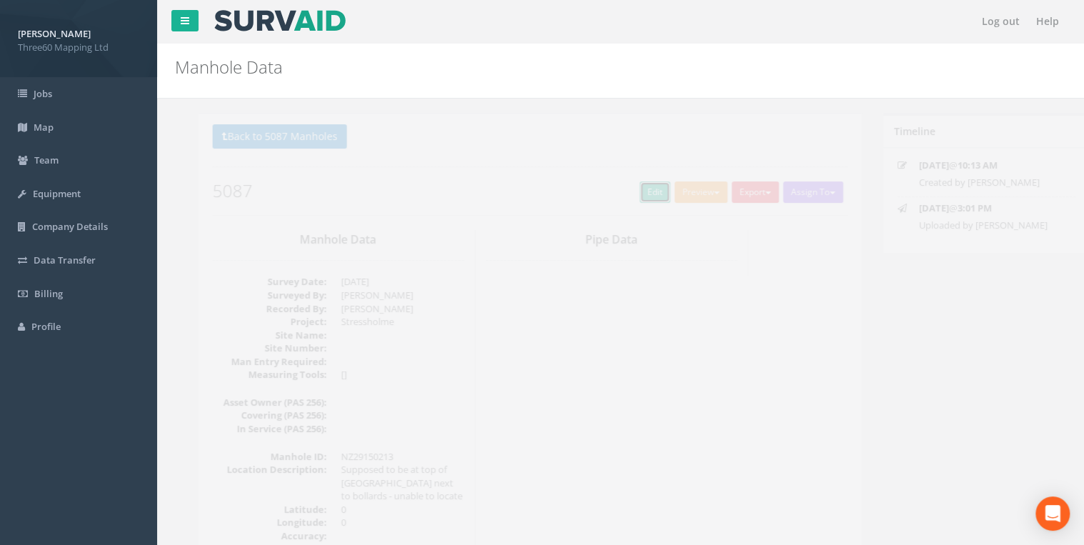
click at [639, 191] on link "Edit" at bounding box center [631, 191] width 31 height 21
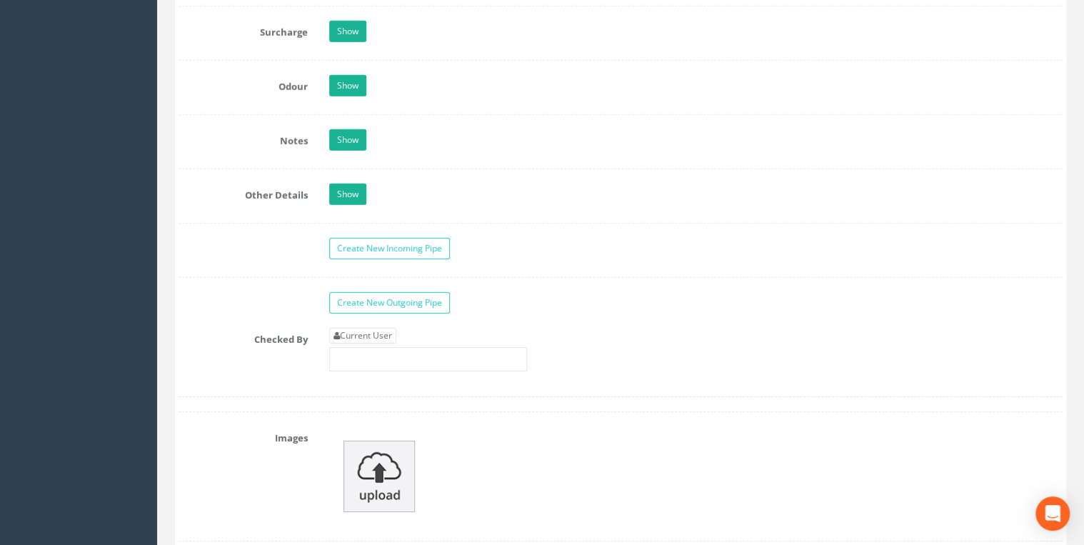
scroll to position [2209, 0]
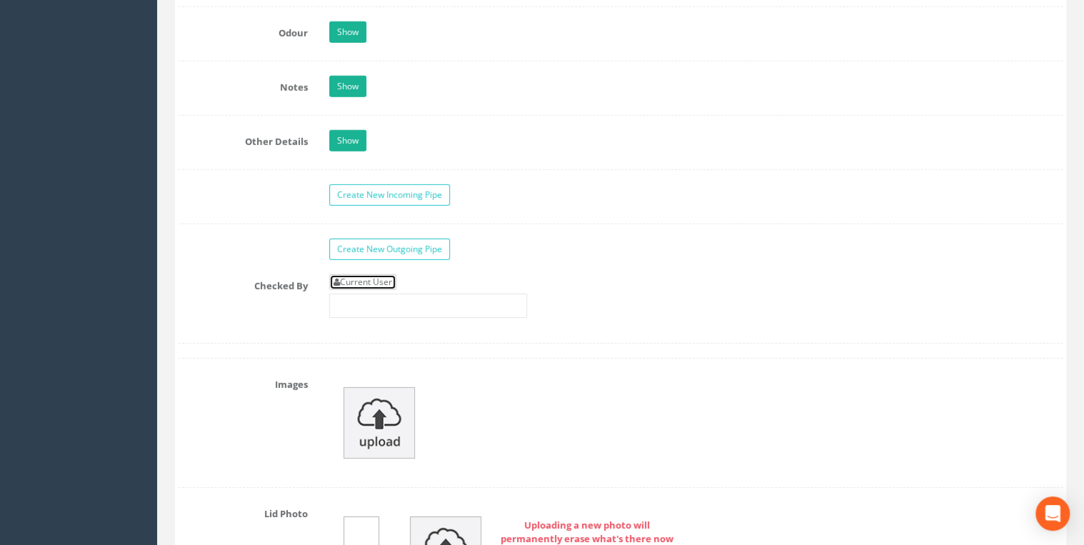
click at [386, 274] on link "Current User" at bounding box center [362, 282] width 67 height 16
type input "[PERSON_NAME]"
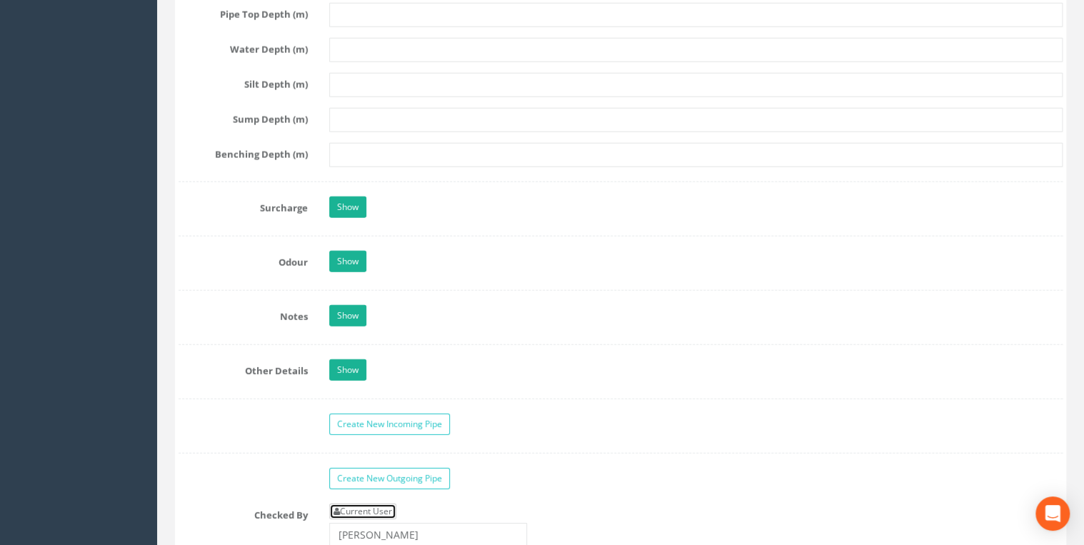
scroll to position [1981, 0]
click at [363, 309] on link "Show" at bounding box center [347, 314] width 37 height 21
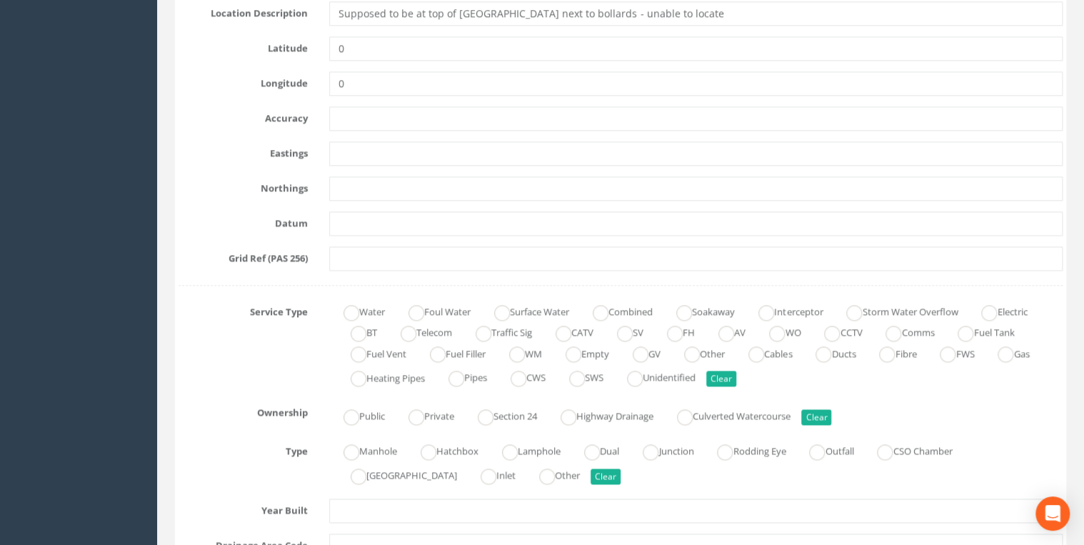
scroll to position [609, 0]
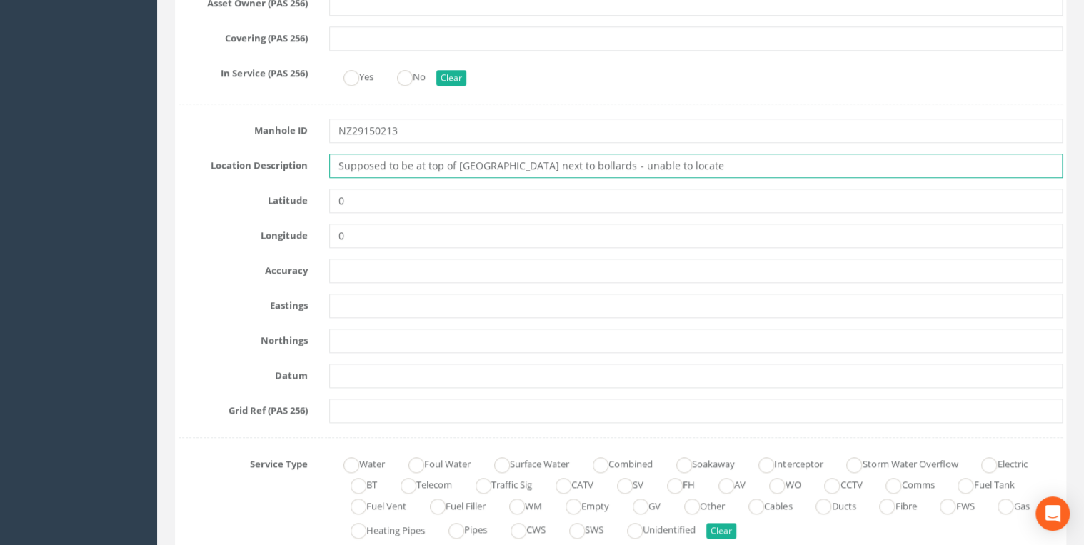
drag, startPoint x: 697, startPoint y: 163, endPoint x: 619, endPoint y: 172, distance: 79.1
click at [619, 172] on input "Supposed to be at top of [GEOGRAPHIC_DATA] next to bollards - unable to locate" at bounding box center [696, 166] width 734 height 24
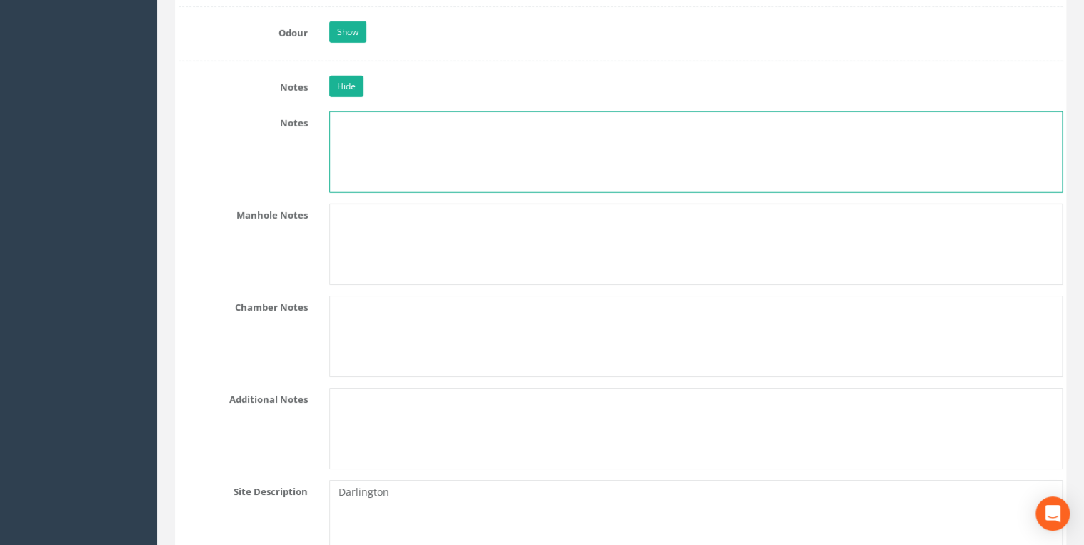
click at [368, 121] on textarea at bounding box center [696, 151] width 734 height 81
paste textarea "unable to locate"
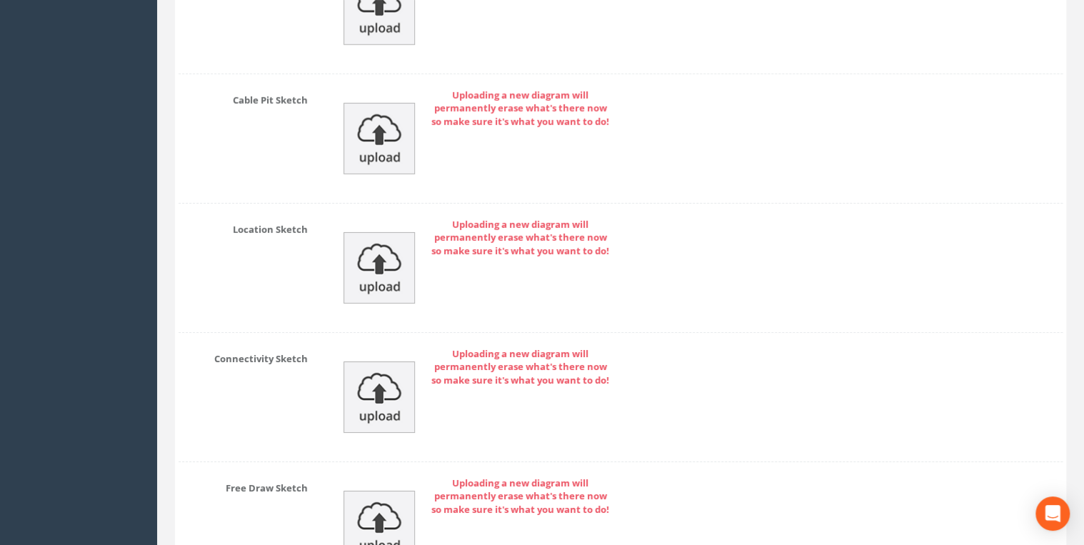
scroll to position [5171, 0]
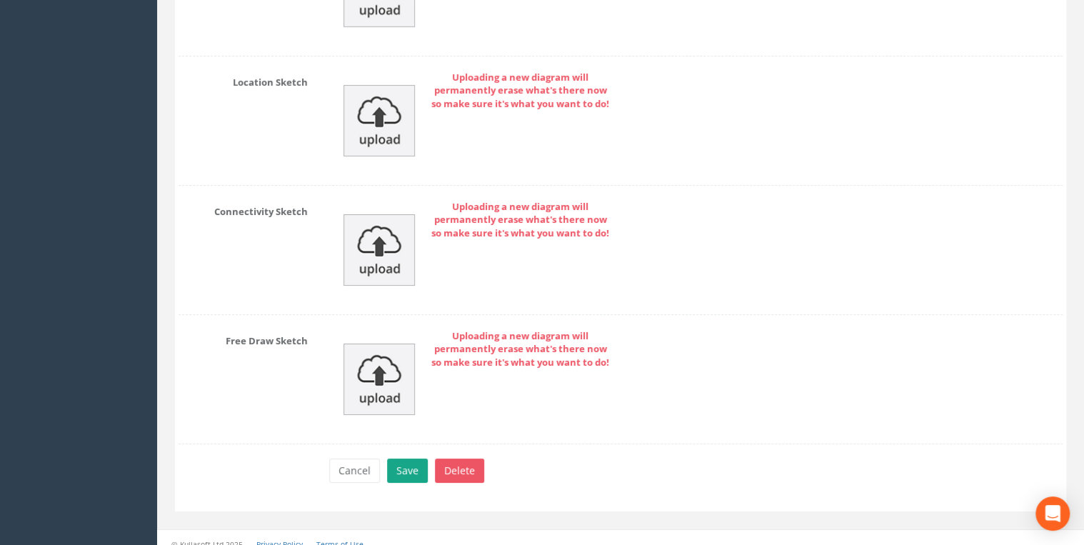
type textarea "unable to locate"
click at [409, 459] on button "Save" at bounding box center [407, 471] width 41 height 24
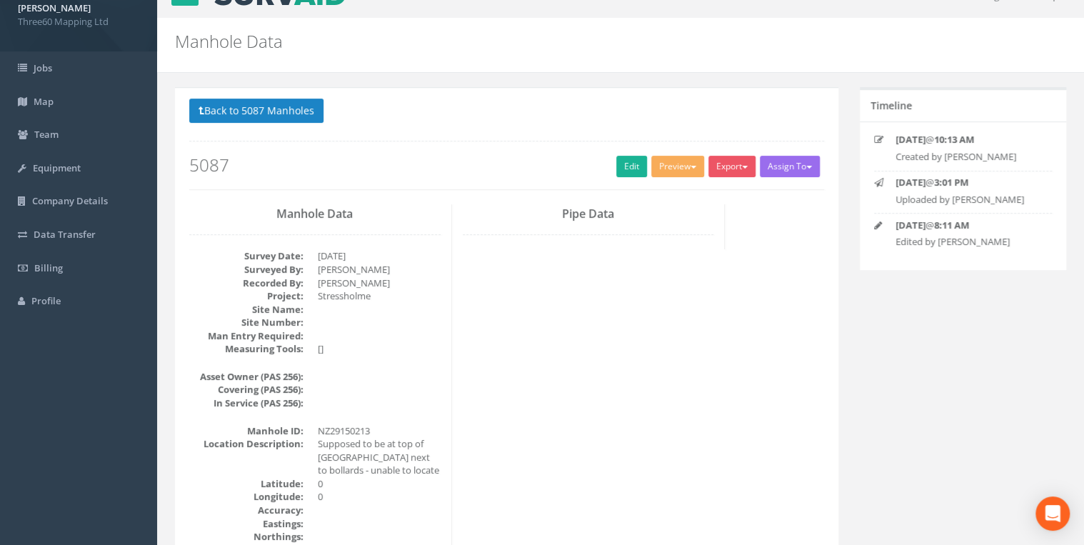
scroll to position [0, 0]
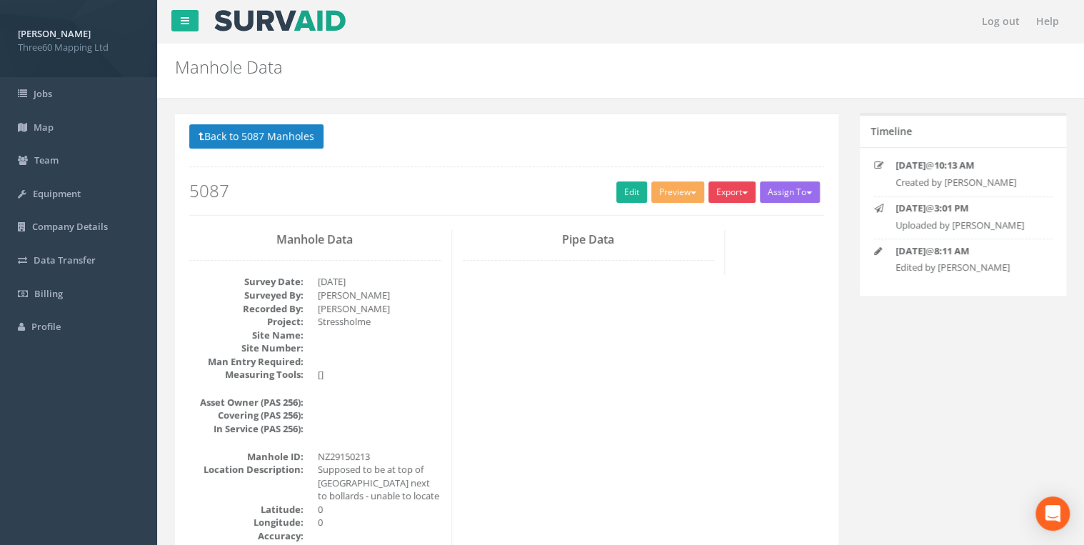
click at [731, 192] on button "Export" at bounding box center [732, 191] width 47 height 21
click at [701, 220] on link "360 Manhole" at bounding box center [703, 222] width 109 height 22
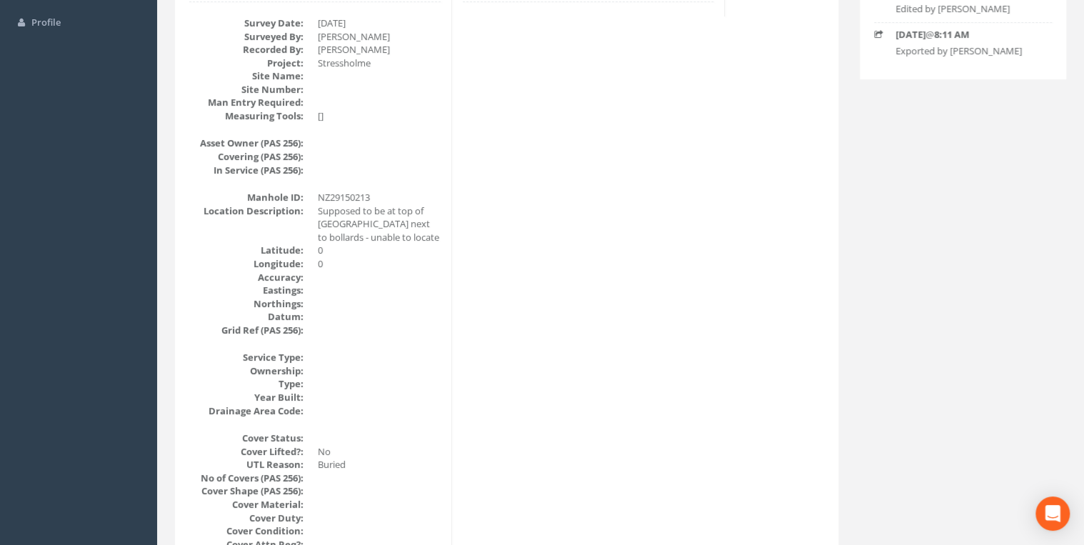
scroll to position [76, 0]
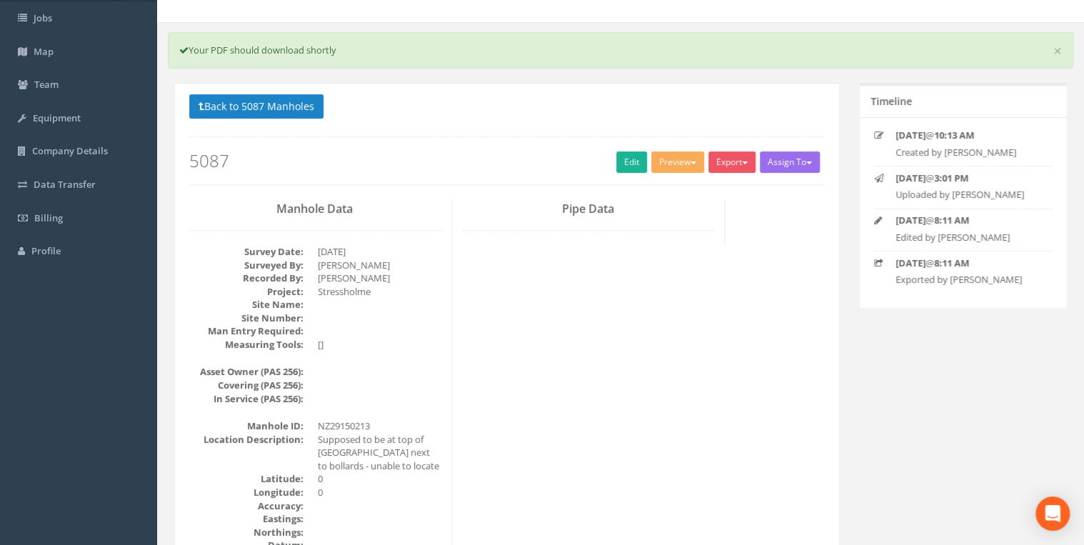
click at [331, 104] on p "Back to 5087 Manholes Back to Map" at bounding box center [506, 108] width 635 height 28
click at [314, 109] on button "Back to 5087 Manholes" at bounding box center [256, 106] width 134 height 24
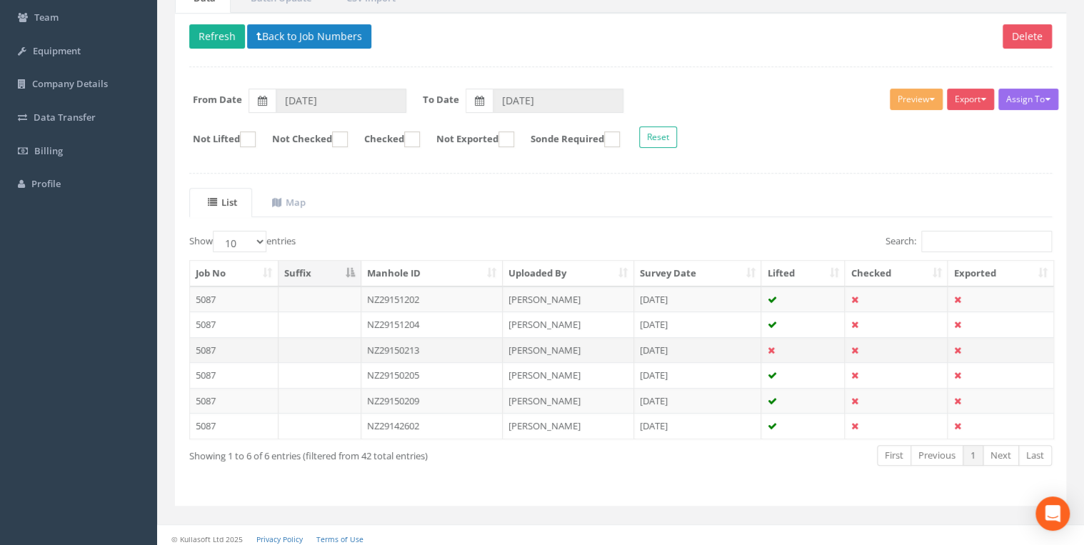
scroll to position [146, 0]
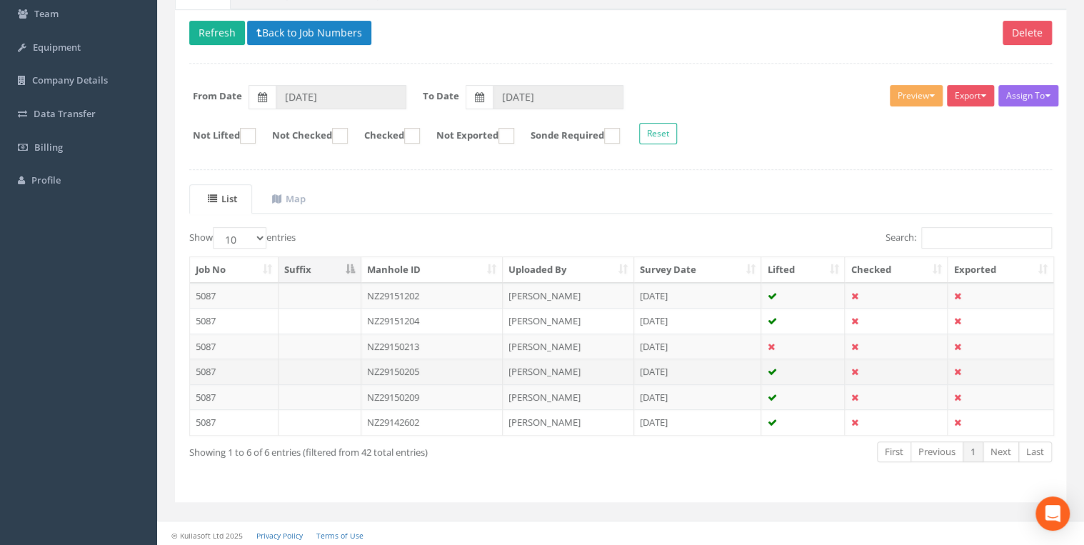
click at [426, 369] on td "NZ29150205" at bounding box center [432, 372] width 142 height 26
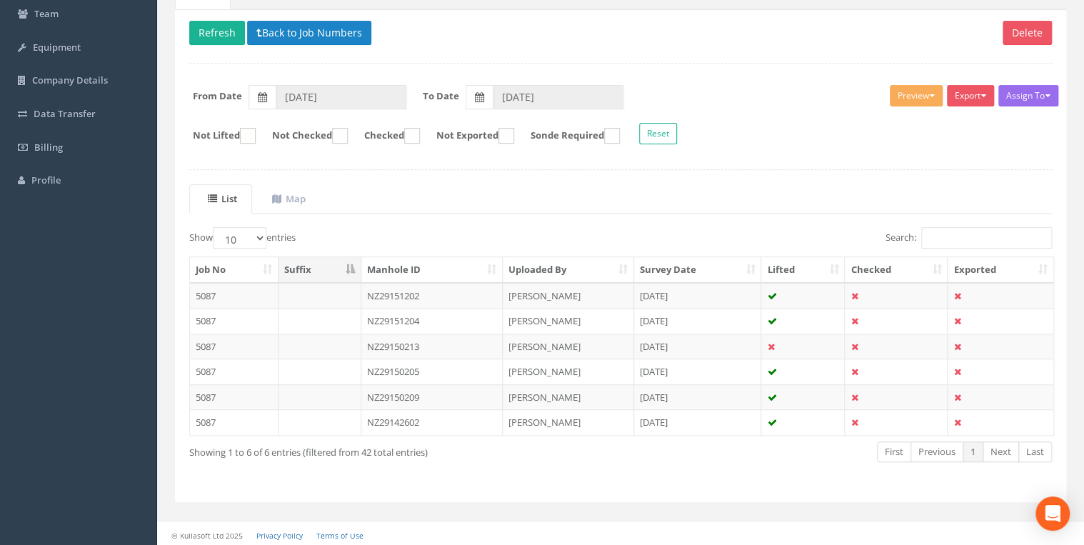
scroll to position [0, 0]
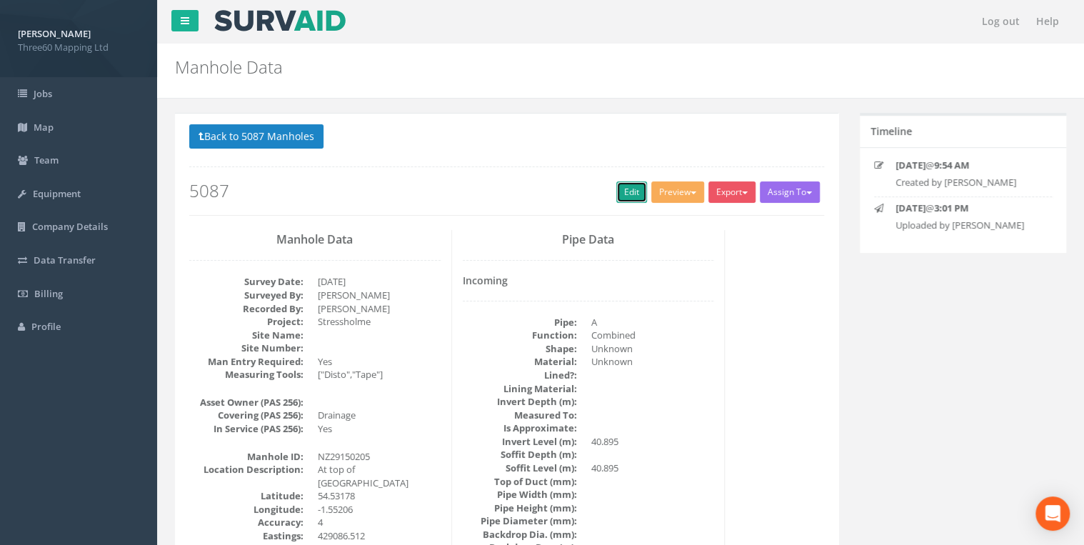
click at [622, 200] on link "Edit" at bounding box center [631, 191] width 31 height 21
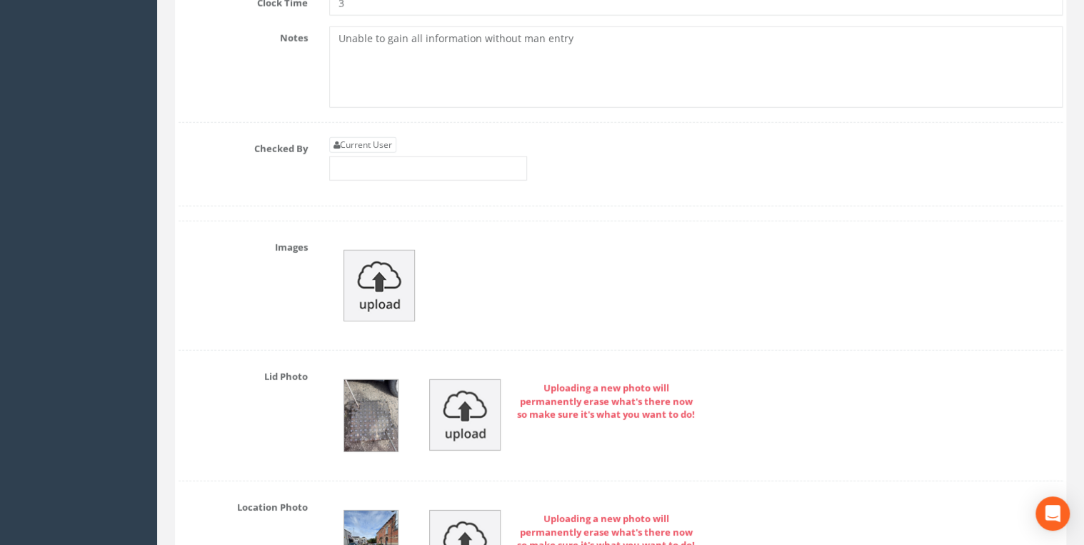
scroll to position [4647, 0]
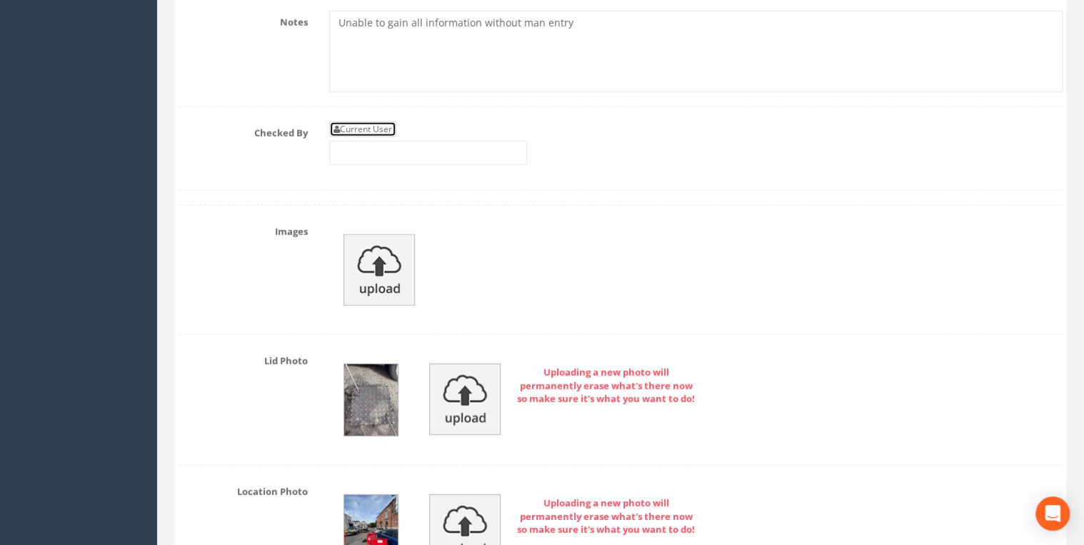
click at [386, 121] on link "Current User" at bounding box center [362, 129] width 67 height 16
type input "[PERSON_NAME]"
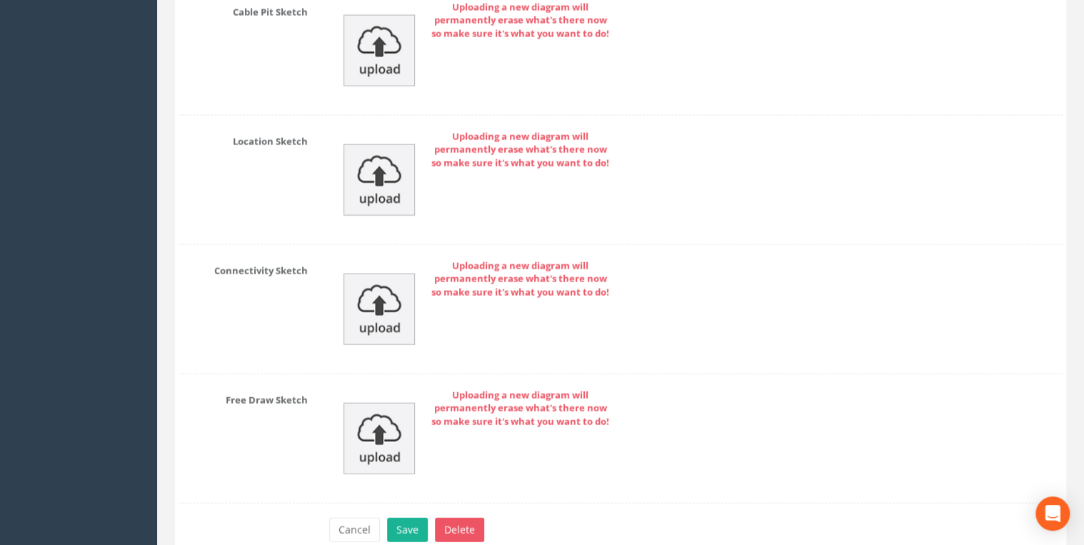
scroll to position [6990, 0]
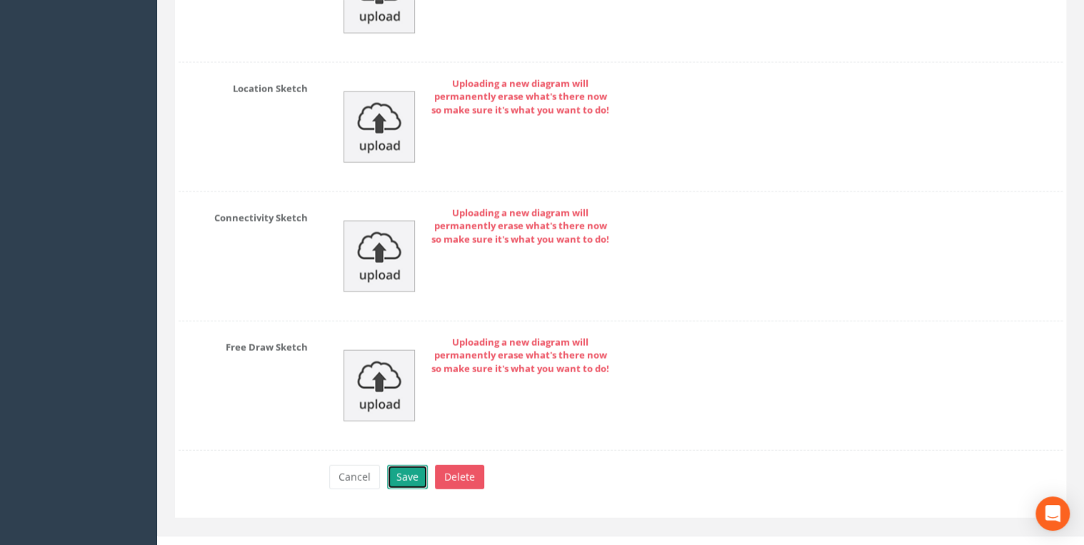
click at [400, 465] on button "Save" at bounding box center [407, 477] width 41 height 24
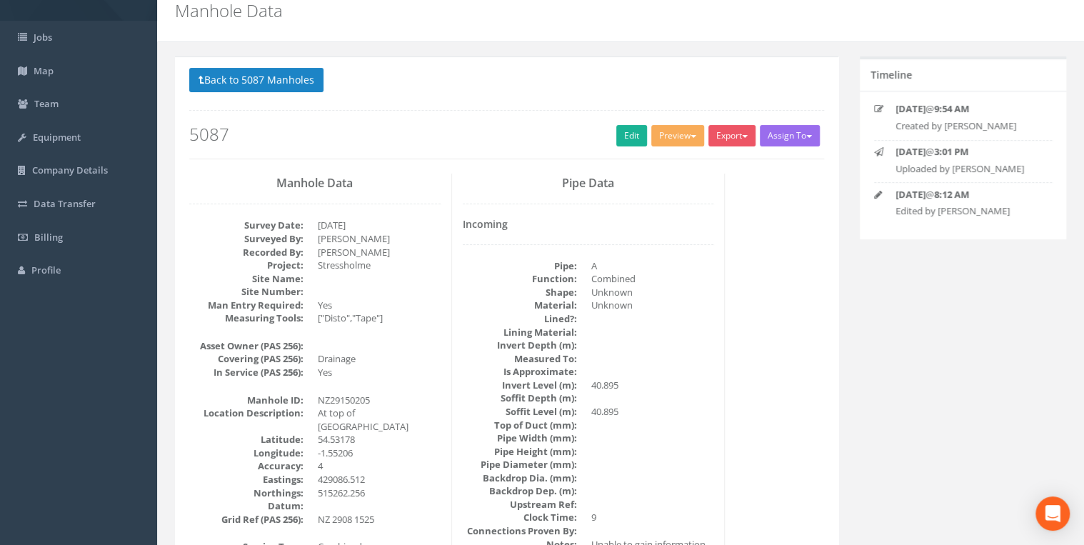
scroll to position [0, 0]
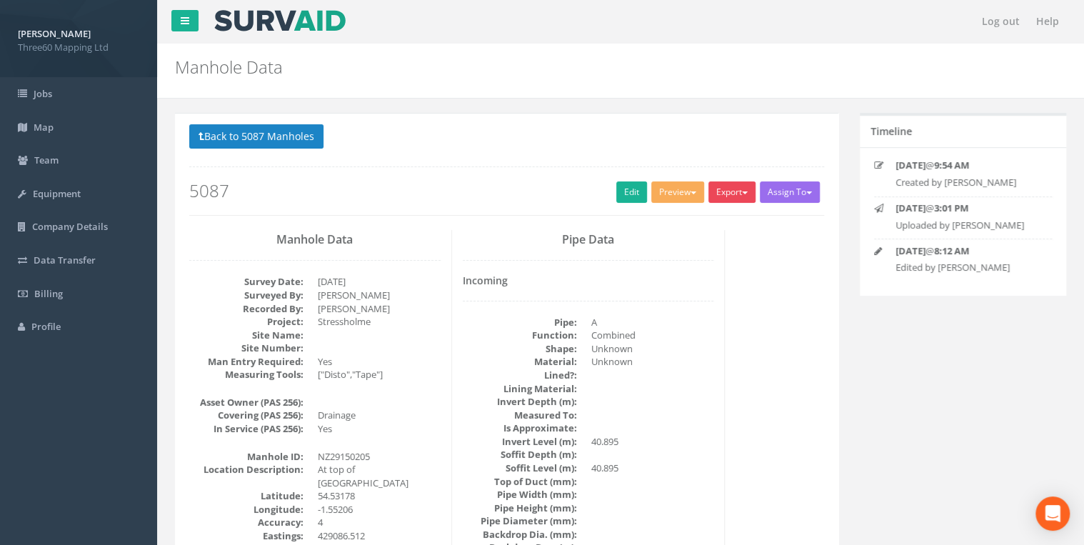
click at [735, 189] on button "Export" at bounding box center [732, 191] width 47 height 21
click at [689, 226] on link "360 Manhole" at bounding box center [703, 222] width 109 height 22
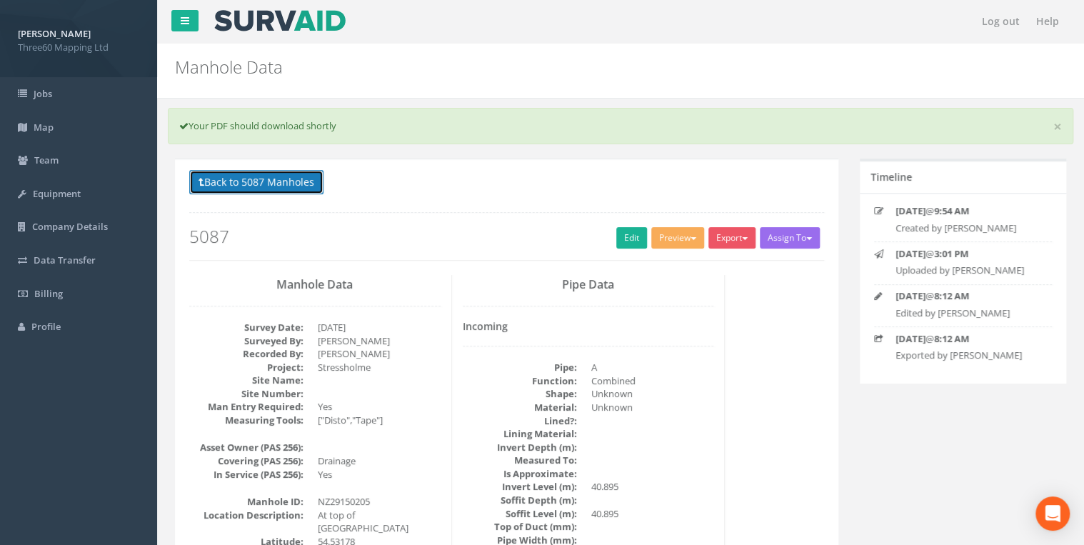
click at [309, 185] on button "Back to 5087 Manholes" at bounding box center [256, 182] width 134 height 24
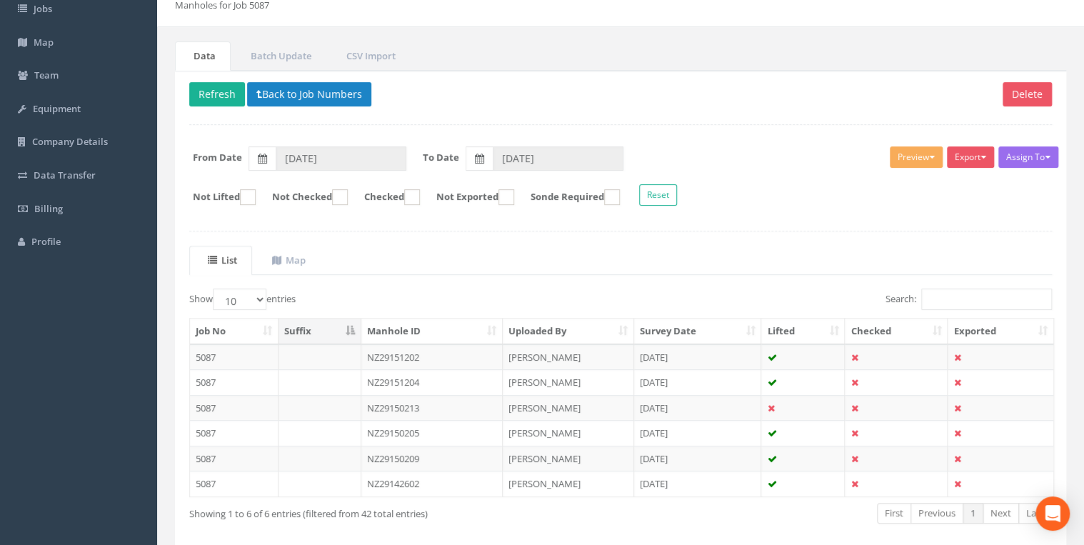
scroll to position [146, 0]
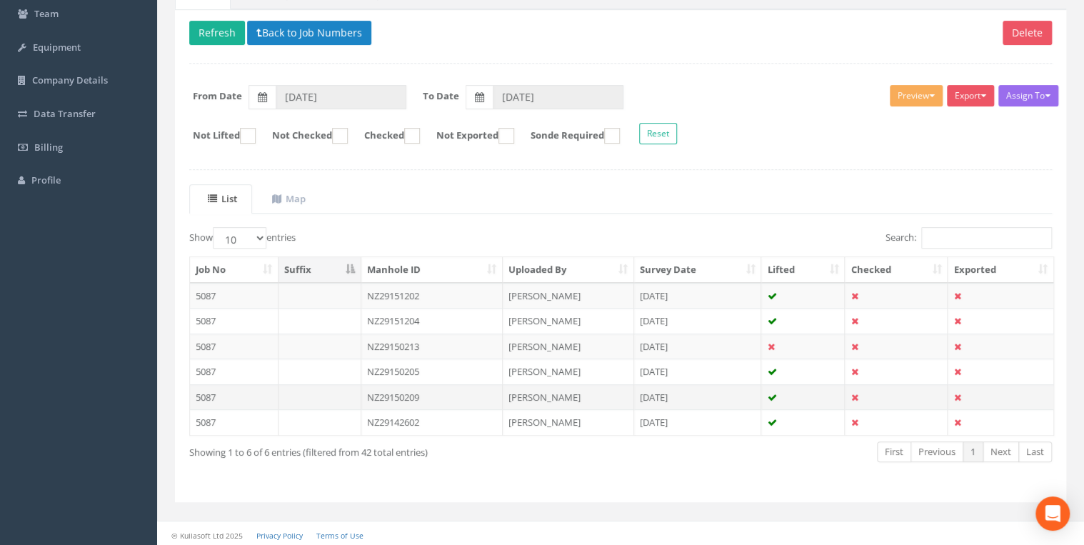
click at [407, 391] on td "NZ29150209" at bounding box center [432, 397] width 142 height 26
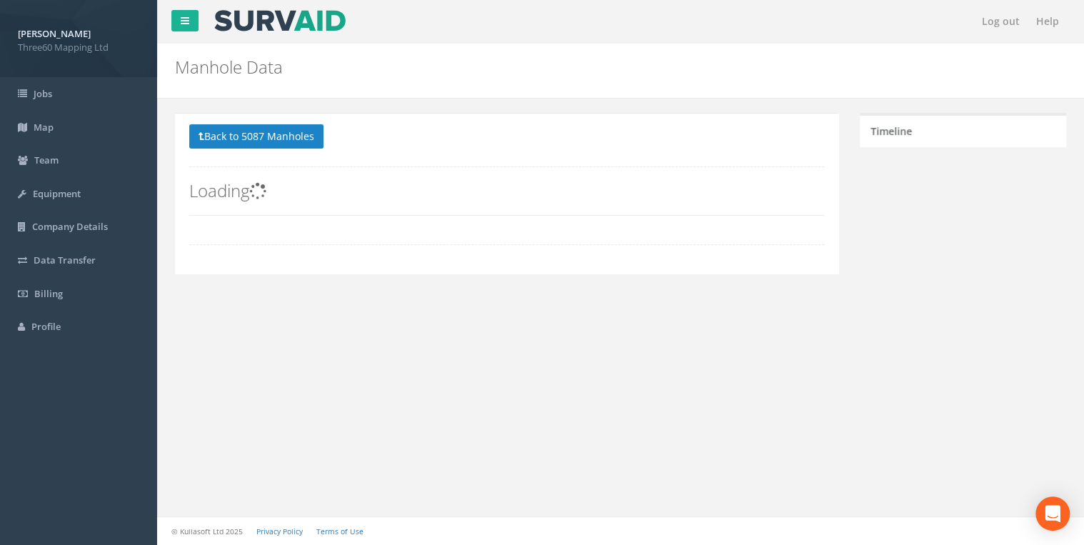
scroll to position [0, 0]
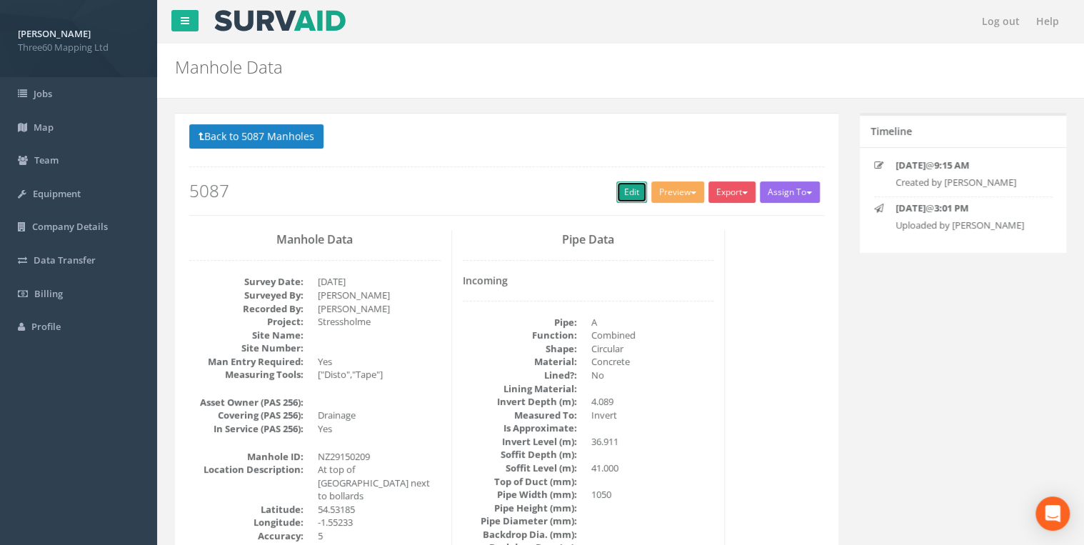
click at [621, 194] on link "Edit" at bounding box center [631, 191] width 31 height 21
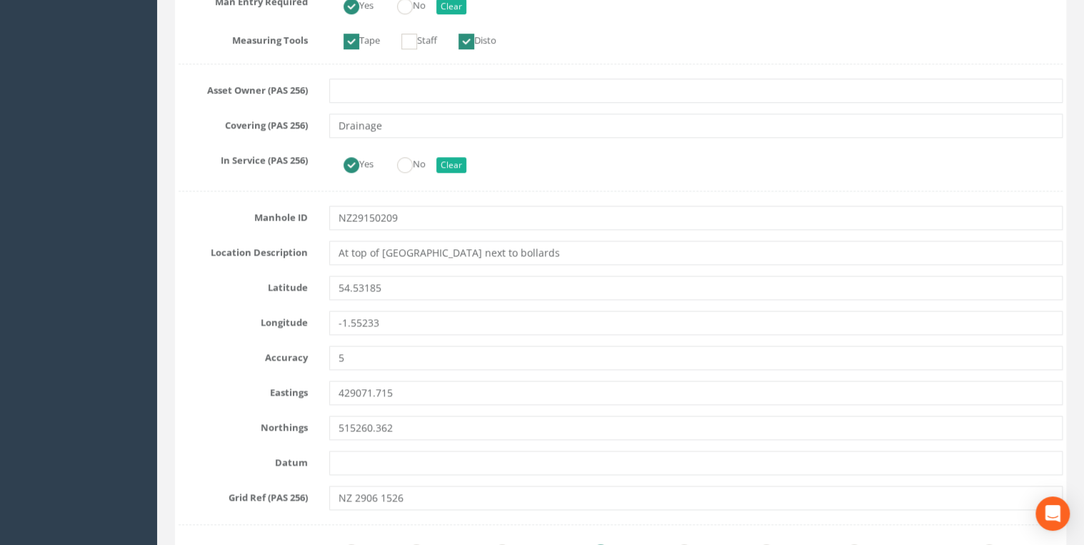
scroll to position [533, 0]
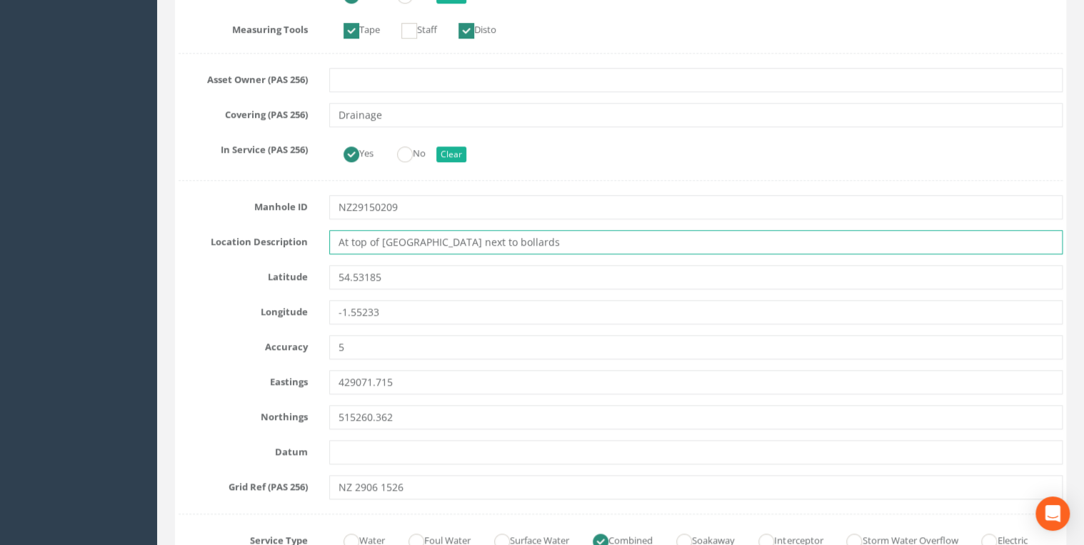
drag, startPoint x: 534, startPoint y: 239, endPoint x: 243, endPoint y: 239, distance: 290.7
click at [243, 239] on div "Location Description At top of [GEOGRAPHIC_DATA] next to bollards" at bounding box center [621, 242] width 906 height 24
click at [597, 239] on input "At top of [GEOGRAPHIC_DATA] next to bollards" at bounding box center [696, 242] width 734 height 24
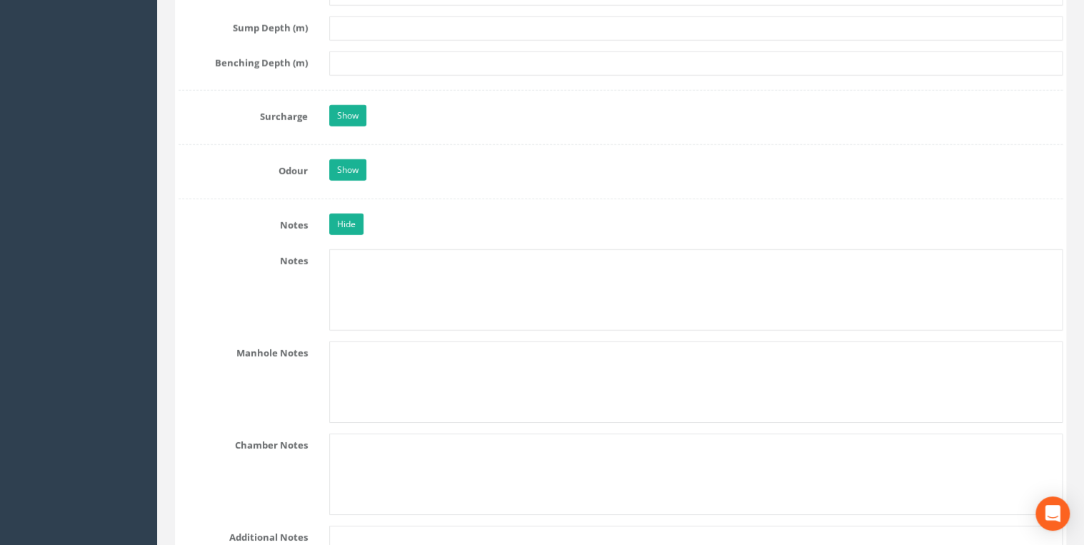
scroll to position [2438, 0]
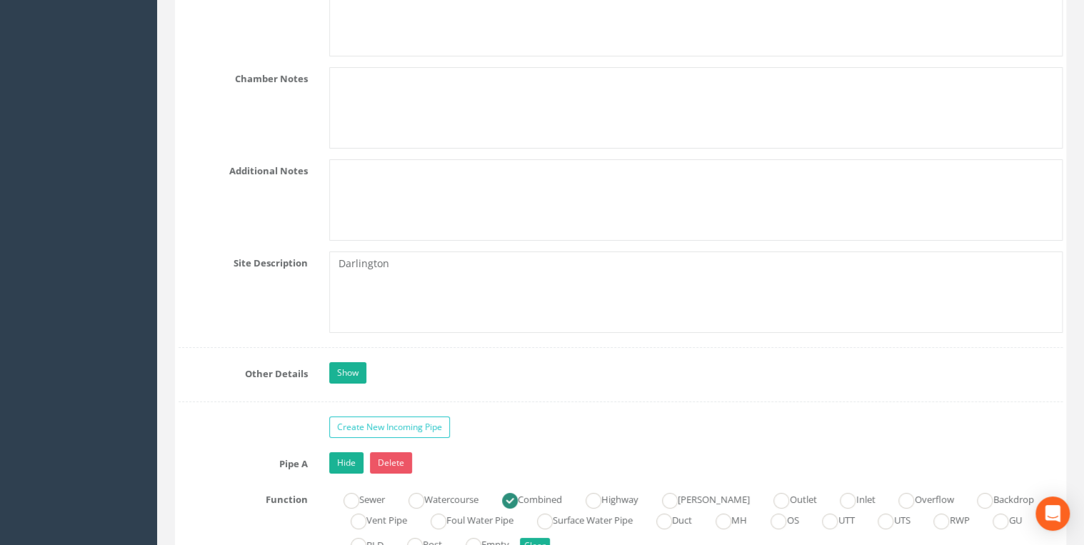
click at [327, 259] on div "Darlington" at bounding box center [696, 291] width 755 height 81
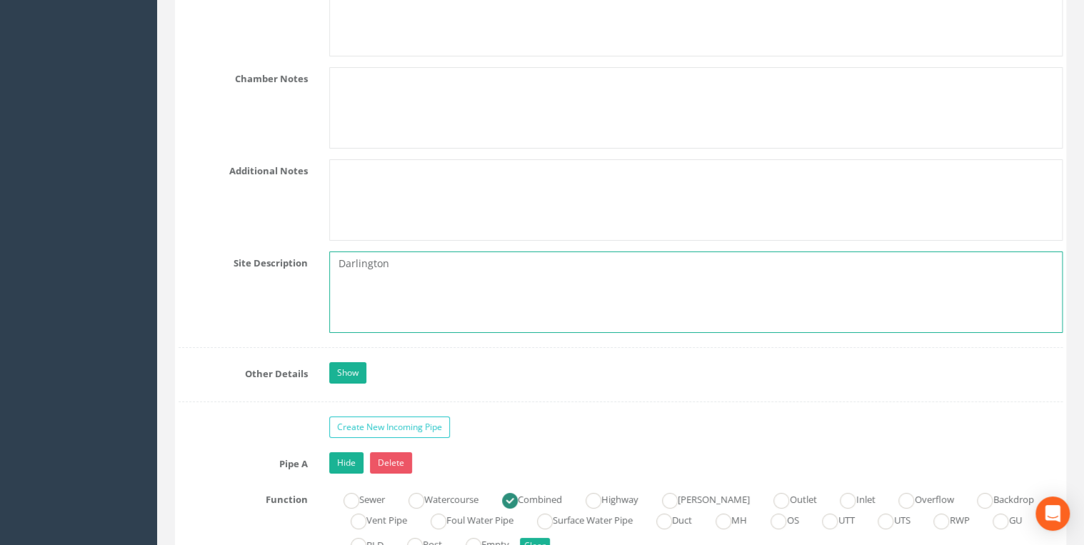
click at [332, 255] on textarea "Darlington" at bounding box center [696, 291] width 734 height 81
paste textarea "At top of [GEOGRAPHIC_DATA] next to bollards"
drag, startPoint x: 573, startPoint y: 259, endPoint x: 582, endPoint y: 259, distance: 9.3
click at [575, 259] on textarea "At top of [GEOGRAPHIC_DATA] next to bollardsDarlington" at bounding box center [696, 291] width 734 height 81
drag, startPoint x: 583, startPoint y: 258, endPoint x: 536, endPoint y: 266, distance: 47.2
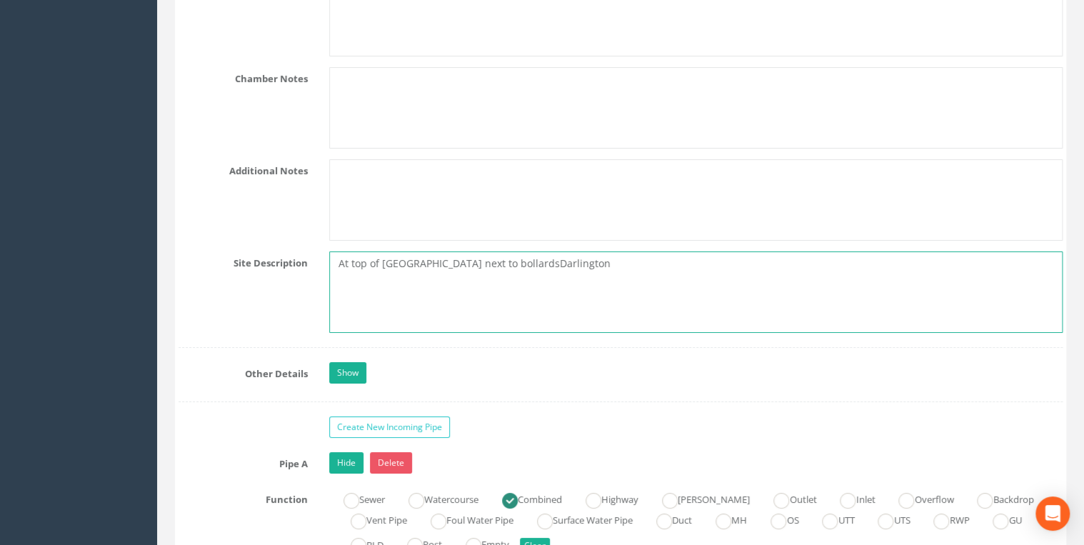
click at [536, 266] on textarea "At top of [GEOGRAPHIC_DATA] next to bollardsDarlington" at bounding box center [696, 291] width 734 height 81
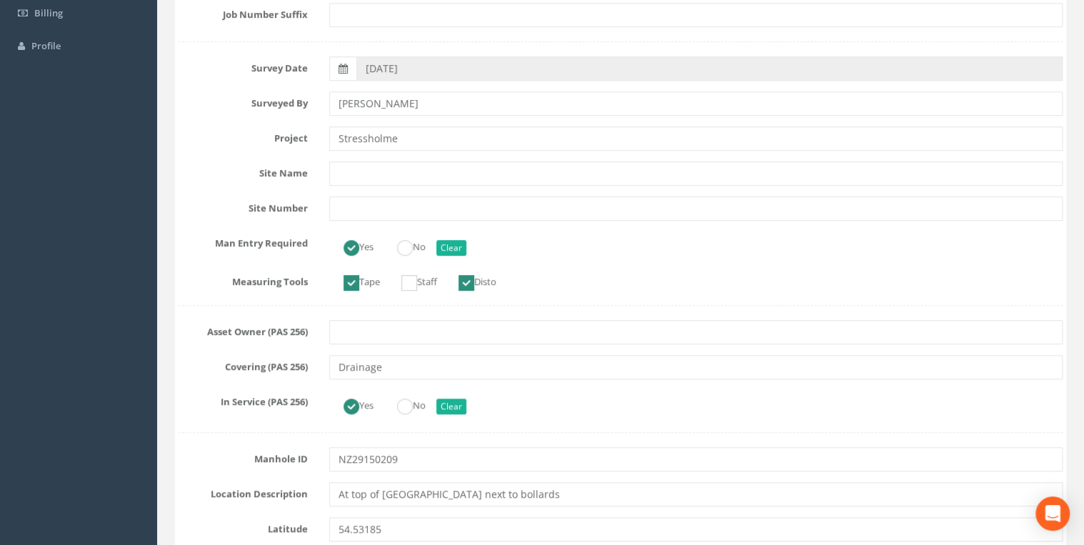
scroll to position [76, 0]
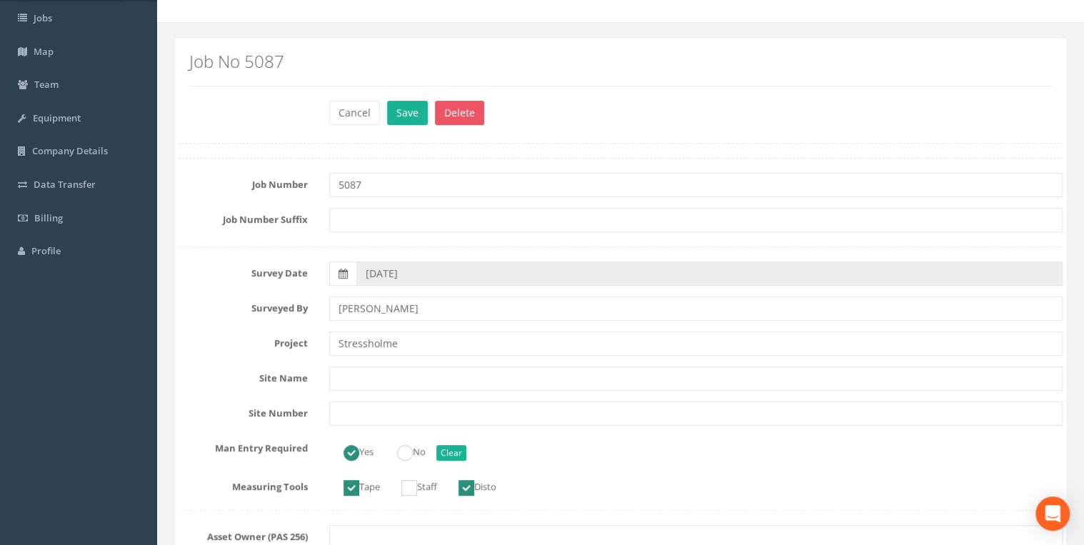
type textarea "At top of [GEOGRAPHIC_DATA] next to bollards"
click at [324, 383] on div at bounding box center [696, 378] width 755 height 24
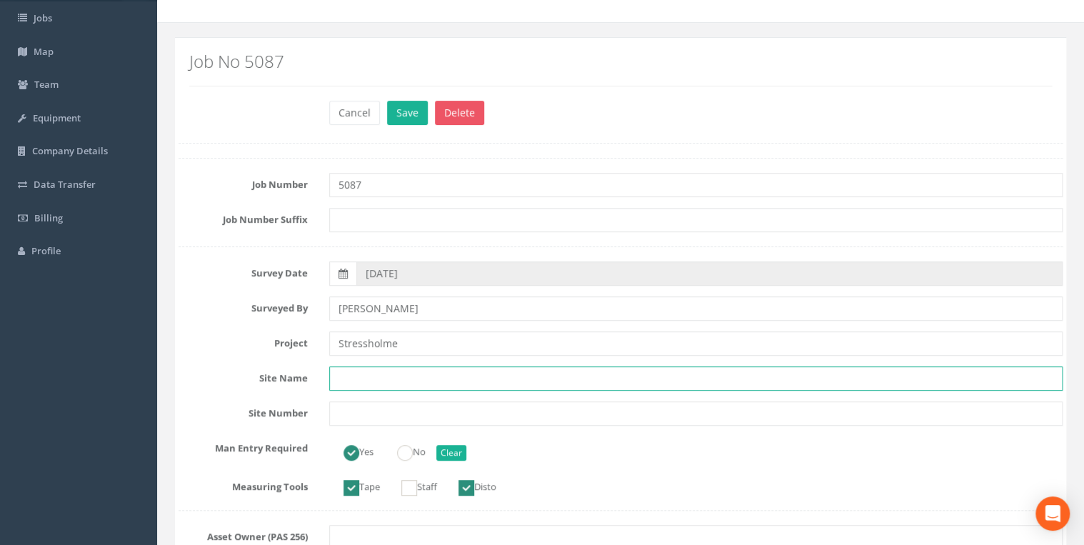
click at [338, 376] on input "text" at bounding box center [696, 378] width 734 height 24
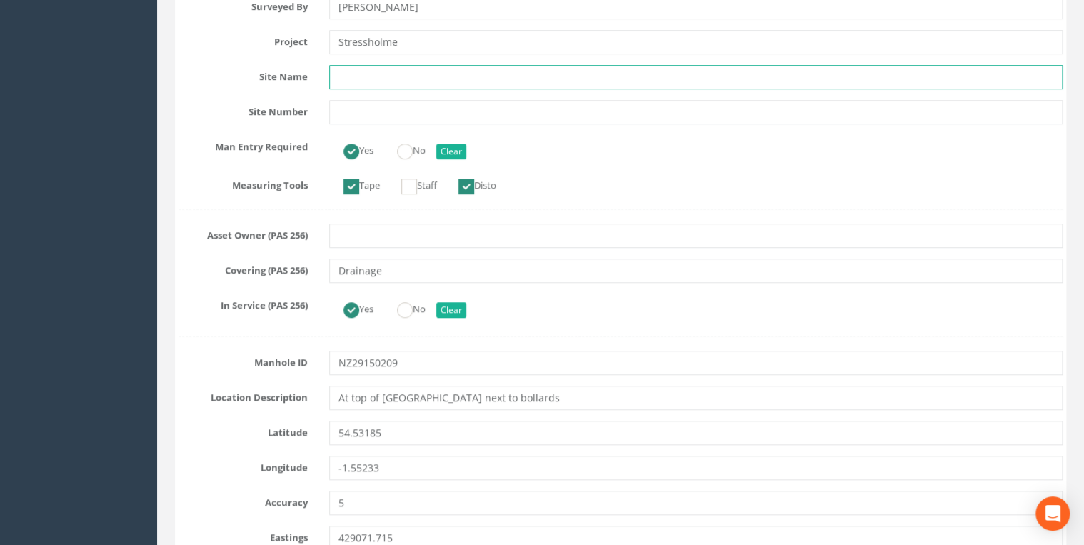
scroll to position [381, 0]
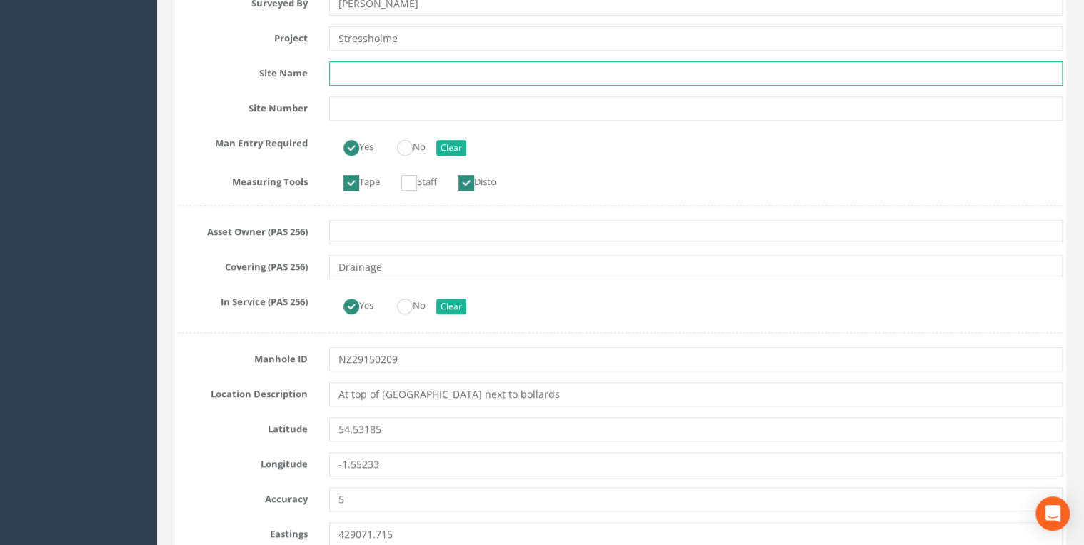
paste input "At top of [GEOGRAPHIC_DATA] next to bollards"
type input "A"
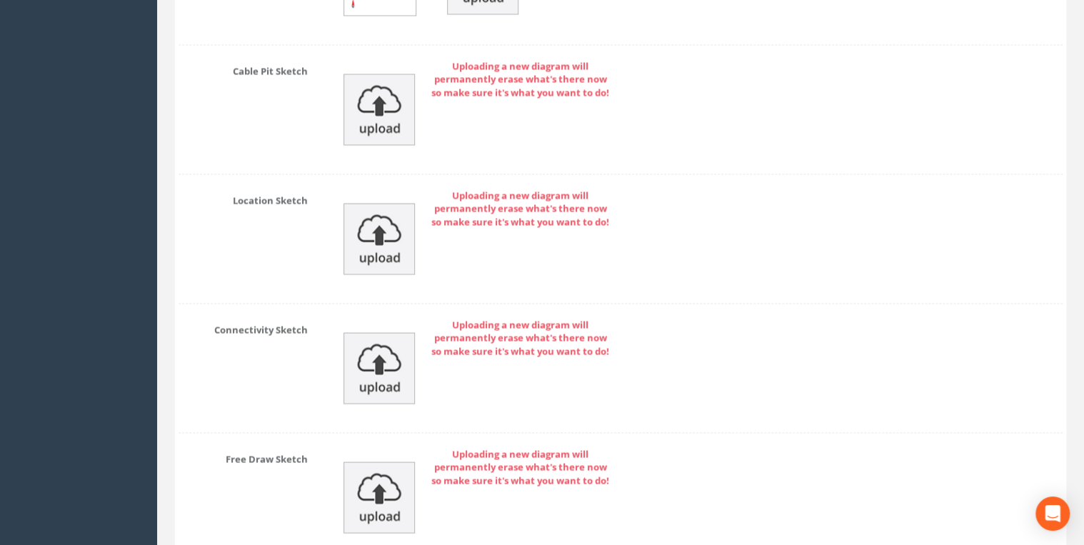
scroll to position [6882, 0]
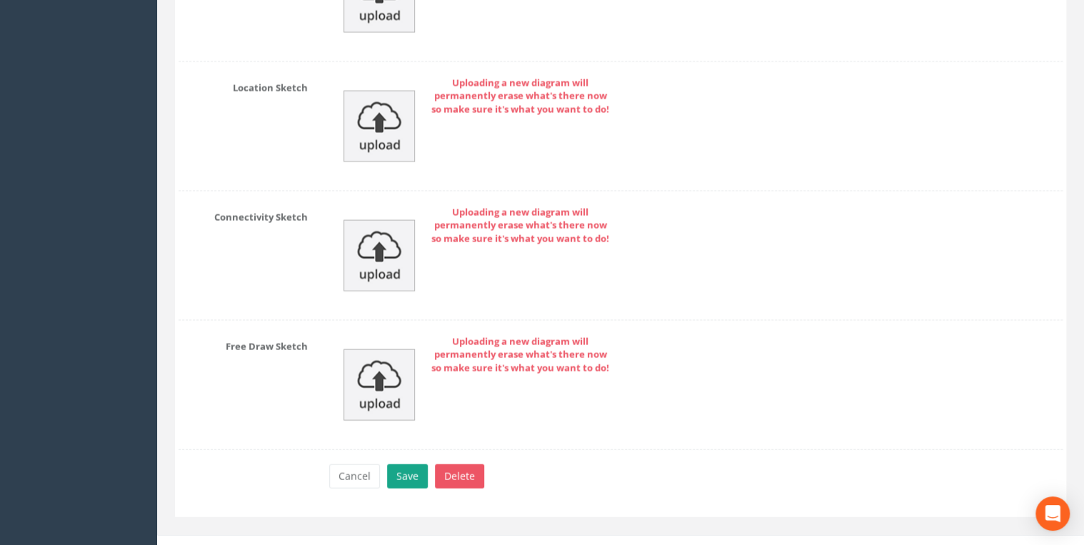
type input "Darlington"
click at [410, 464] on button "Save" at bounding box center [407, 476] width 41 height 24
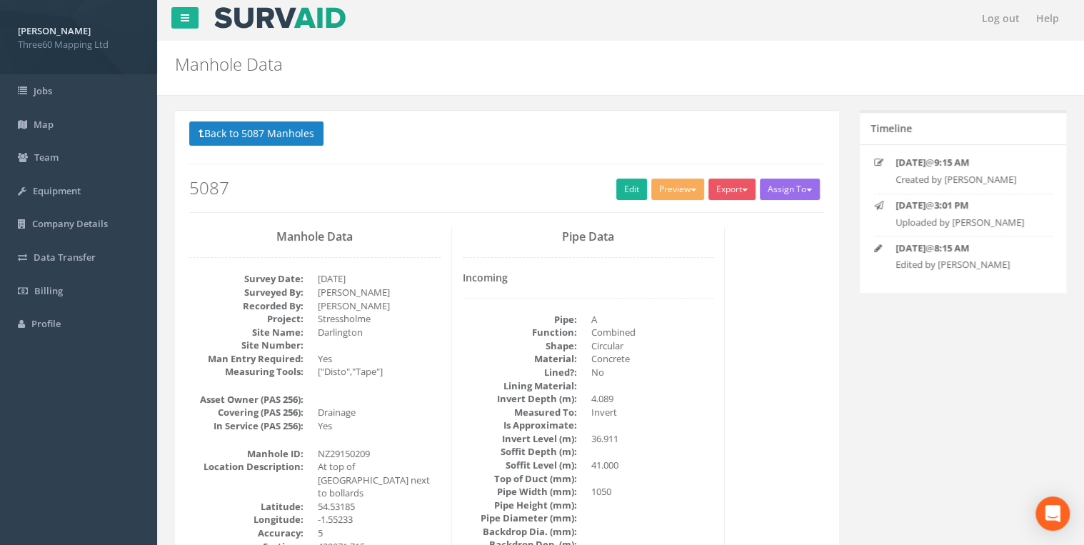
scroll to position [0, 0]
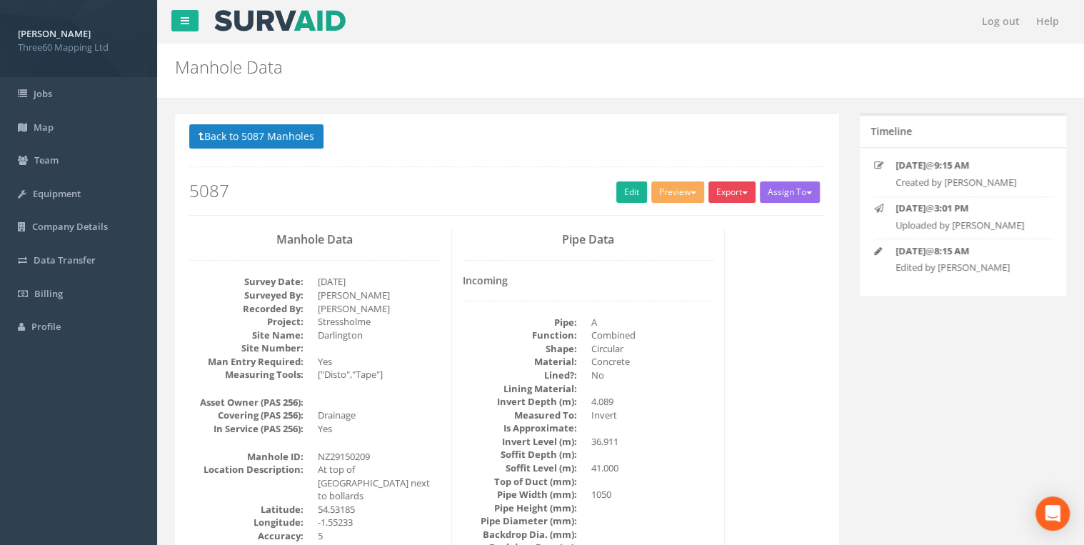
click at [734, 196] on button "Export" at bounding box center [732, 191] width 47 height 21
click at [697, 220] on link "360 Manhole" at bounding box center [703, 222] width 109 height 22
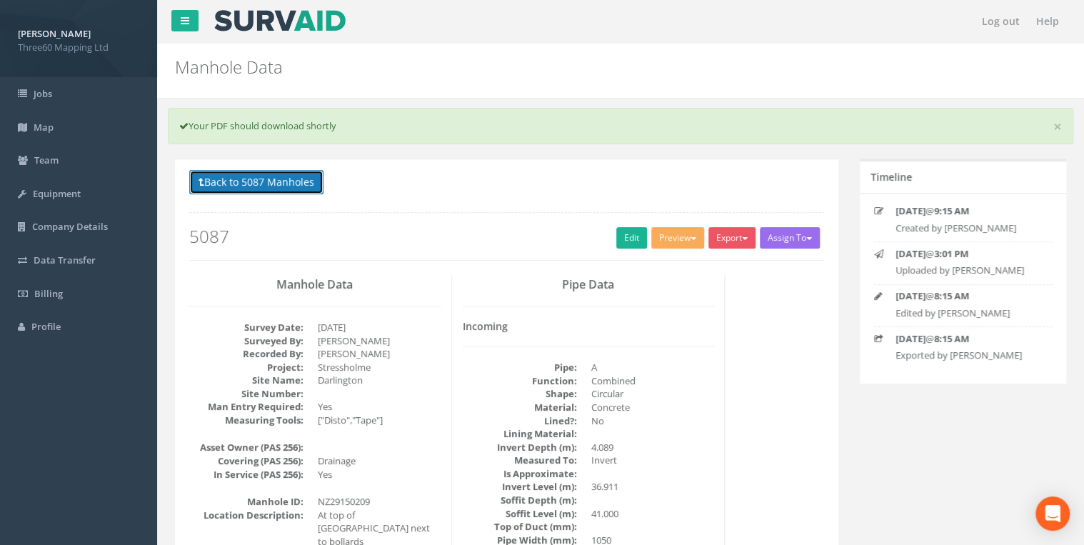
click at [305, 182] on button "Back to 5087 Manholes" at bounding box center [256, 182] width 134 height 24
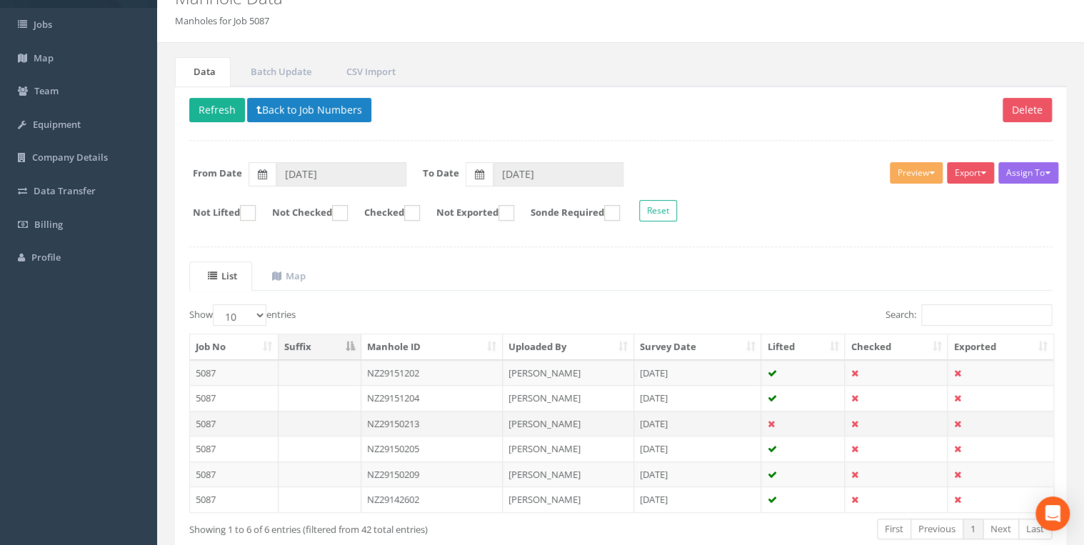
scroll to position [146, 0]
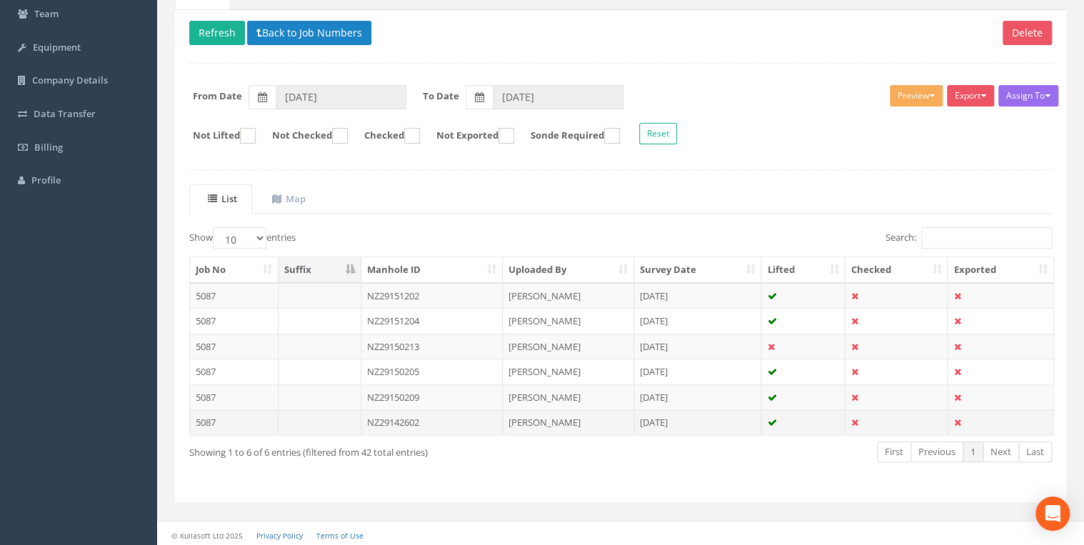
click at [395, 415] on td "NZ29142602" at bounding box center [432, 422] width 142 height 26
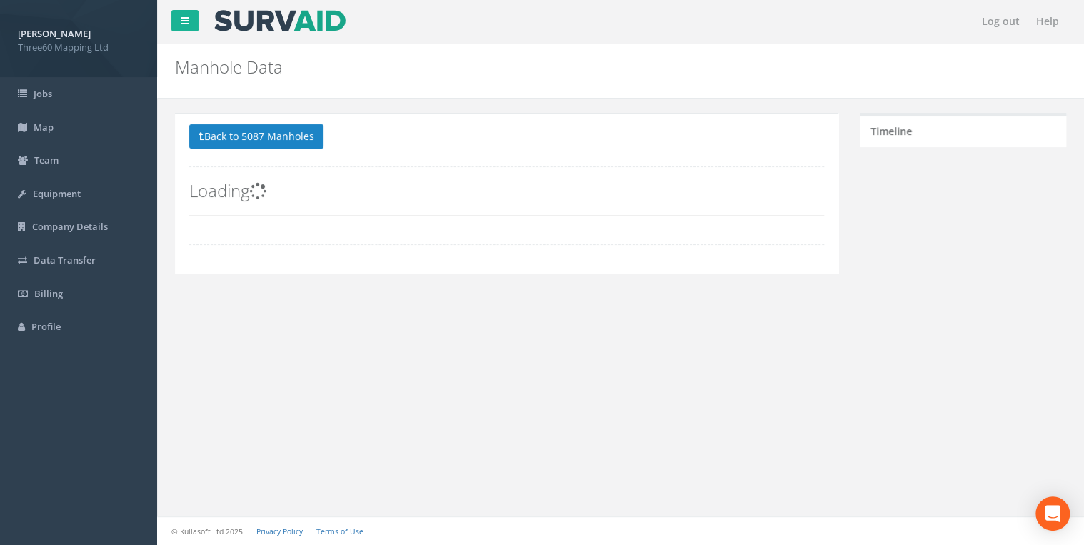
scroll to position [0, 0]
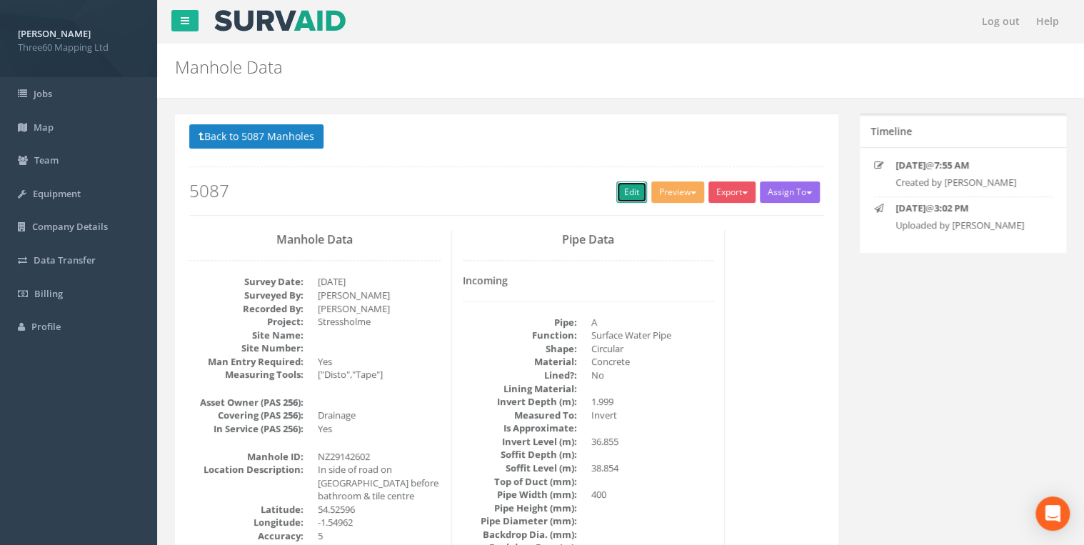
click at [621, 186] on link "Edit" at bounding box center [631, 191] width 31 height 21
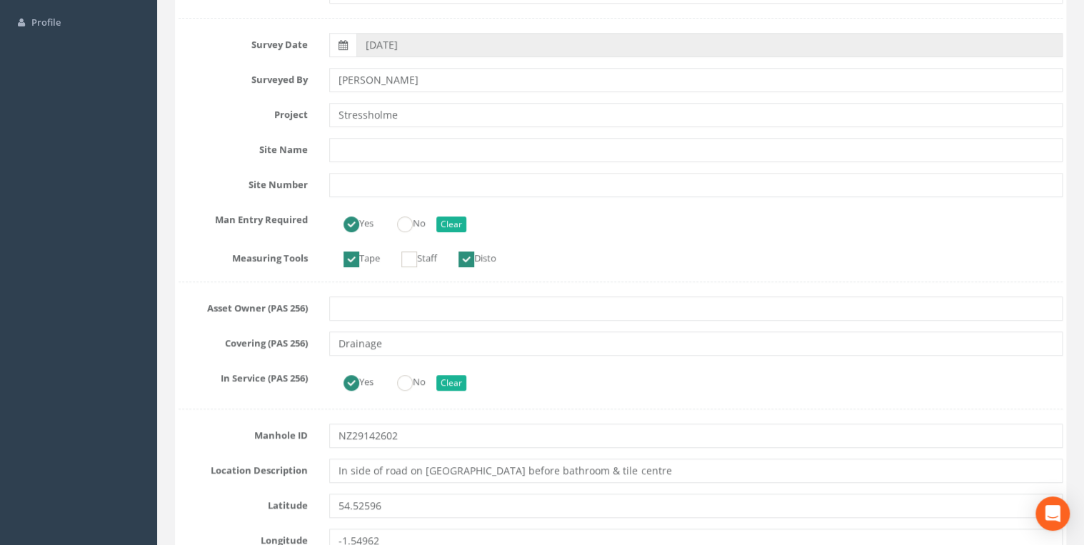
scroll to position [533, 0]
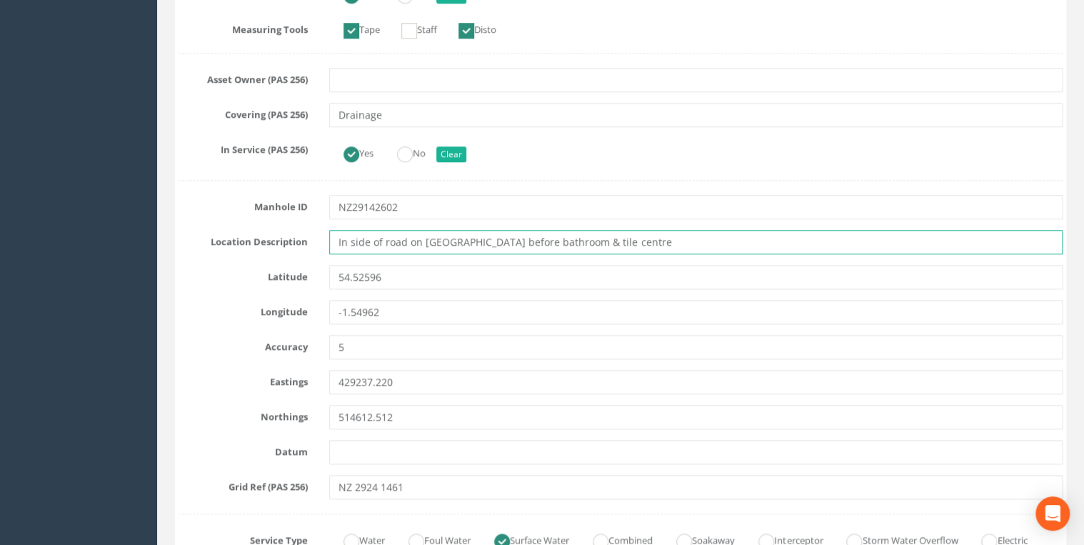
drag, startPoint x: 643, startPoint y: 239, endPoint x: 319, endPoint y: 244, distance: 323.6
click at [319, 244] on div "In side of road on [GEOGRAPHIC_DATA] before bathroom & tile centre" at bounding box center [696, 242] width 755 height 24
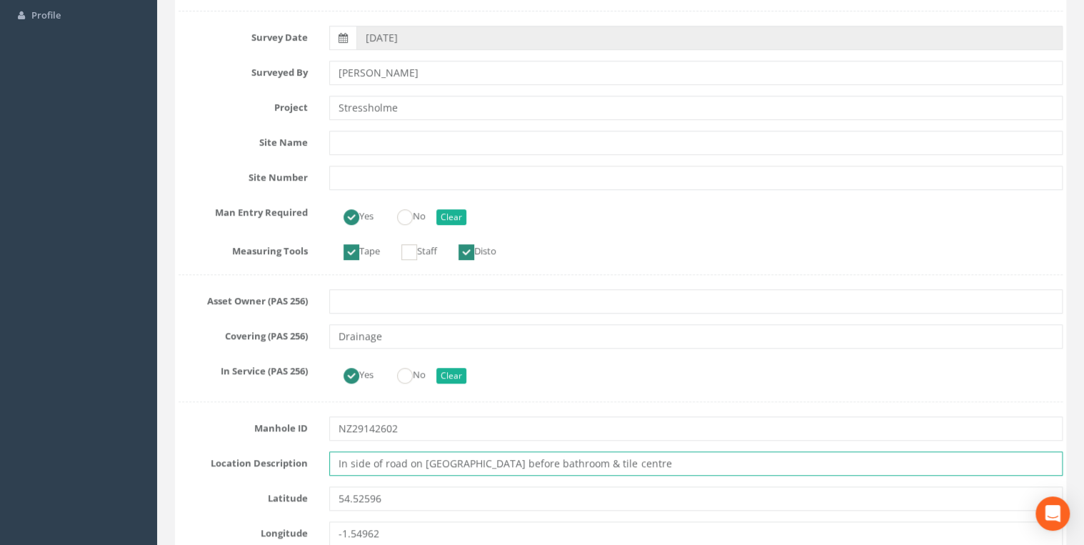
scroll to position [304, 0]
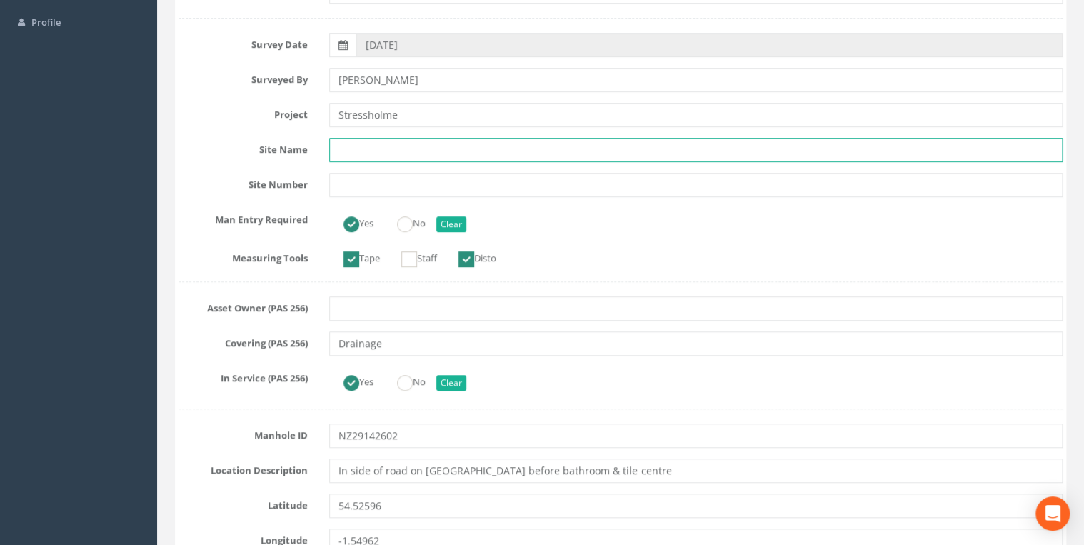
click at [362, 157] on input "text" at bounding box center [696, 150] width 734 height 24
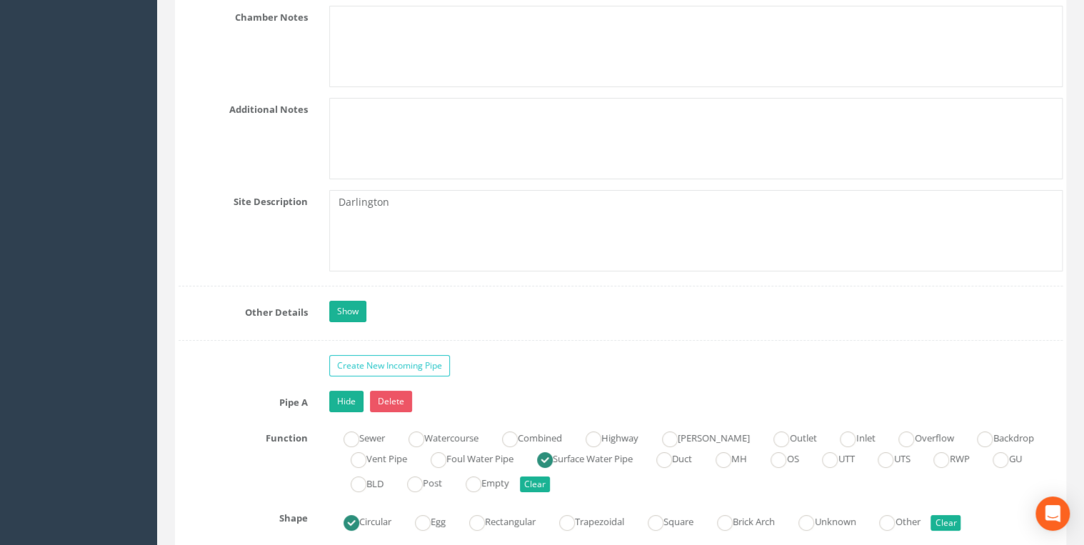
scroll to position [2514, 0]
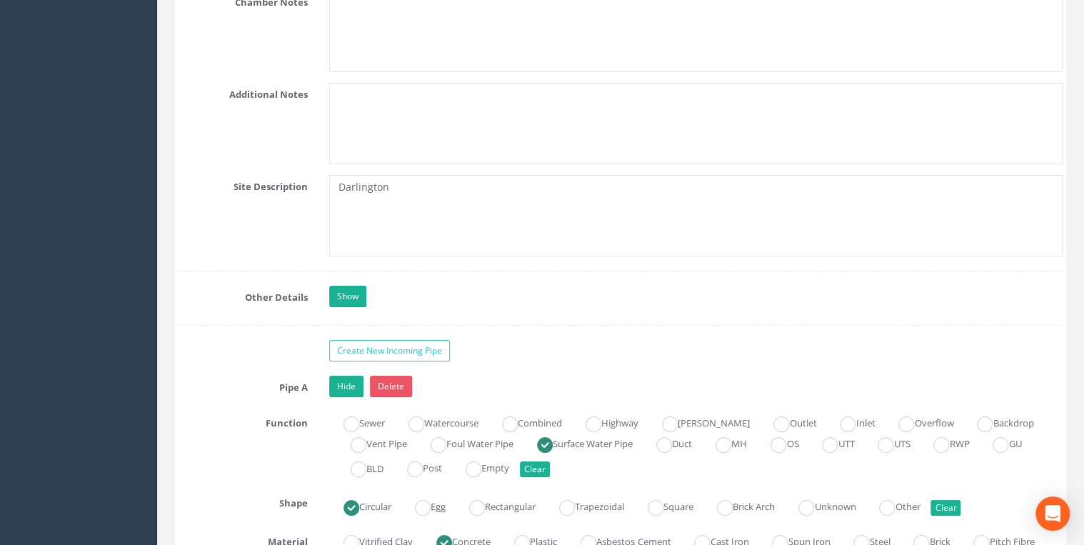
type input "Darlington"
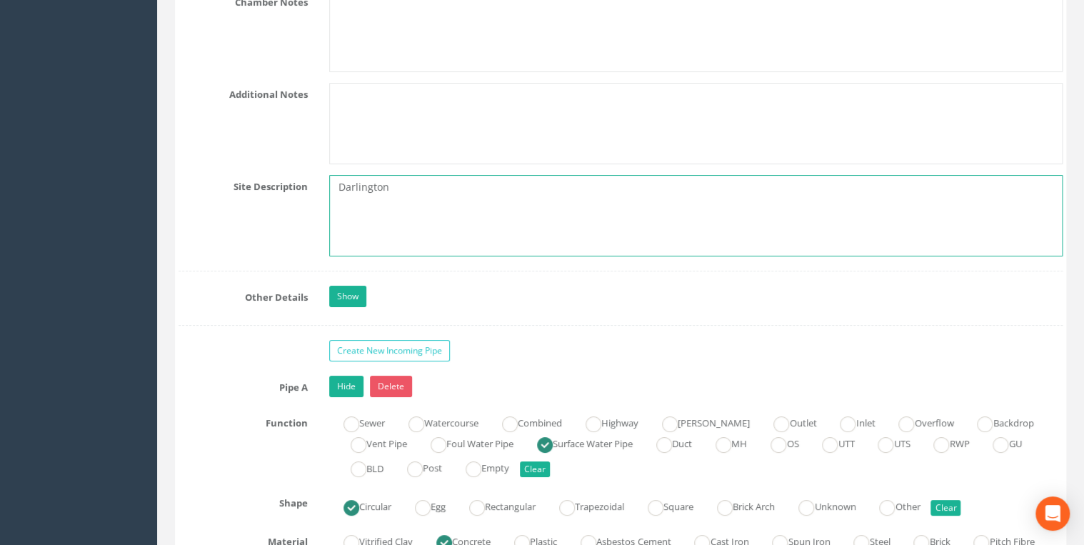
drag, startPoint x: 424, startPoint y: 194, endPoint x: 275, endPoint y: 199, distance: 149.4
click at [275, 199] on div "Site Description [GEOGRAPHIC_DATA]" at bounding box center [621, 215] width 906 height 81
paste textarea "In side of road on [GEOGRAPHIC_DATA] before bathroom & tile centre"
type textarea "In side of road on [GEOGRAPHIC_DATA] before bathroom & tile centre"
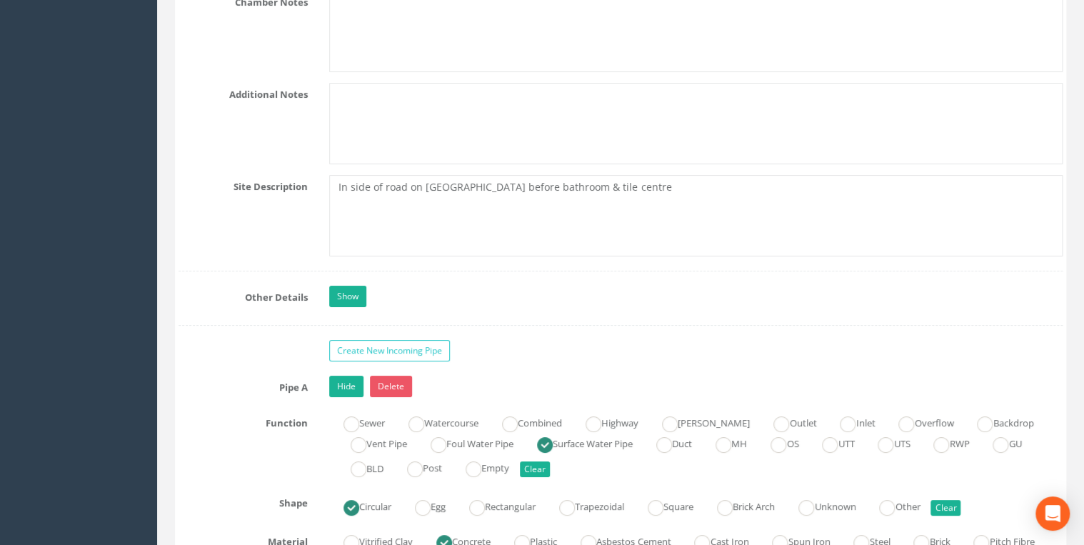
click at [546, 277] on div "Job Number 5087 Job Number Suffix Survey Date [DATE] Surveyed By [PERSON_NAME] …" at bounding box center [621, 28] width 884 height 4619
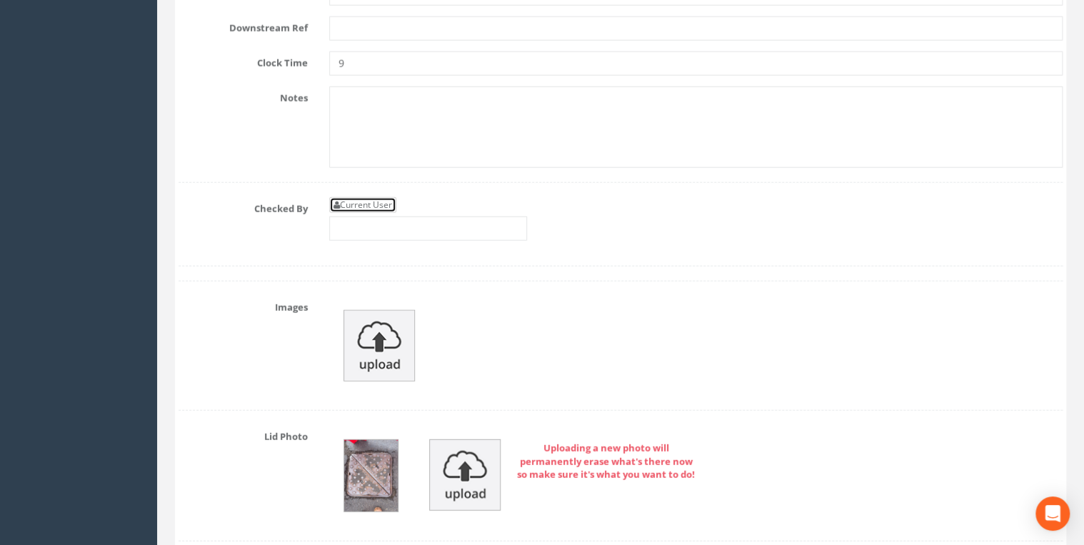
click at [369, 197] on link "Current User" at bounding box center [362, 205] width 67 height 16
type input "[PERSON_NAME]"
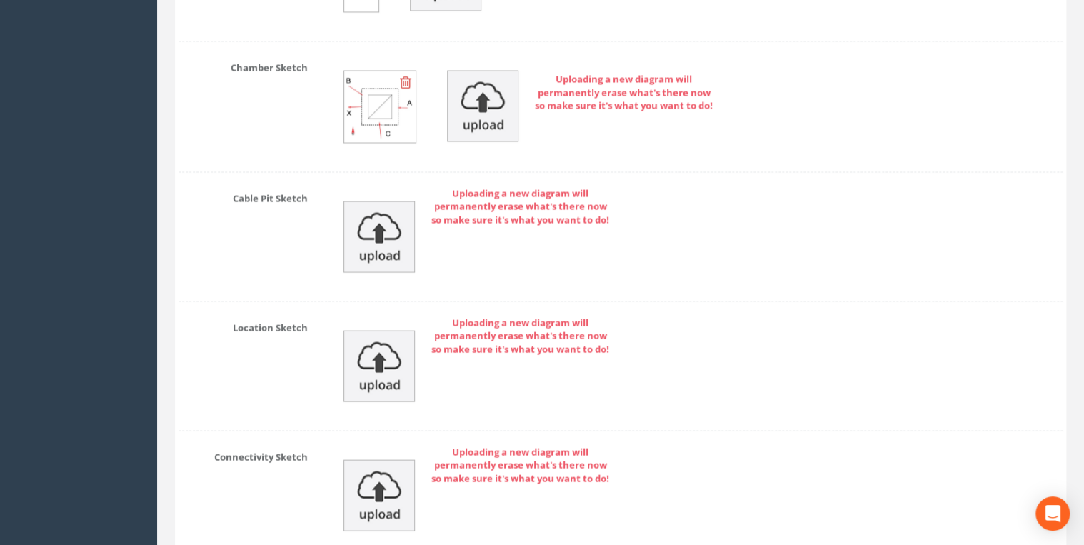
scroll to position [6990, 0]
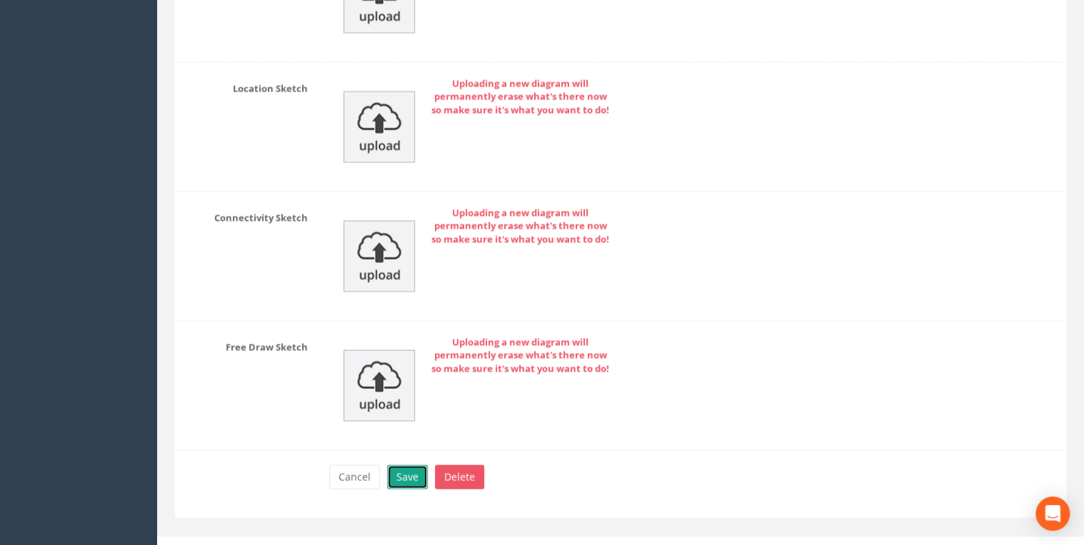
click at [392, 465] on button "Save" at bounding box center [407, 477] width 41 height 24
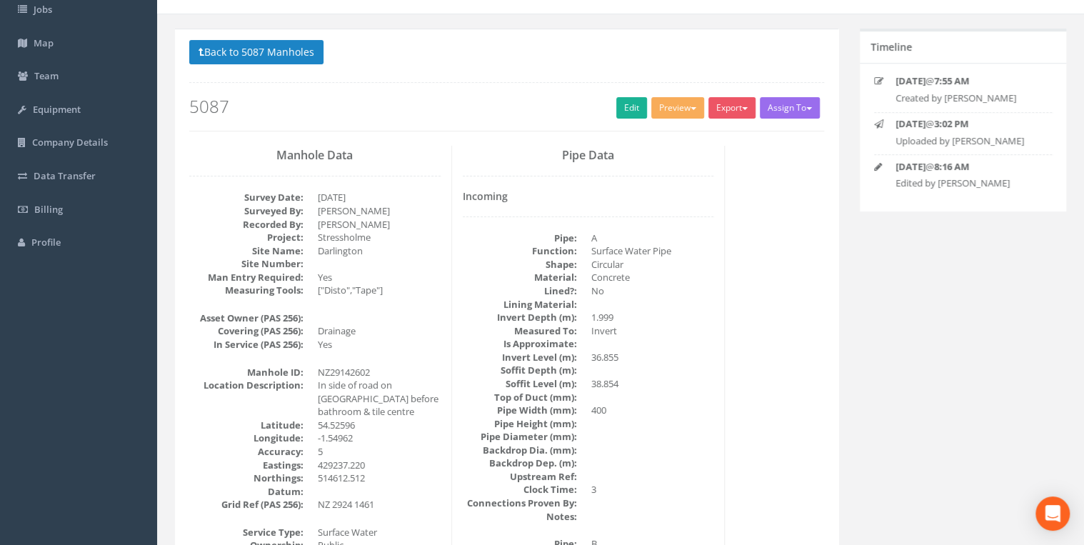
scroll to position [0, 0]
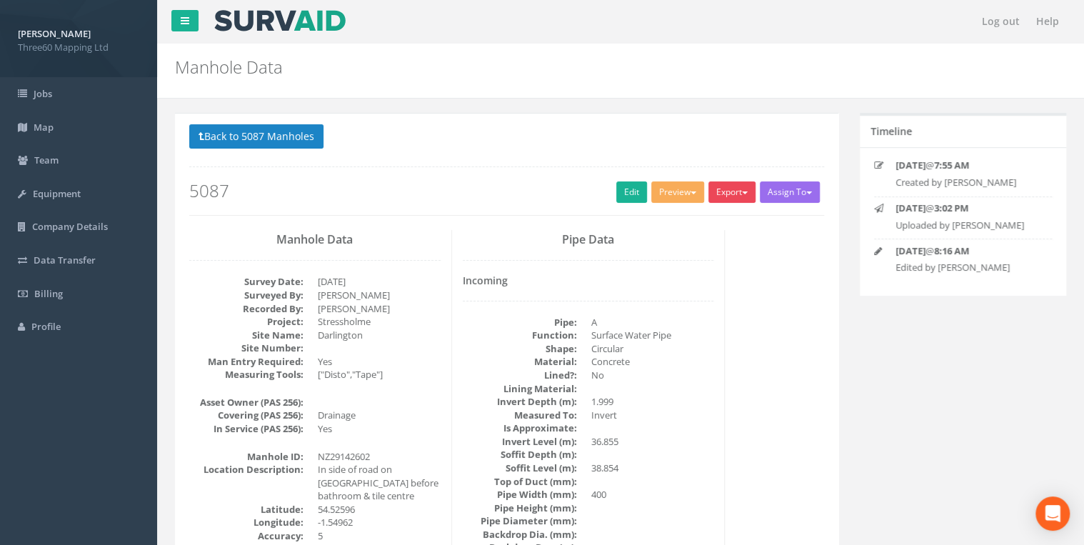
click at [715, 194] on button "Export" at bounding box center [732, 191] width 47 height 21
click at [698, 217] on link "360 Manhole" at bounding box center [703, 222] width 109 height 22
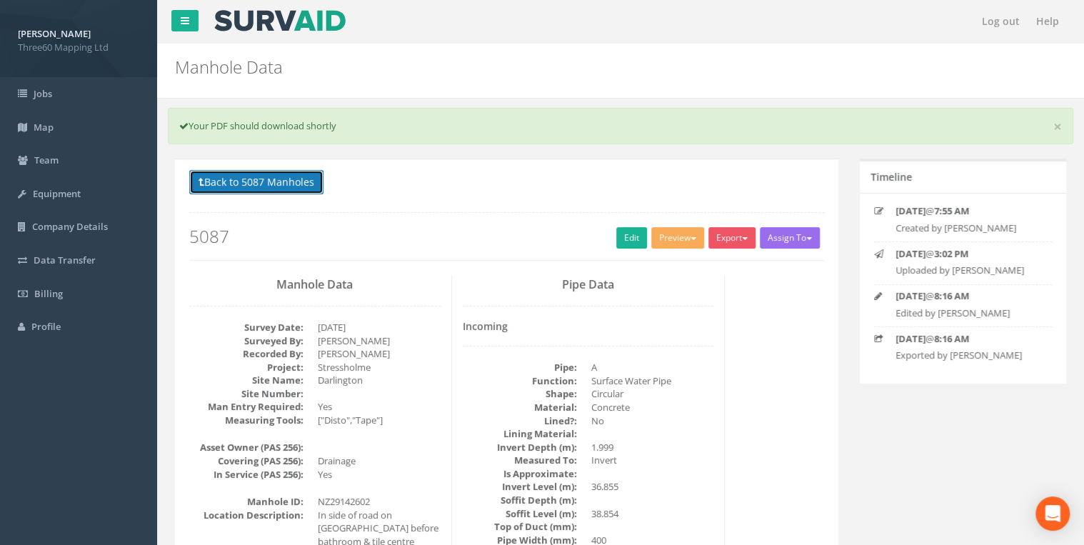
click at [299, 191] on button "Back to 5087 Manholes" at bounding box center [256, 182] width 134 height 24
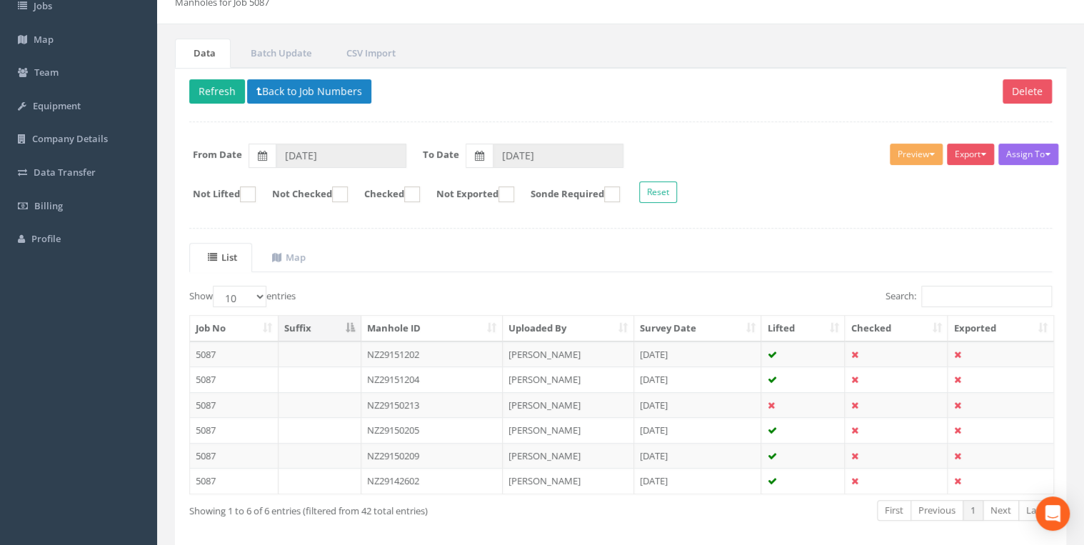
scroll to position [146, 0]
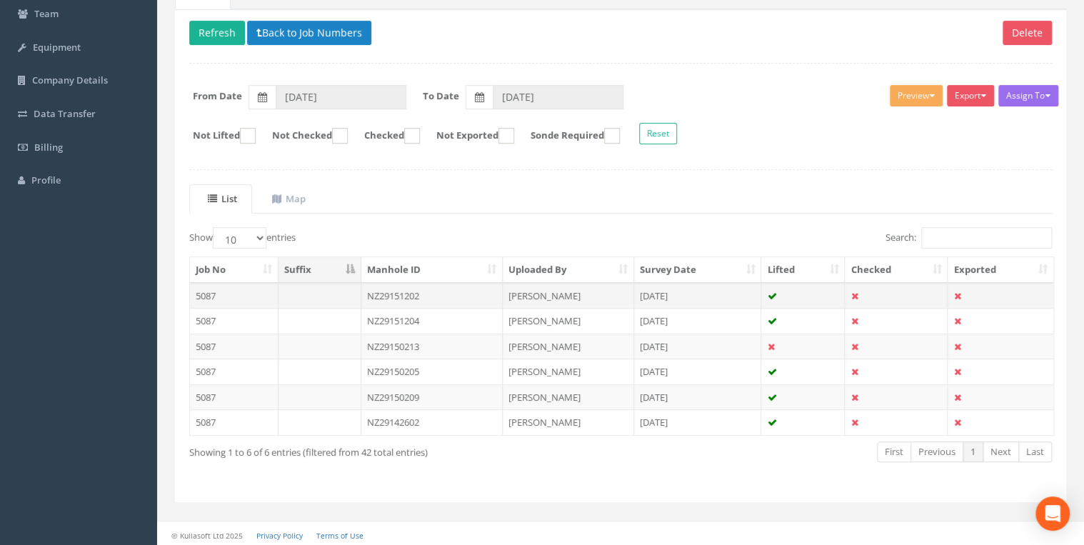
click at [319, 285] on td at bounding box center [320, 296] width 83 height 26
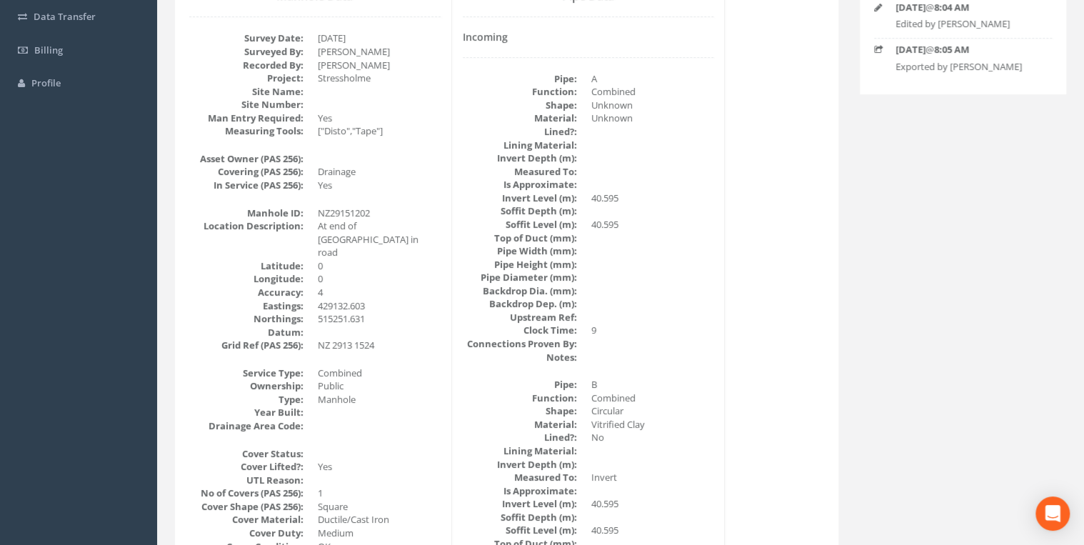
scroll to position [152, 0]
